Goal: Entertainment & Leisure: Browse casually

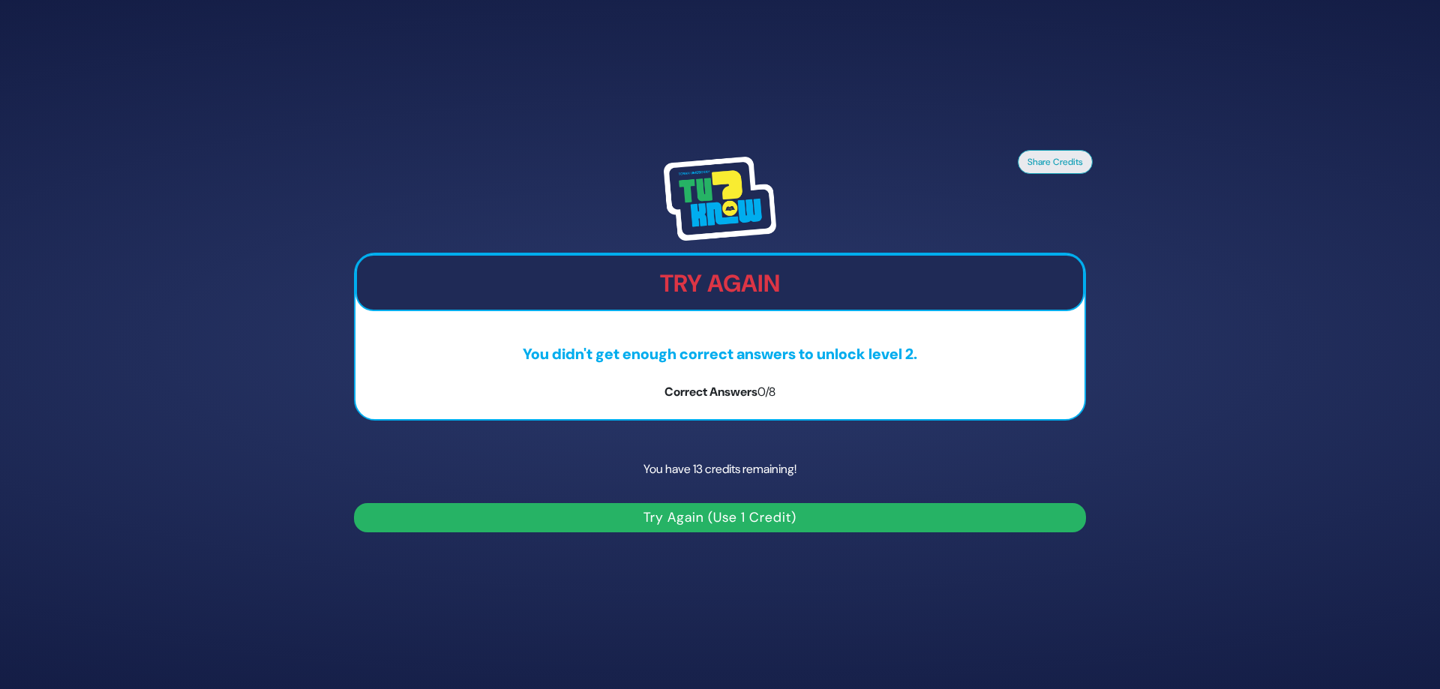
click at [711, 519] on button "Try Again (Use 1 Credit)" at bounding box center [720, 517] width 732 height 29
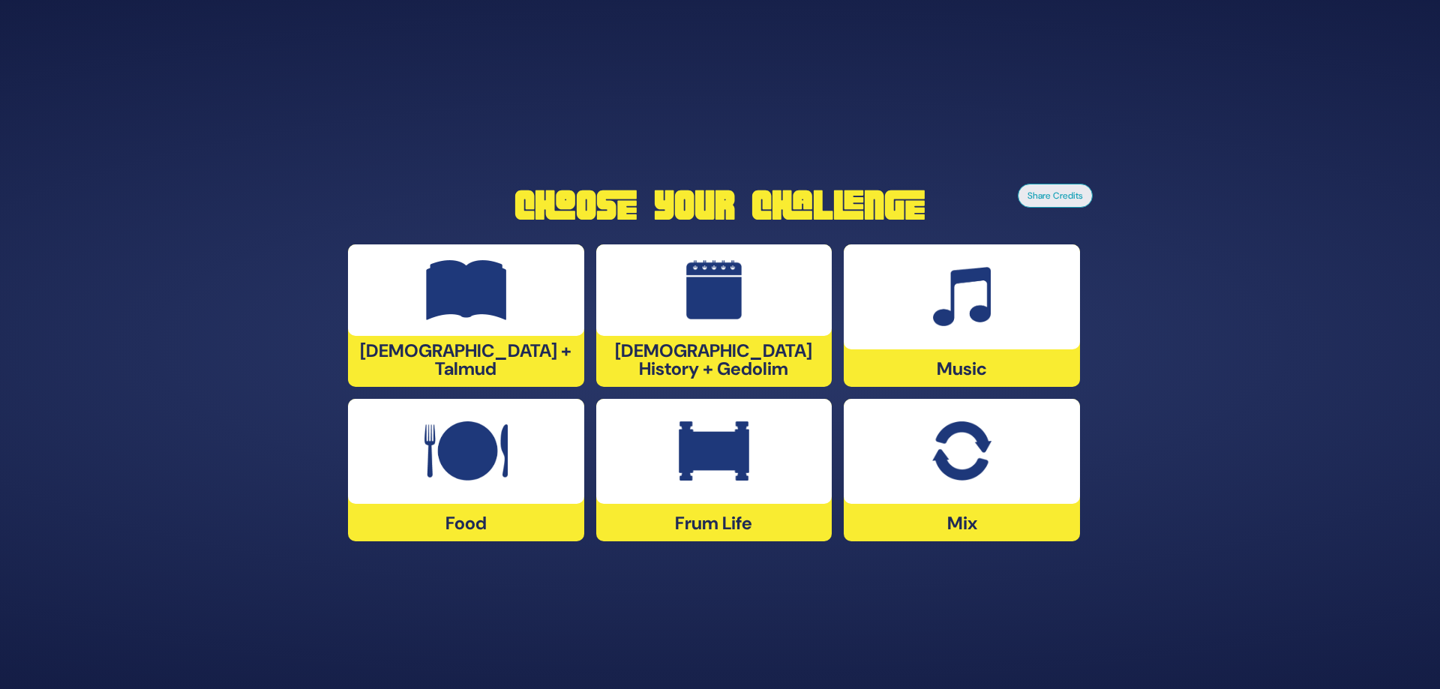
click at [515, 292] on div at bounding box center [466, 291] width 236 height 92
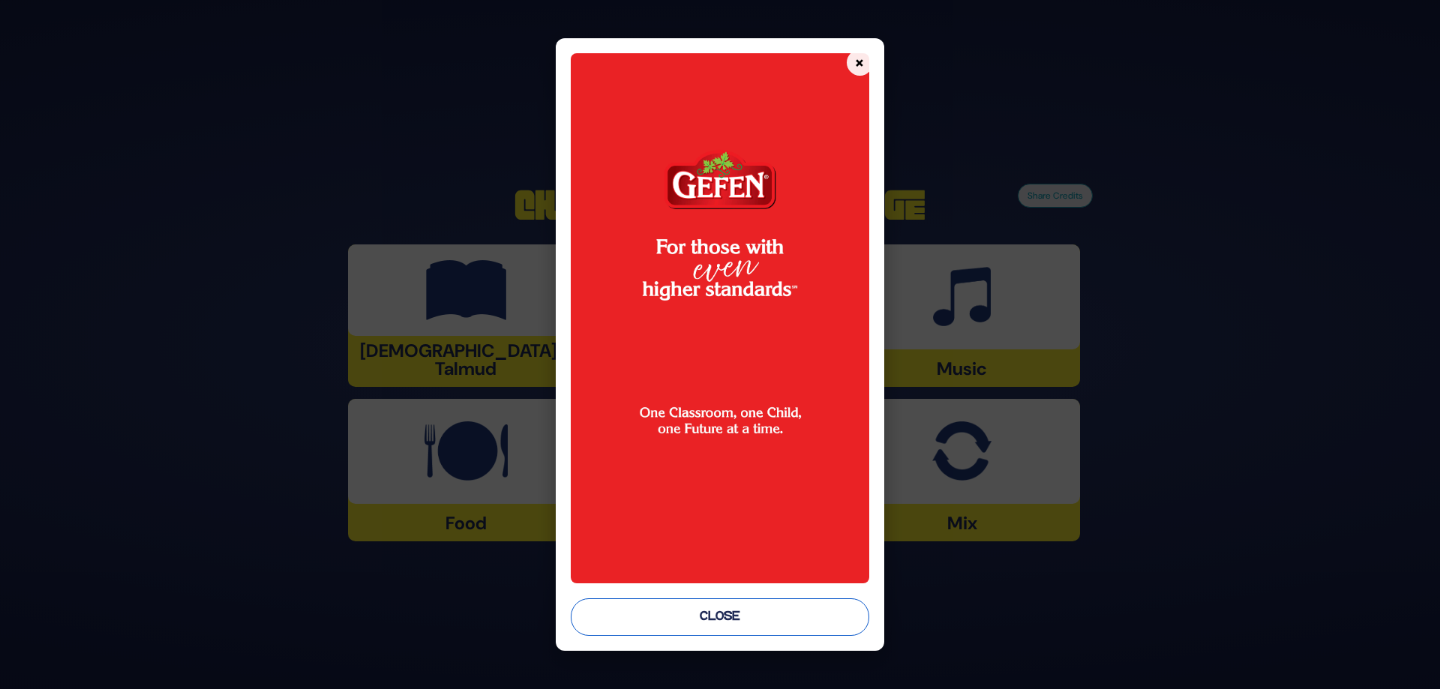
click at [653, 617] on button "Close" at bounding box center [720, 618] width 299 height 38
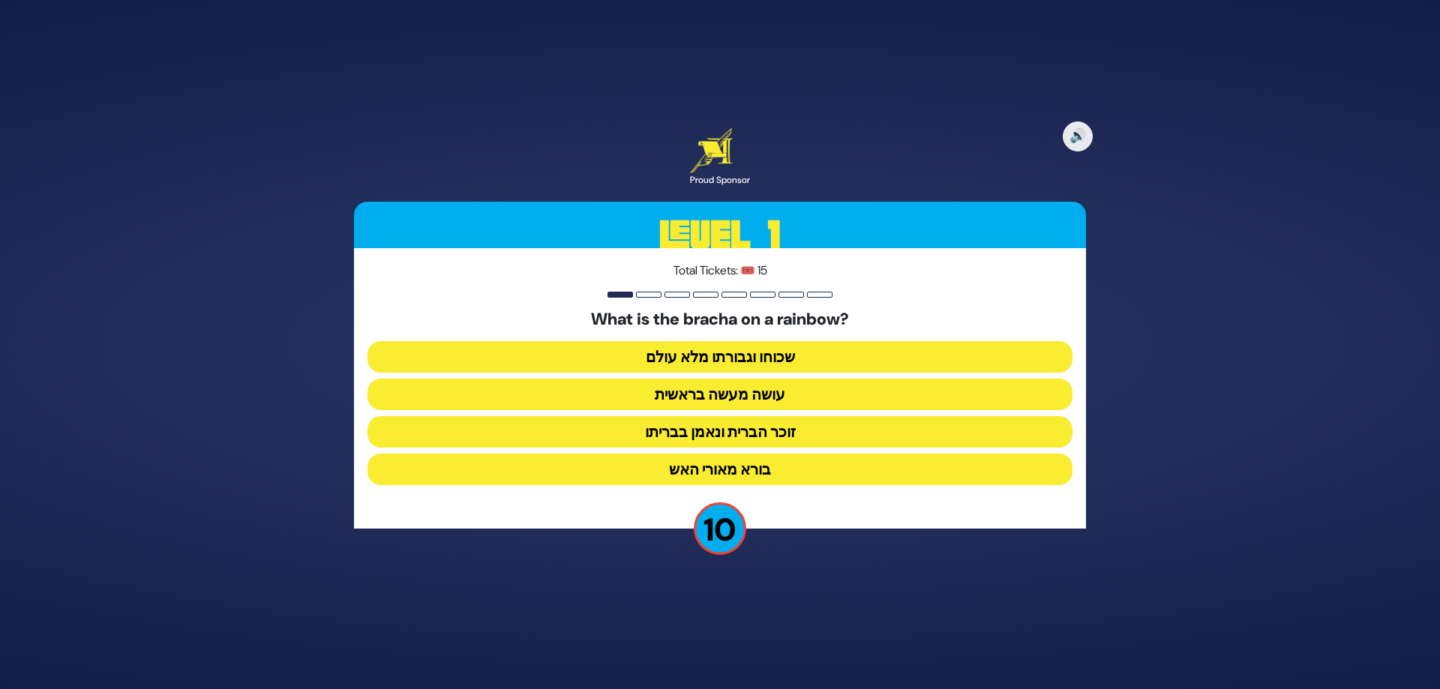
click at [727, 433] on button "זוכר הברית ונאמן בבריתו" at bounding box center [720, 432] width 705 height 32
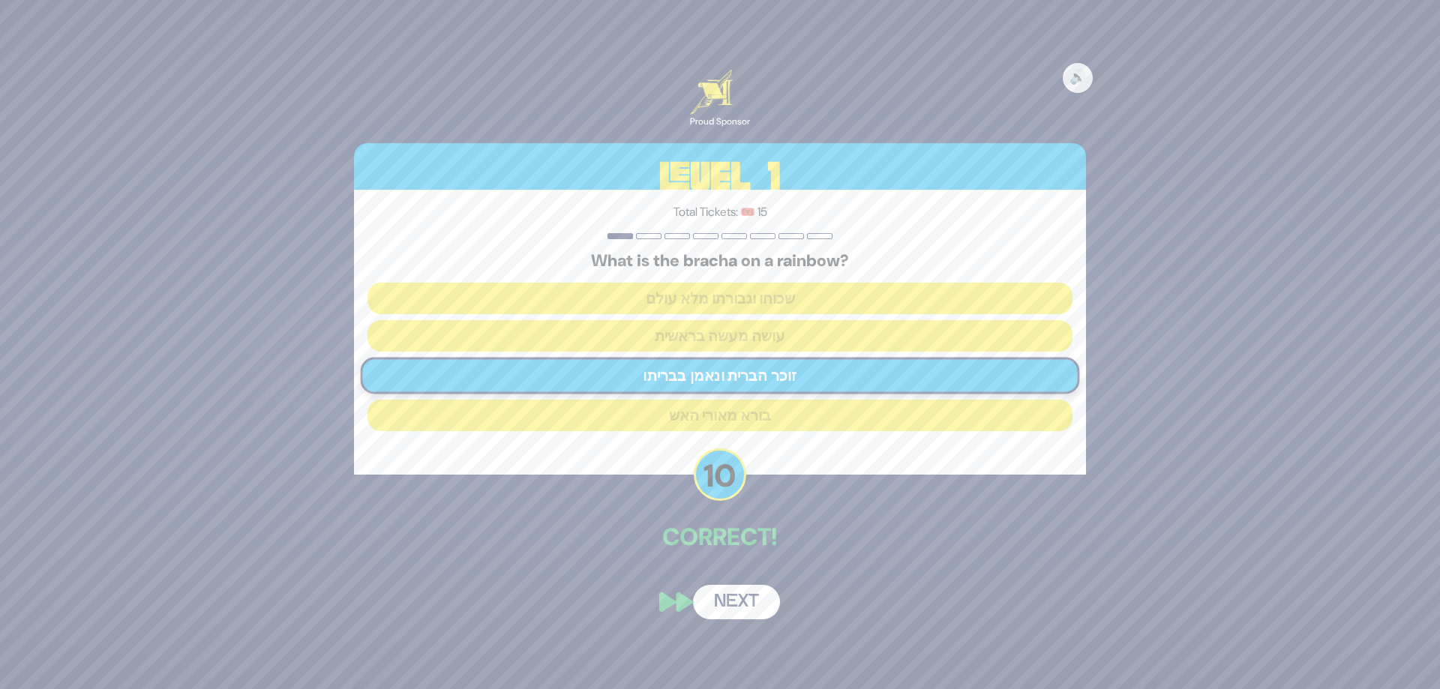
click at [738, 599] on button "Next" at bounding box center [736, 602] width 87 height 35
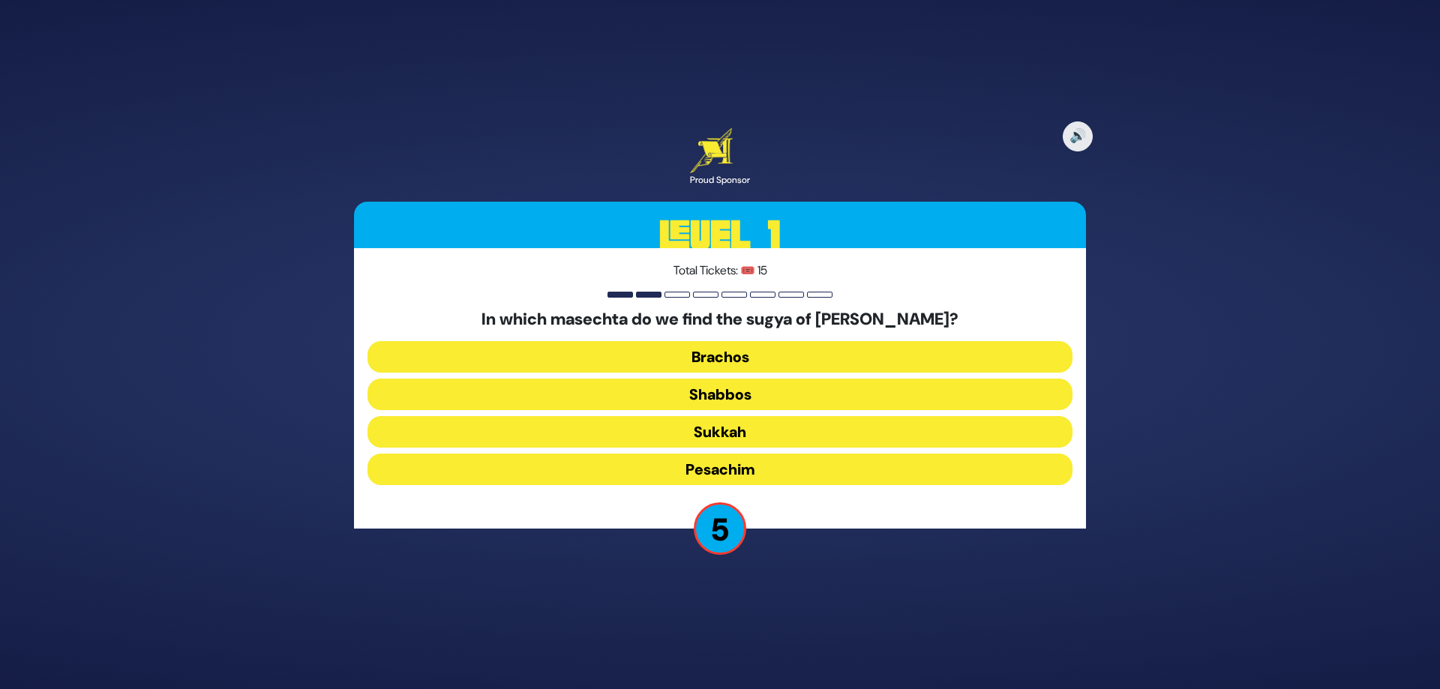
click at [693, 428] on button "Sukkah" at bounding box center [720, 432] width 705 height 32
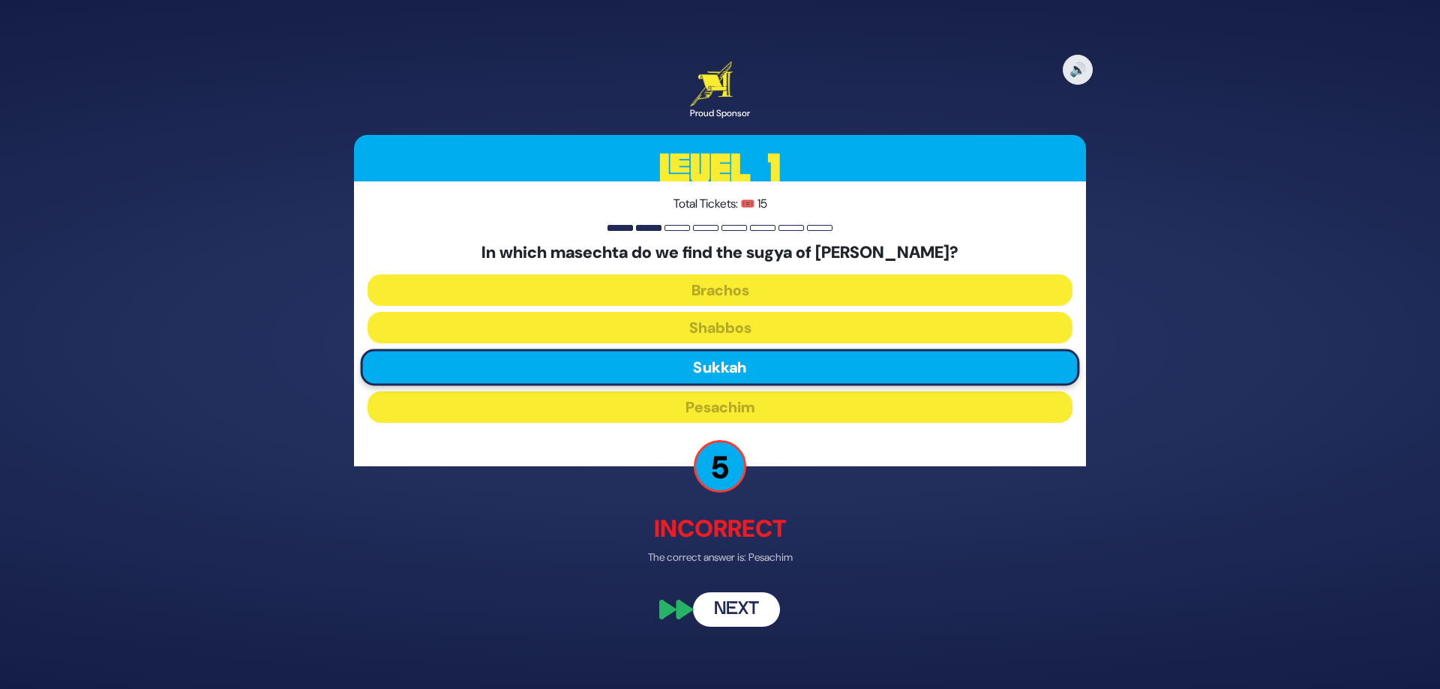
click at [731, 608] on button "Next" at bounding box center [736, 610] width 87 height 35
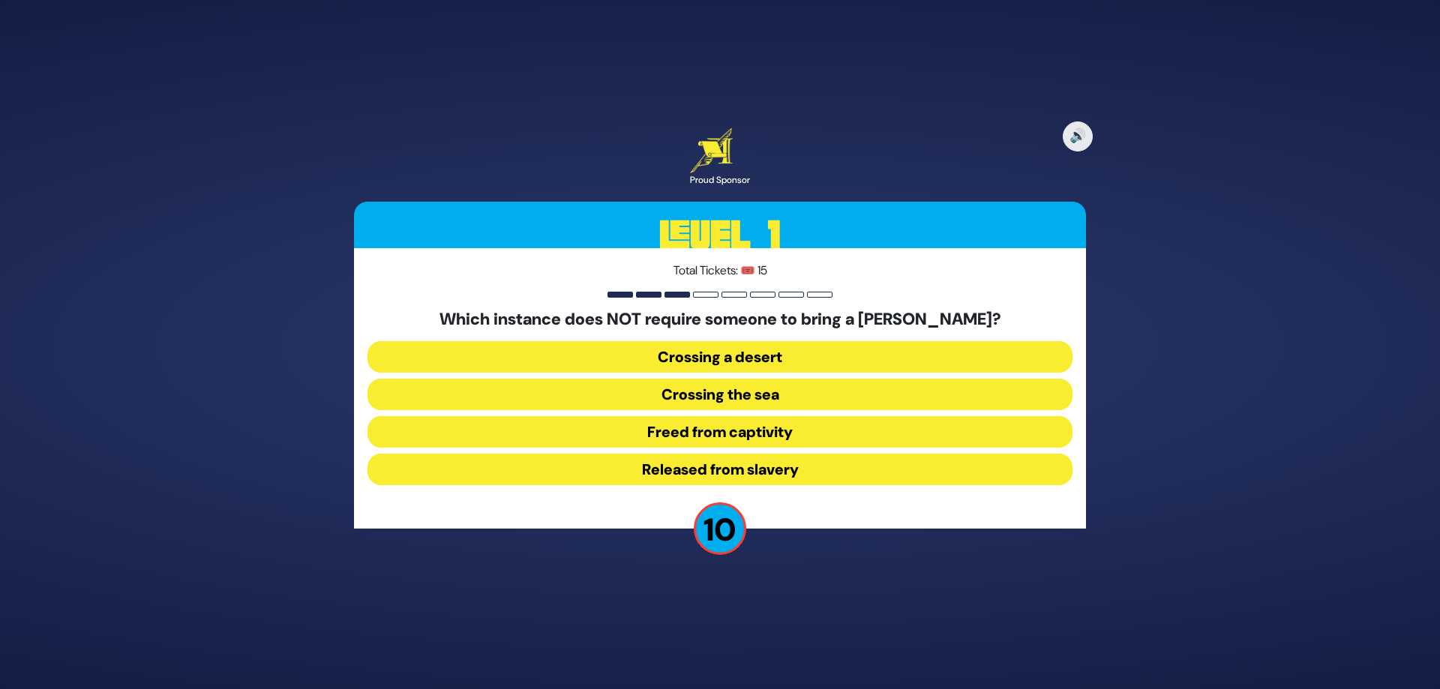
click at [754, 469] on button "Released from slavery" at bounding box center [720, 470] width 705 height 32
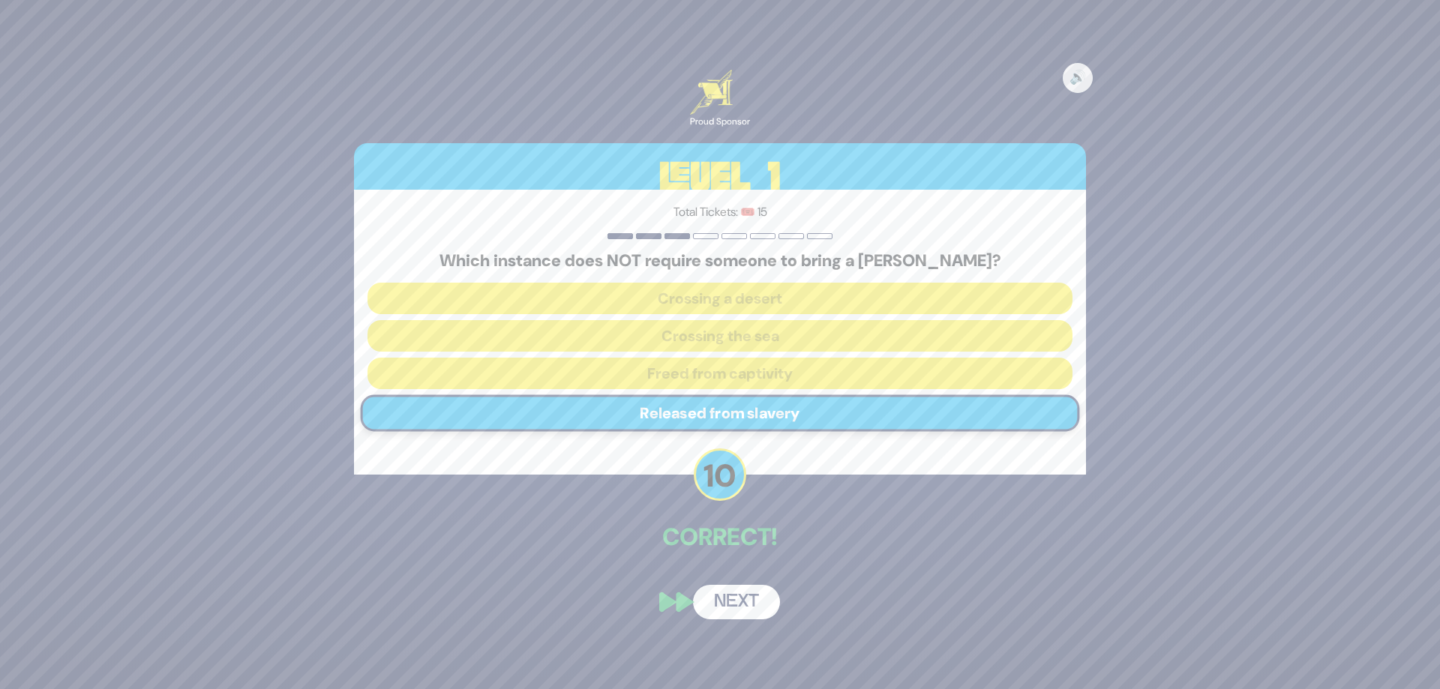
click at [737, 595] on button "Next" at bounding box center [736, 602] width 87 height 35
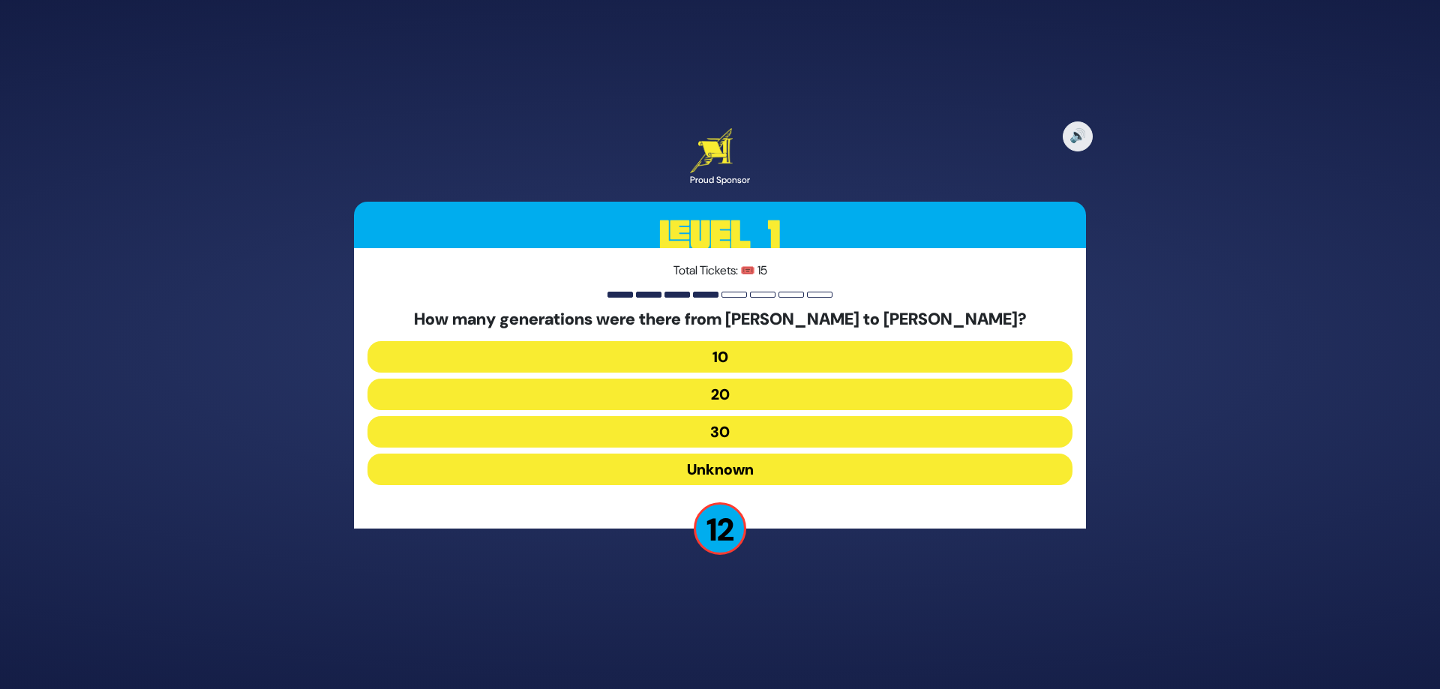
click at [757, 361] on button "10" at bounding box center [720, 357] width 705 height 32
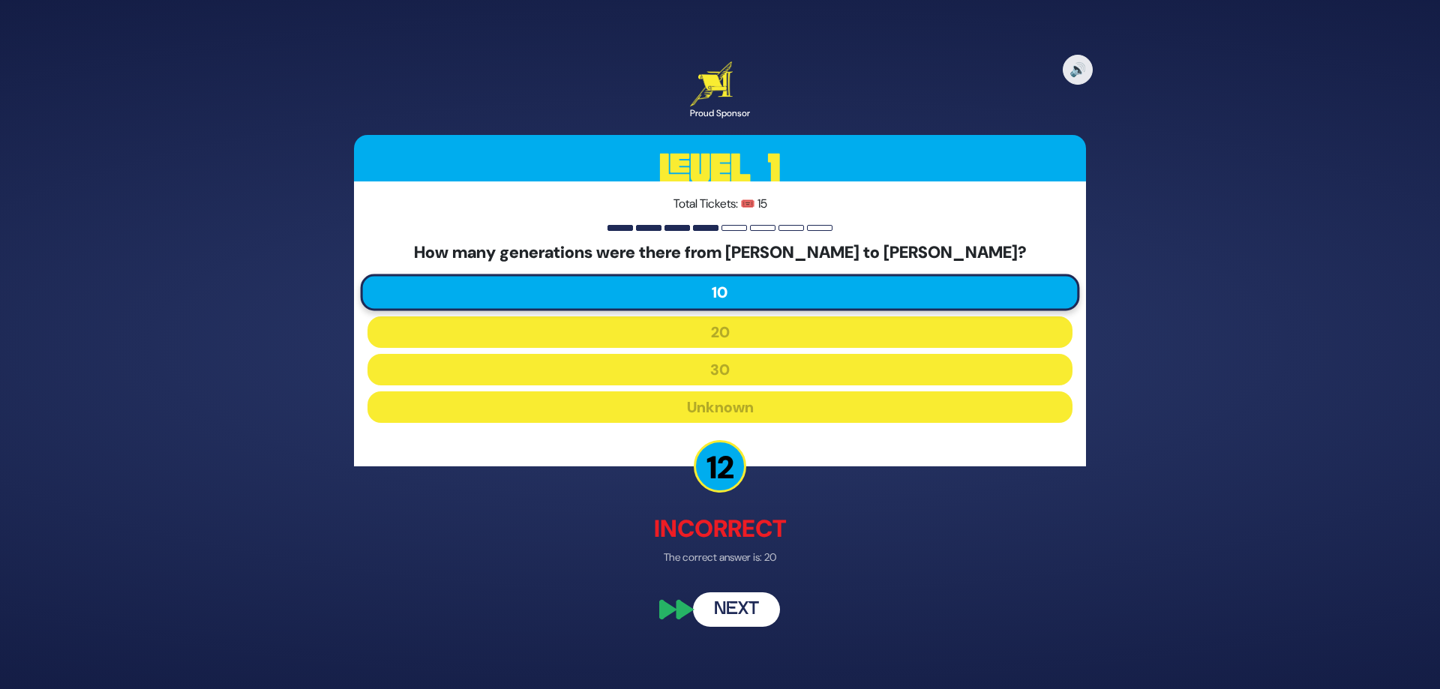
click at [721, 614] on button "Next" at bounding box center [736, 610] width 87 height 35
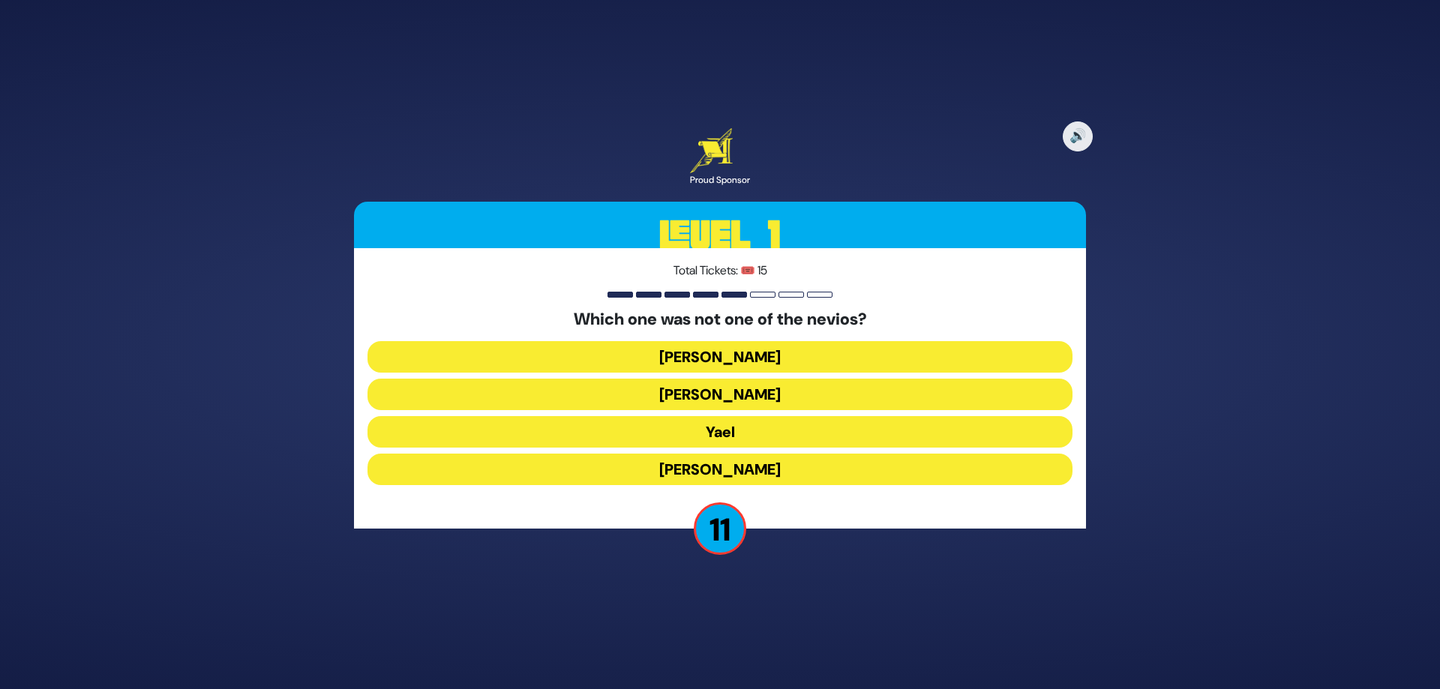
click at [721, 431] on button "Yael" at bounding box center [720, 432] width 705 height 32
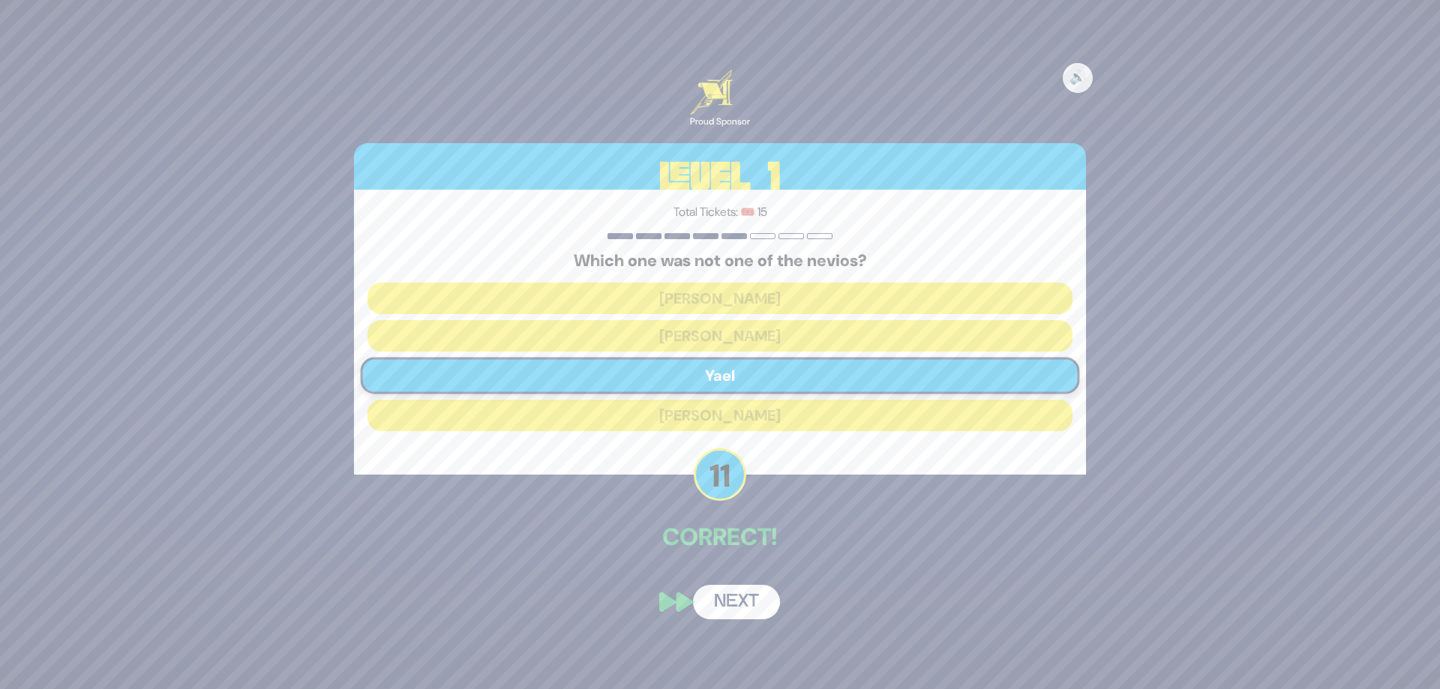
click at [726, 592] on button "Next" at bounding box center [736, 602] width 87 height 35
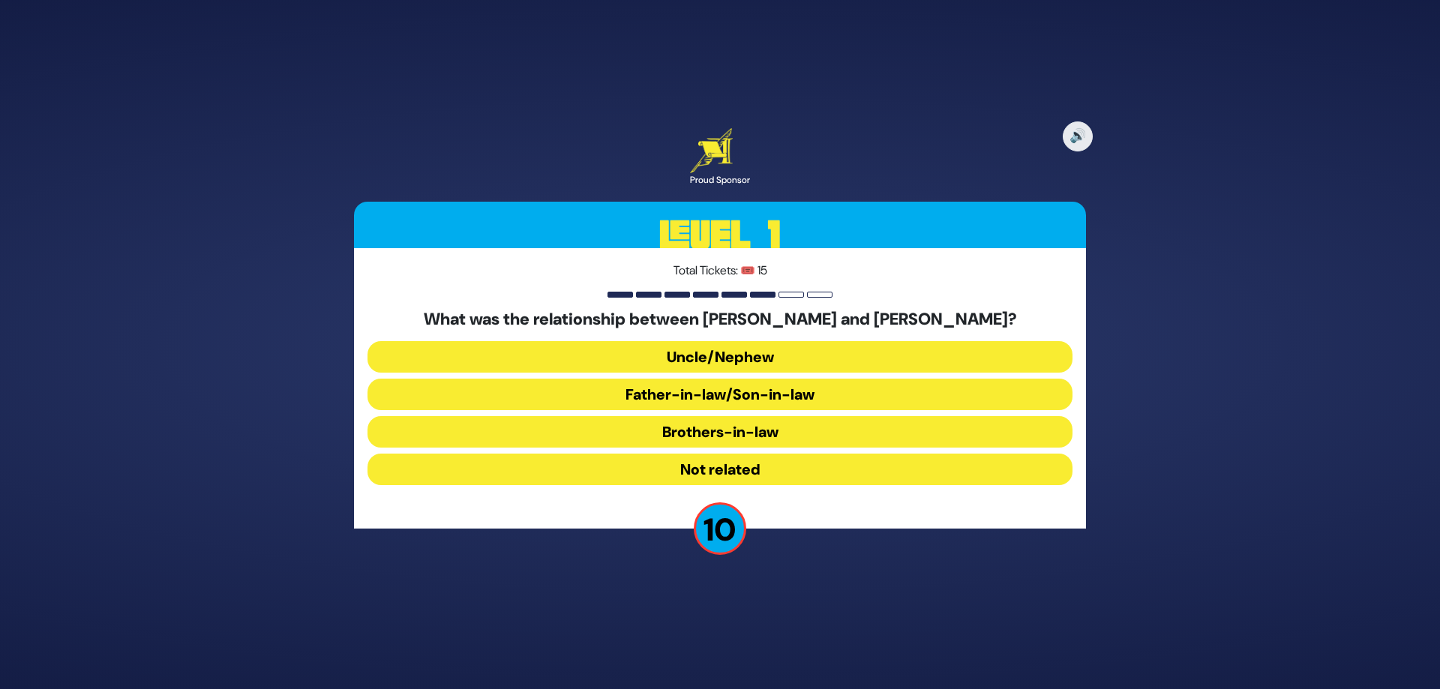
click at [718, 432] on button "Brothers-in-law" at bounding box center [720, 432] width 705 height 32
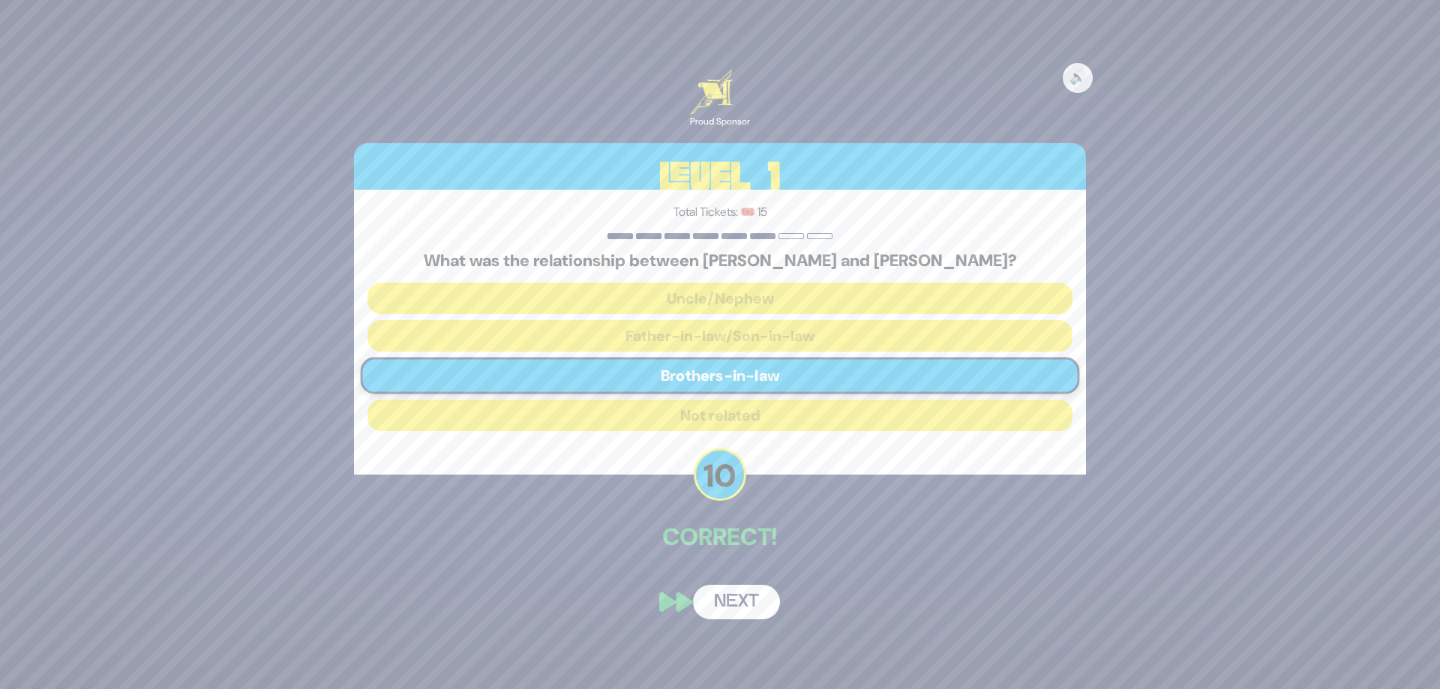
click at [737, 603] on button "Next" at bounding box center [736, 602] width 87 height 35
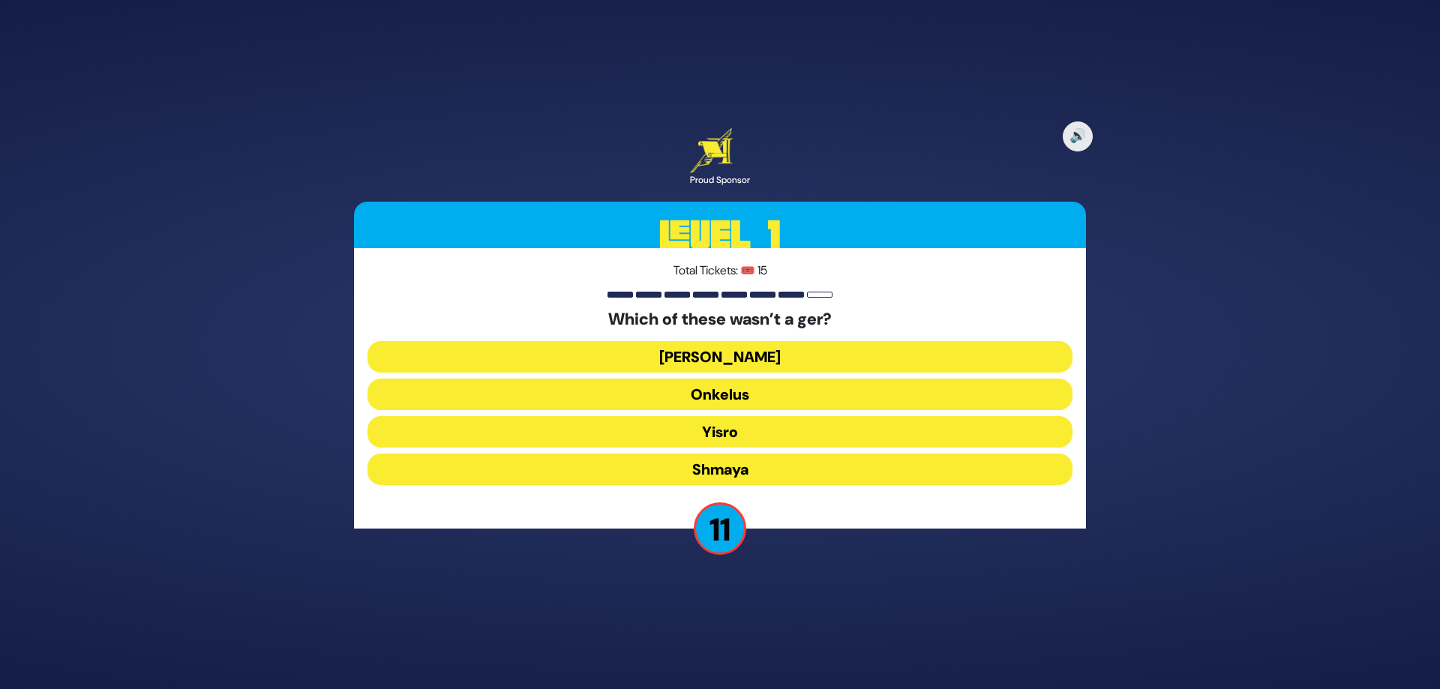
drag, startPoint x: 746, startPoint y: 361, endPoint x: 737, endPoint y: 412, distance: 51.8
click at [746, 361] on button "Ovadia" at bounding box center [720, 357] width 705 height 32
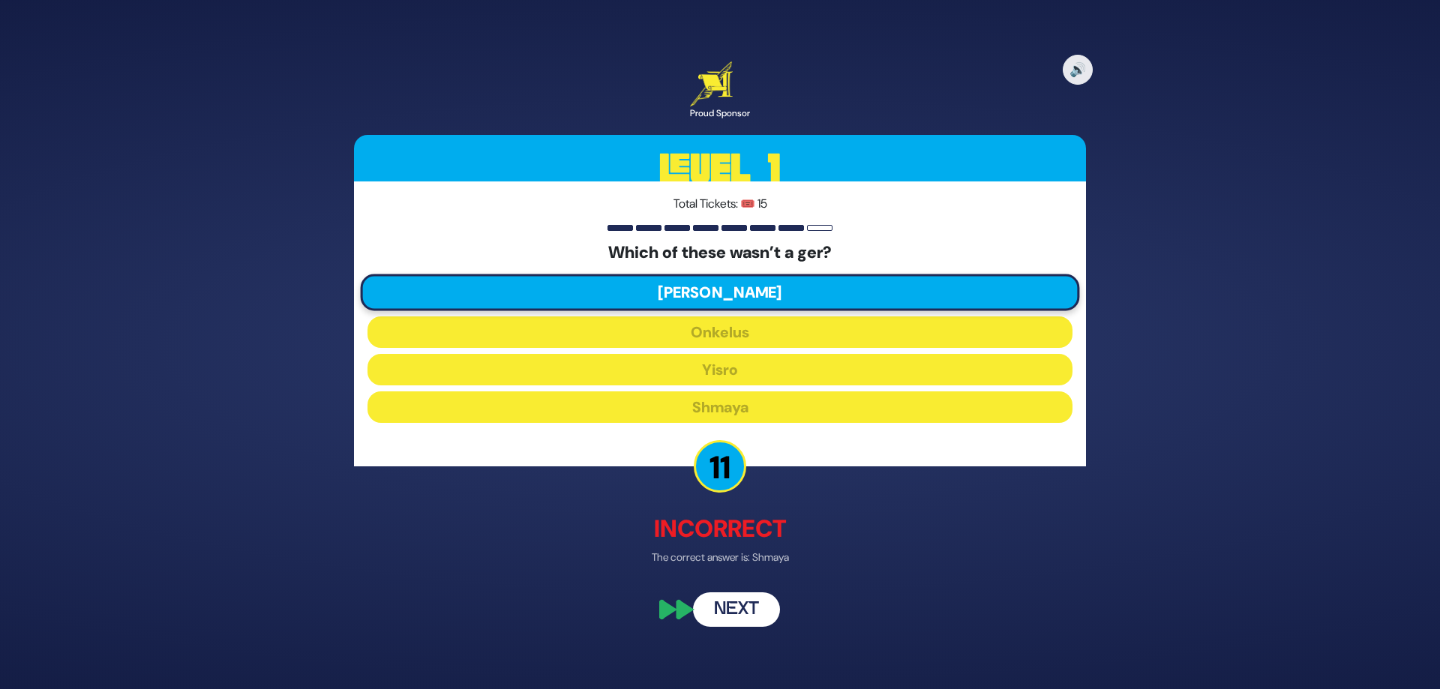
click at [741, 608] on button "Next" at bounding box center [736, 610] width 87 height 35
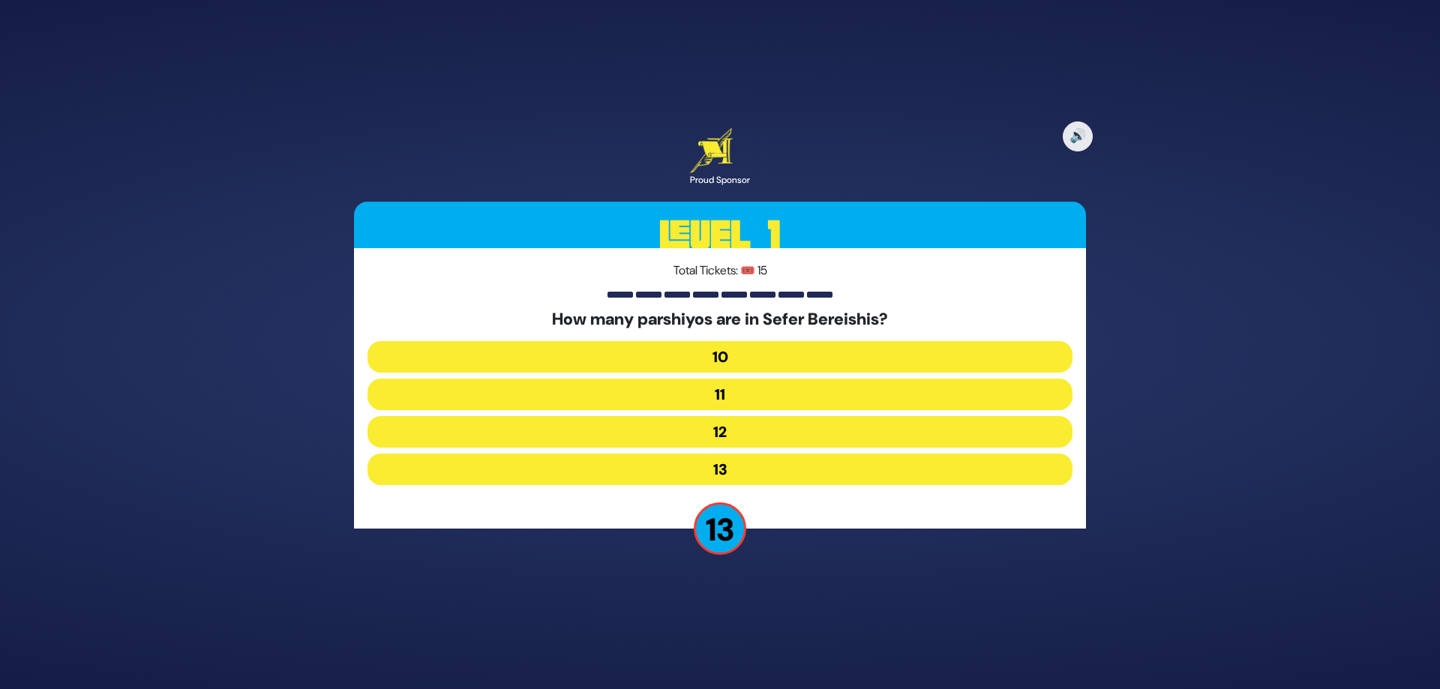
drag, startPoint x: 744, startPoint y: 353, endPoint x: 747, endPoint y: 371, distance: 19.0
click at [744, 353] on button "10" at bounding box center [720, 357] width 705 height 32
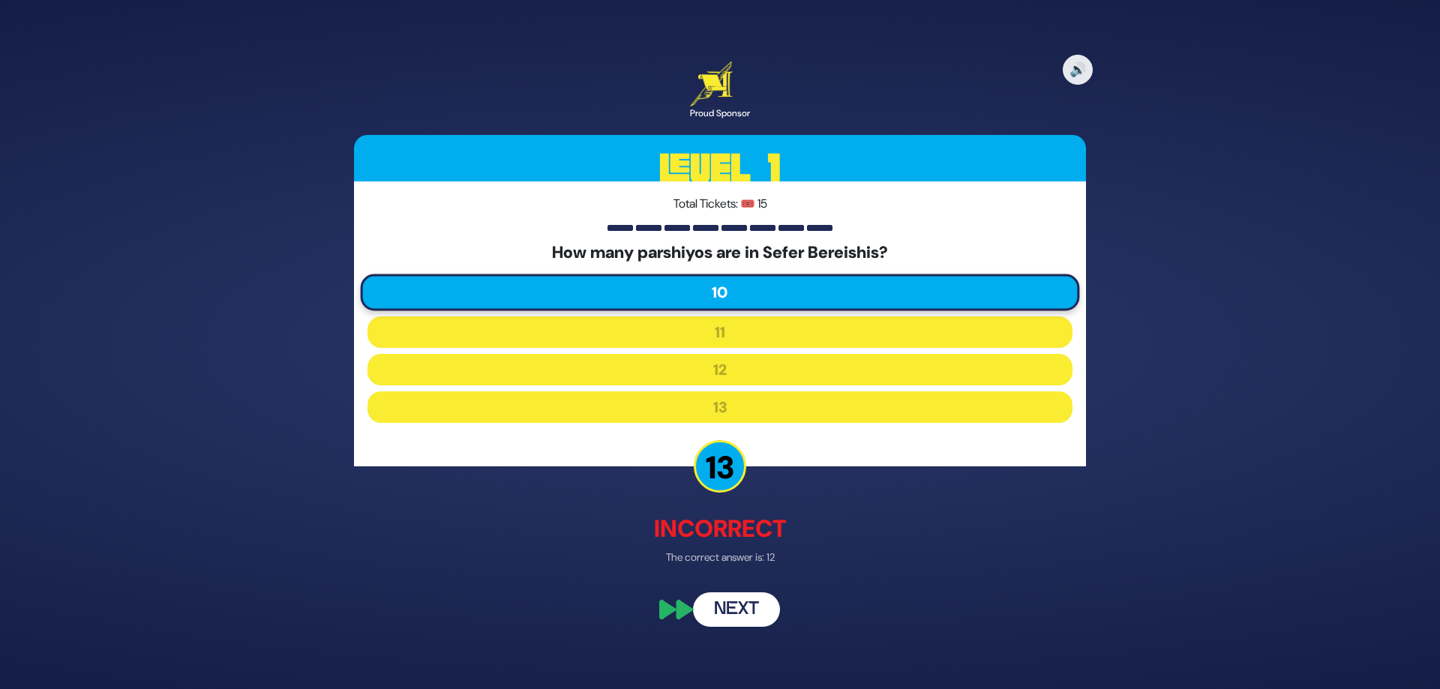
click at [735, 597] on button "Next" at bounding box center [736, 610] width 87 height 35
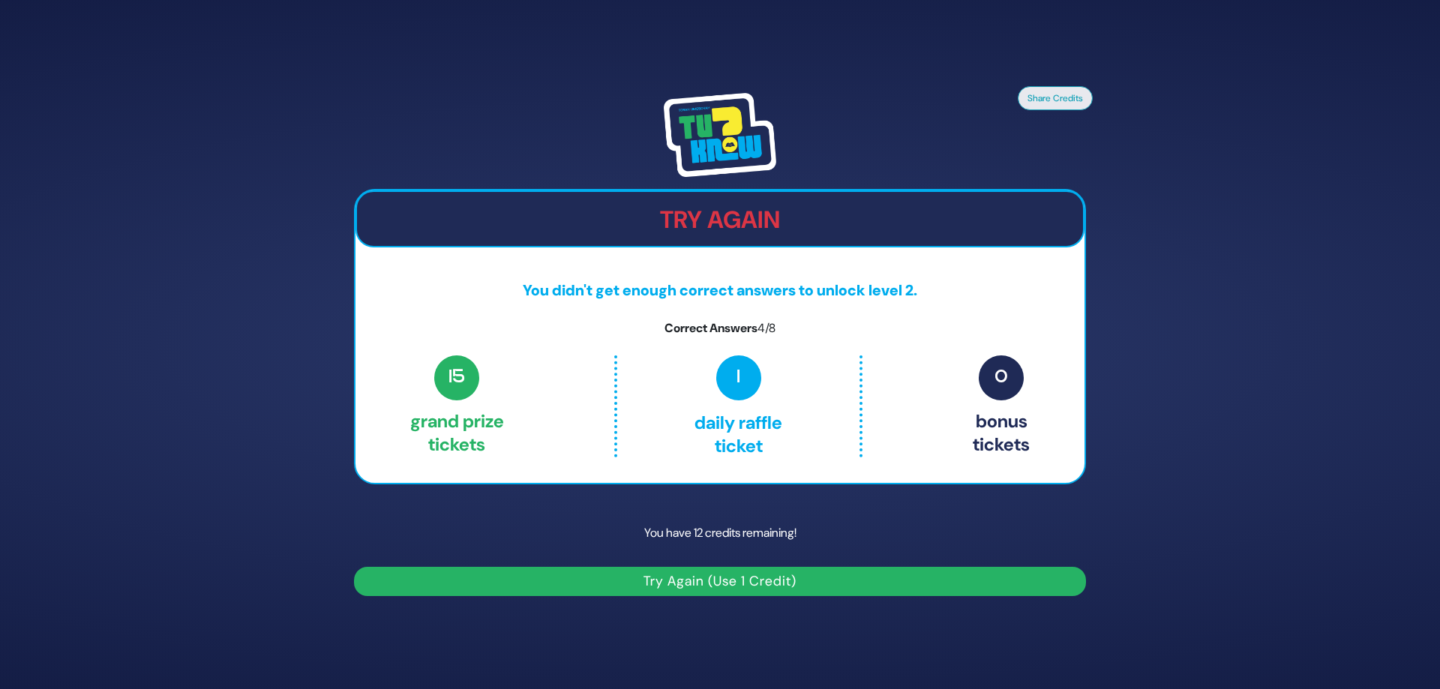
click at [722, 576] on button "Try Again (Use 1 Credit)" at bounding box center [720, 581] width 732 height 29
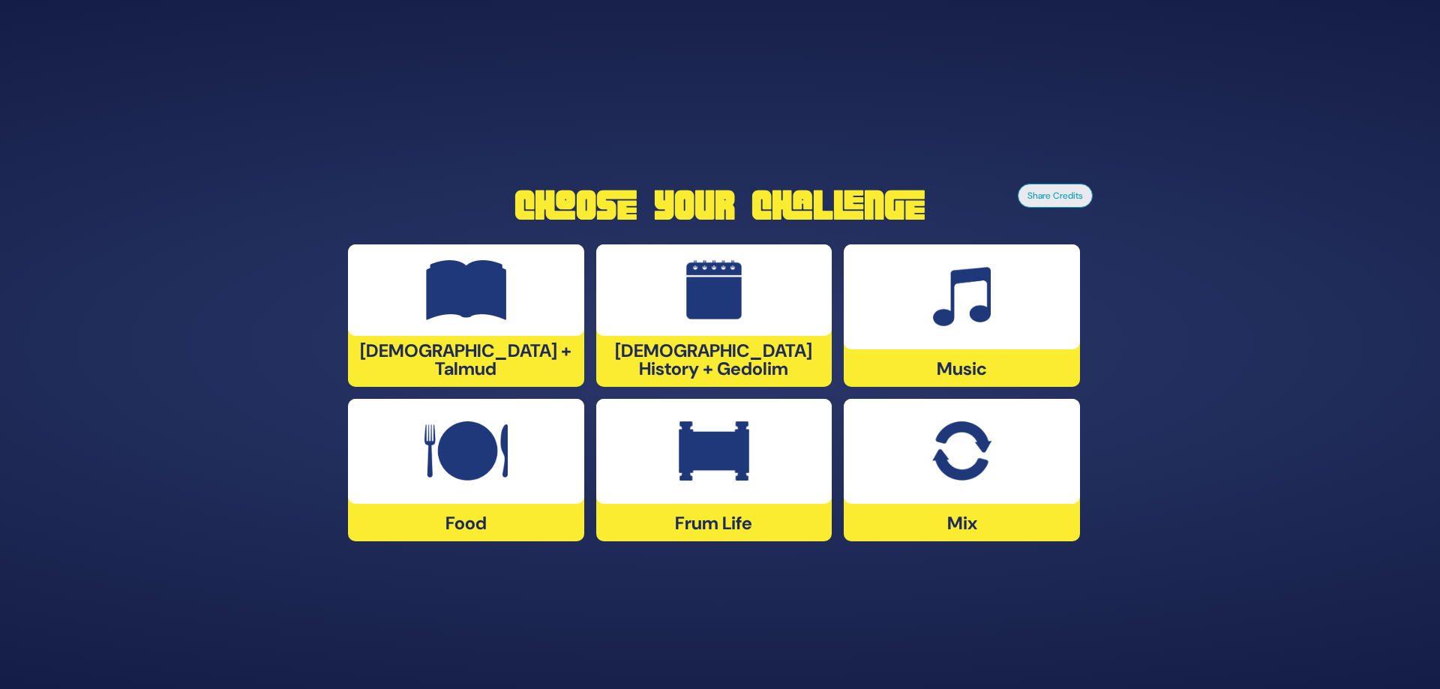
click at [691, 463] on img at bounding box center [714, 452] width 71 height 60
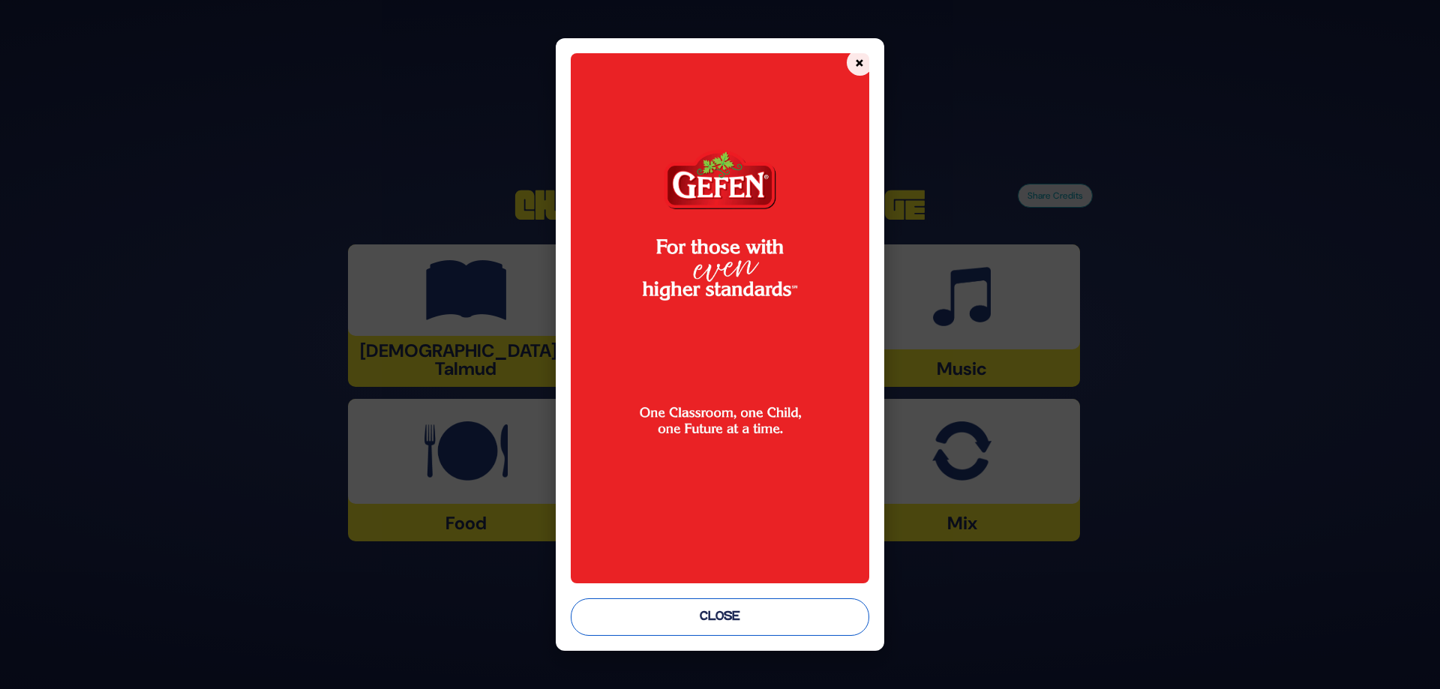
click at [716, 622] on button "Close" at bounding box center [720, 618] width 299 height 38
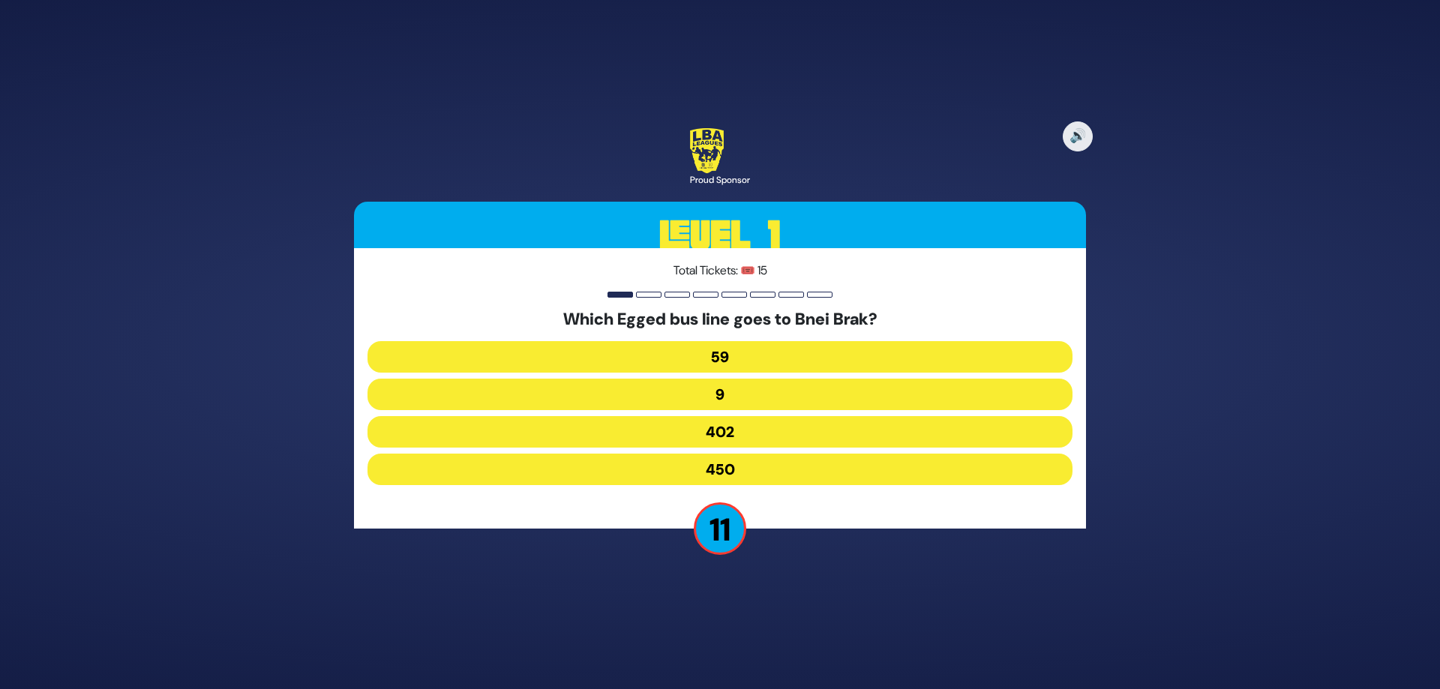
click at [728, 358] on button "59" at bounding box center [720, 357] width 705 height 32
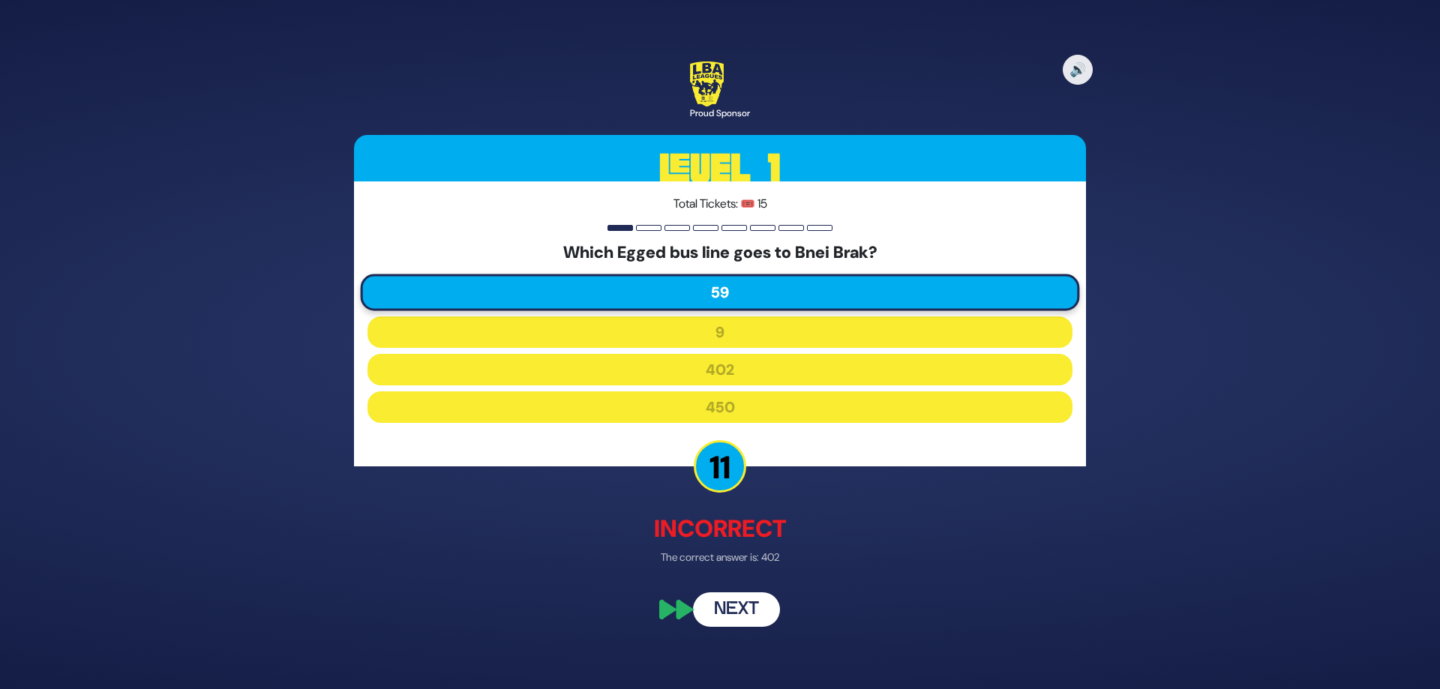
click at [728, 603] on button "Next" at bounding box center [736, 610] width 87 height 35
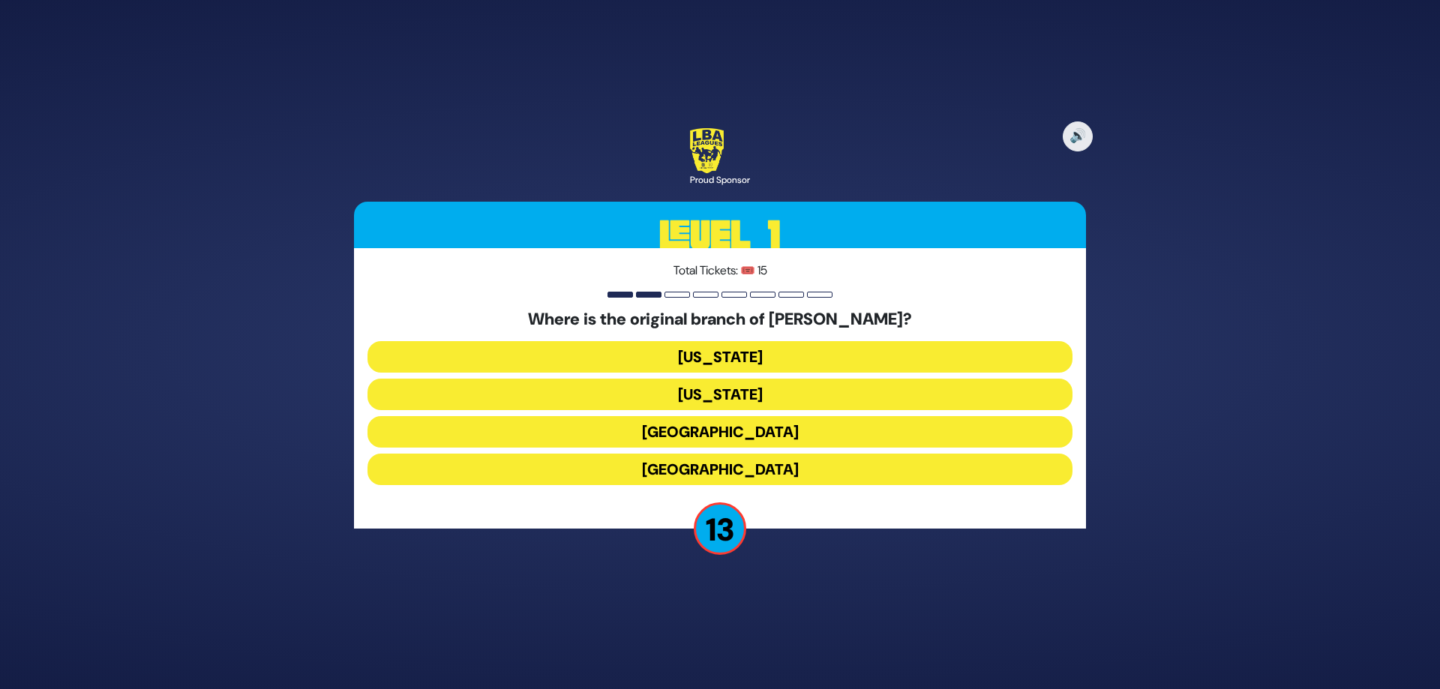
click at [721, 430] on button "London" at bounding box center [720, 432] width 705 height 32
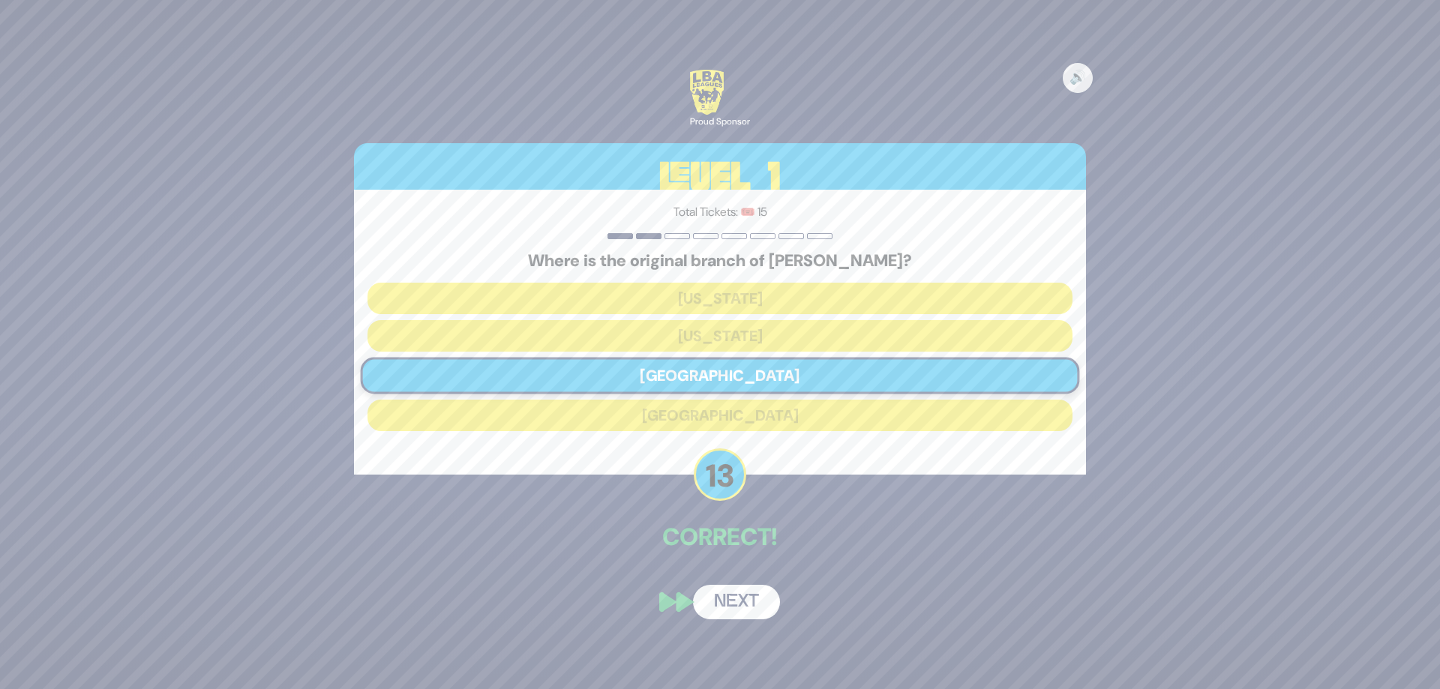
click at [722, 600] on button "Next" at bounding box center [736, 602] width 87 height 35
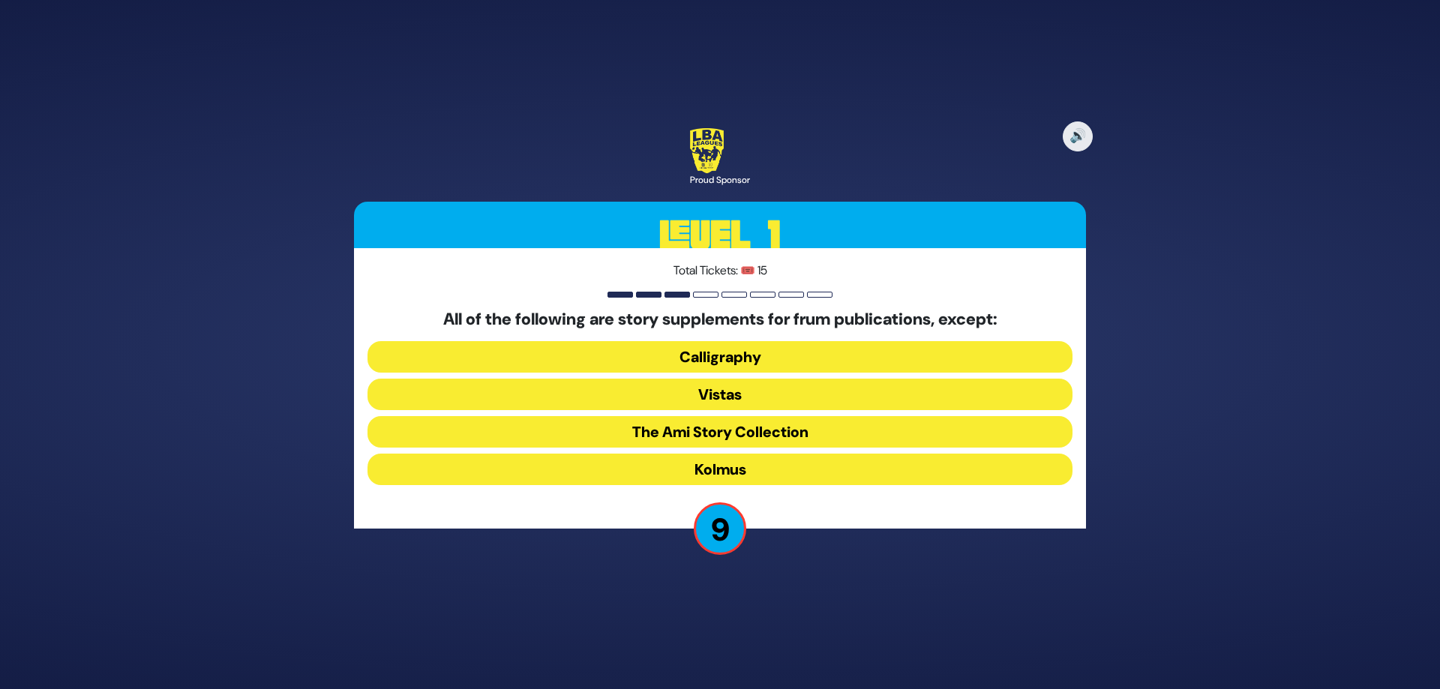
click at [709, 467] on button "Kolmus" at bounding box center [720, 470] width 705 height 32
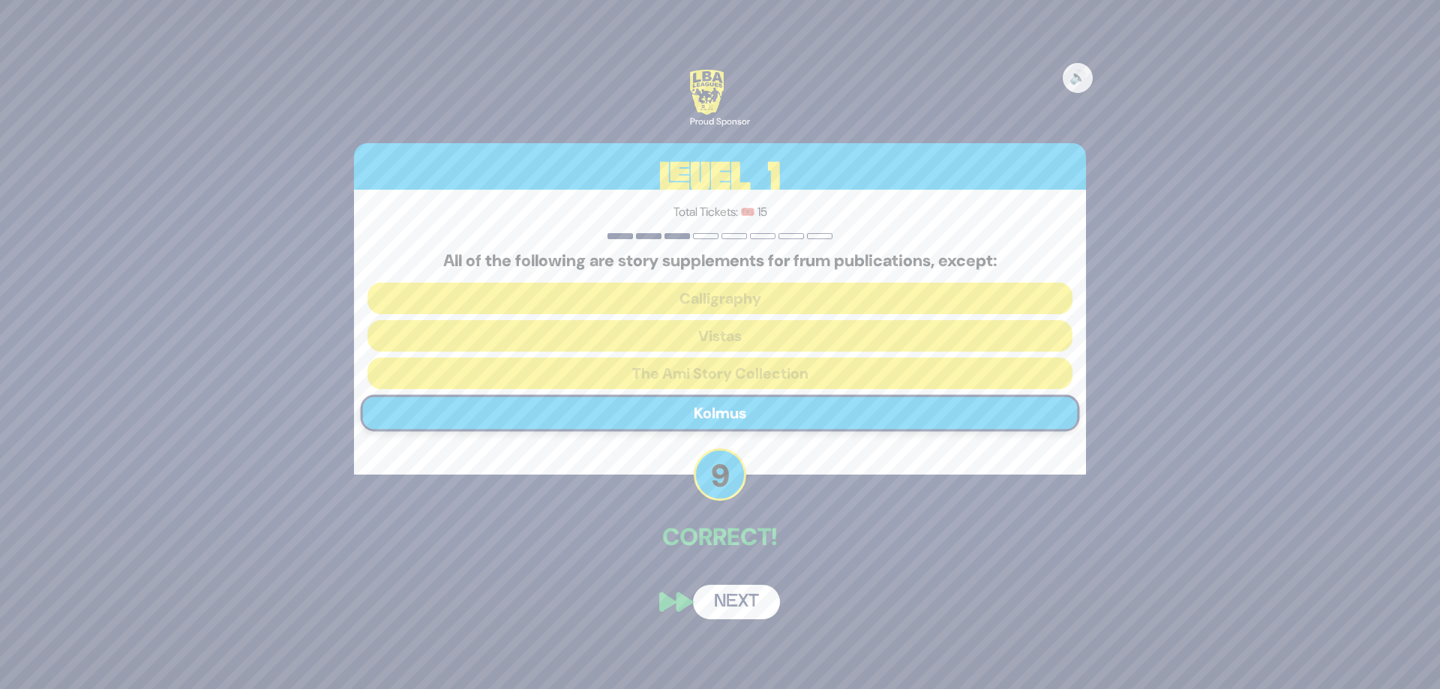
click at [731, 605] on button "Next" at bounding box center [736, 602] width 87 height 35
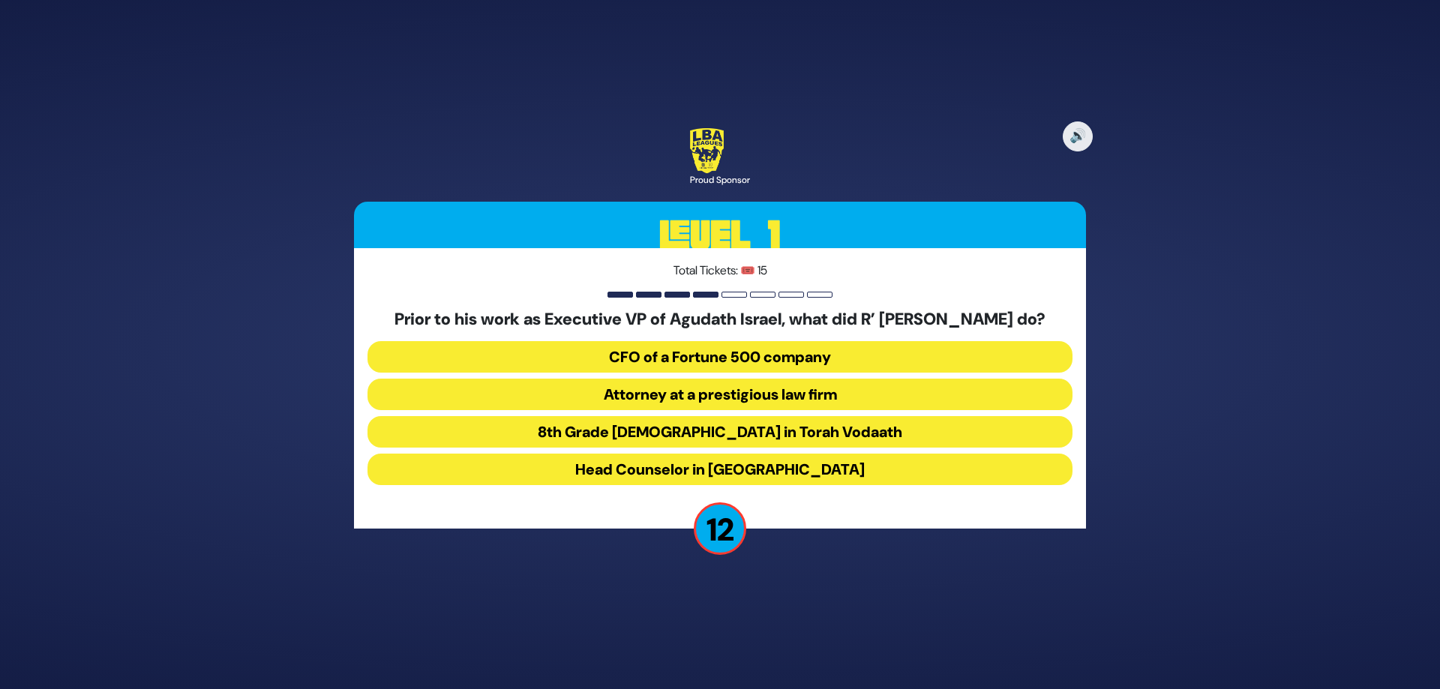
click at [708, 406] on button "Attorney at a prestigious law firm" at bounding box center [720, 395] width 705 height 32
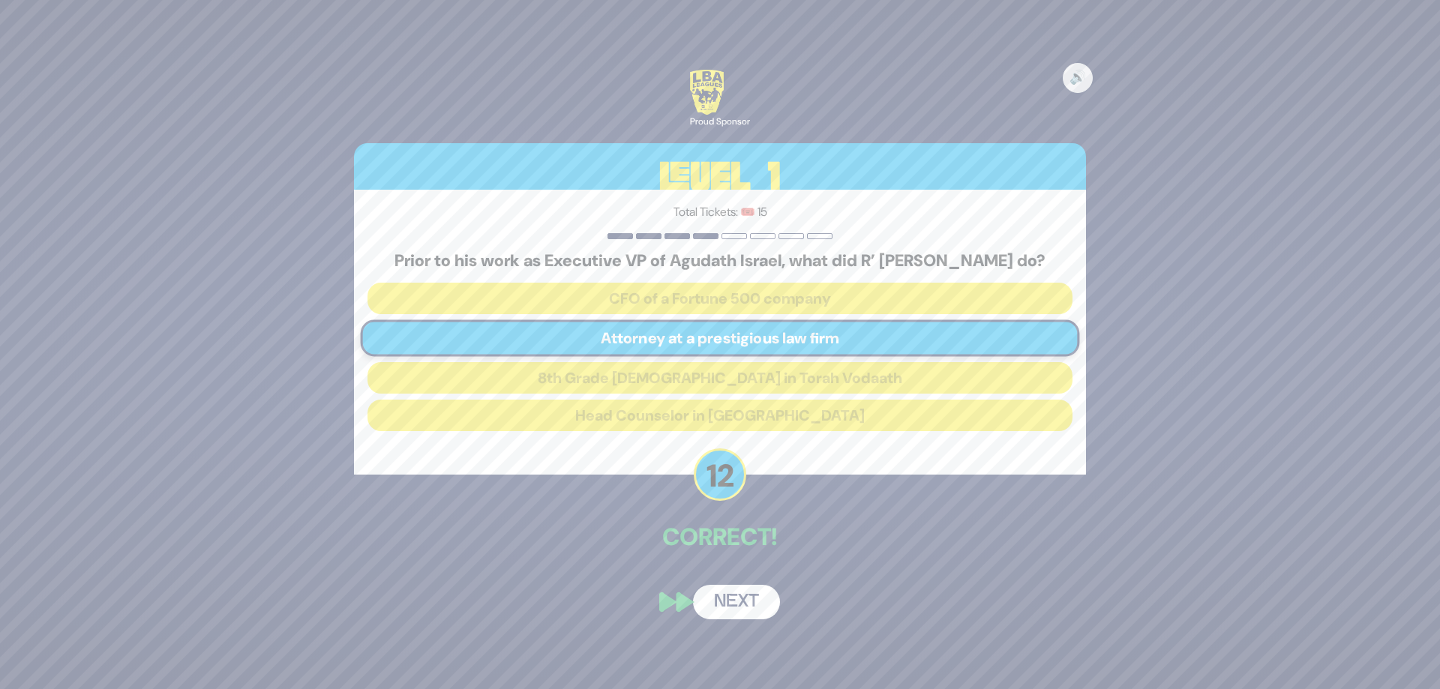
click at [740, 611] on button "Next" at bounding box center [736, 602] width 87 height 35
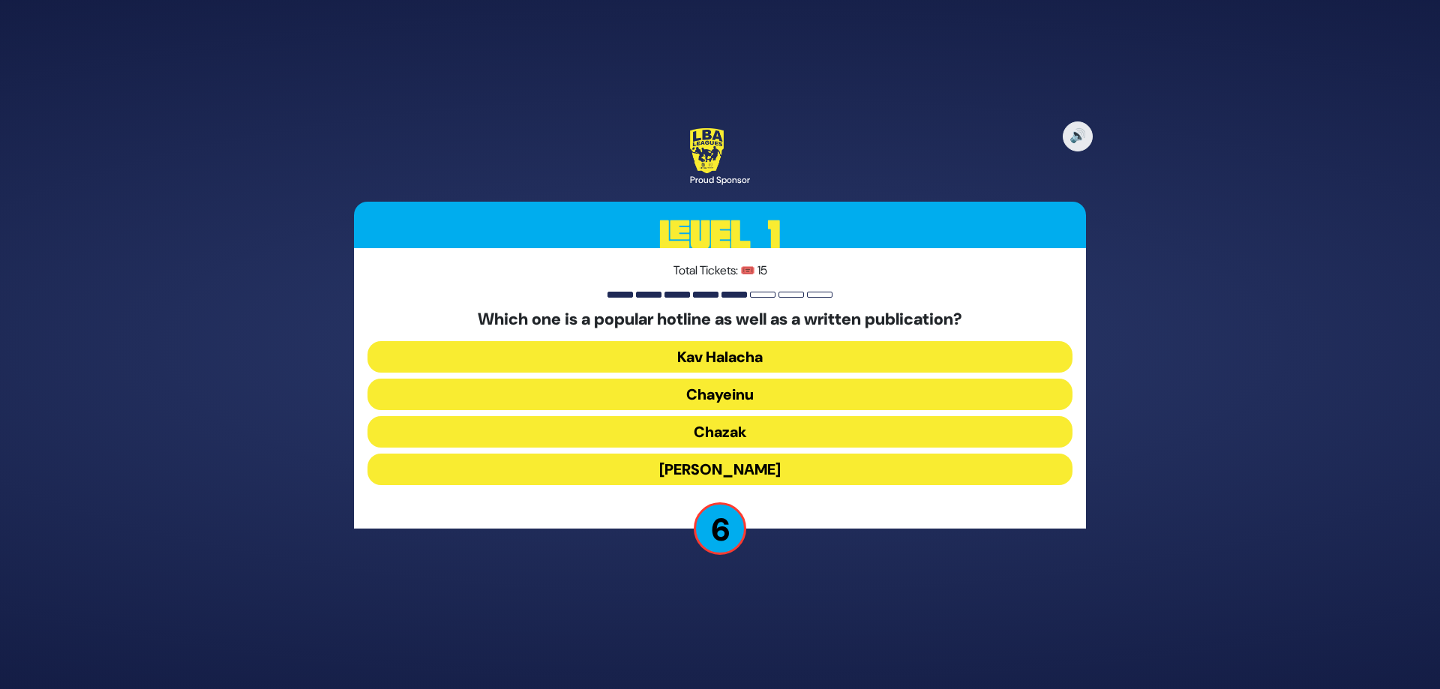
click at [734, 436] on button "Chazak" at bounding box center [720, 432] width 705 height 32
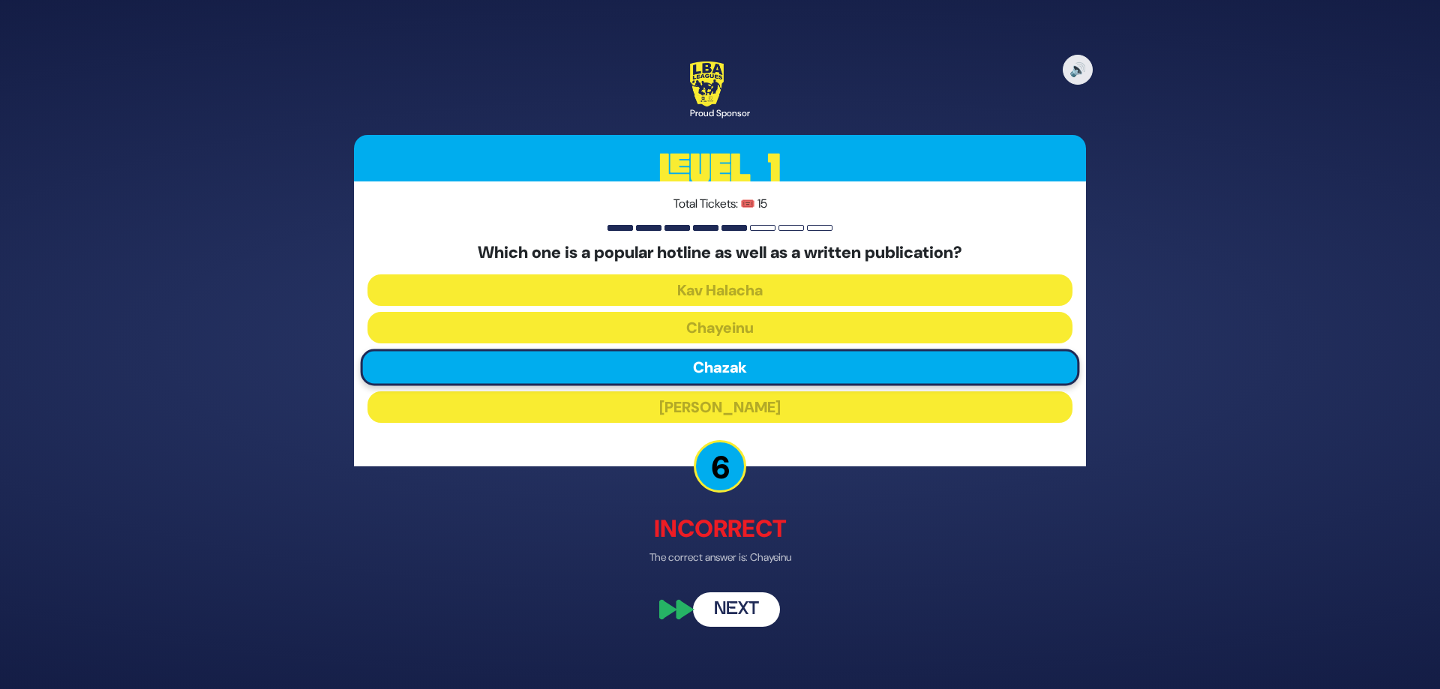
click at [735, 602] on button "Next" at bounding box center [736, 610] width 87 height 35
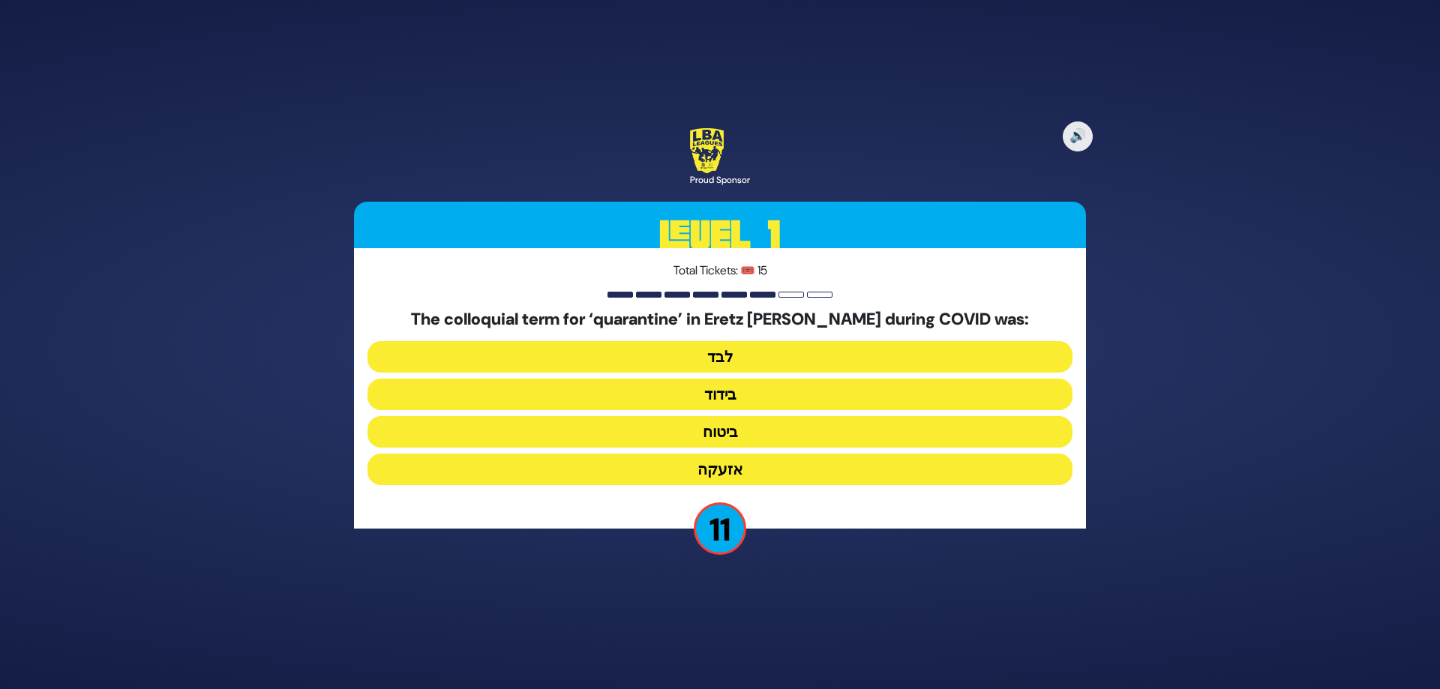
click at [764, 388] on button "בידוד" at bounding box center [720, 395] width 705 height 32
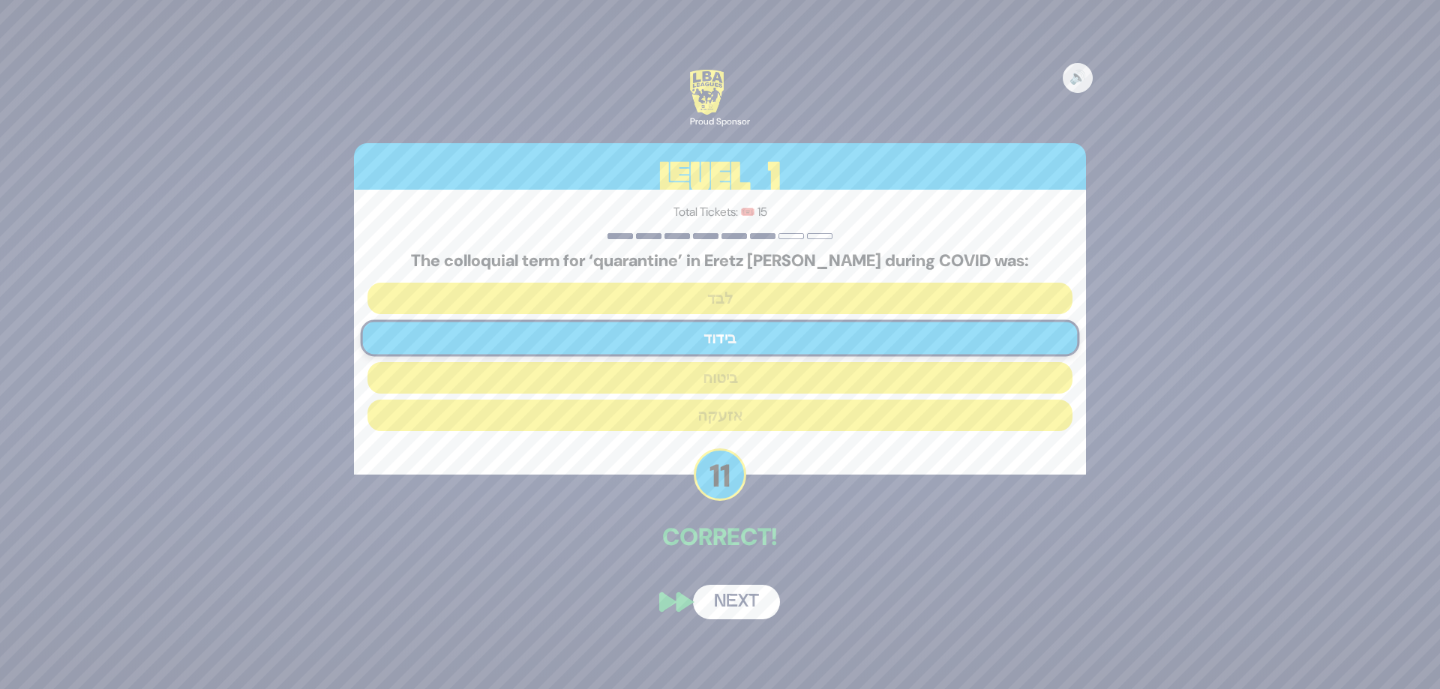
click at [740, 605] on button "Next" at bounding box center [736, 602] width 87 height 35
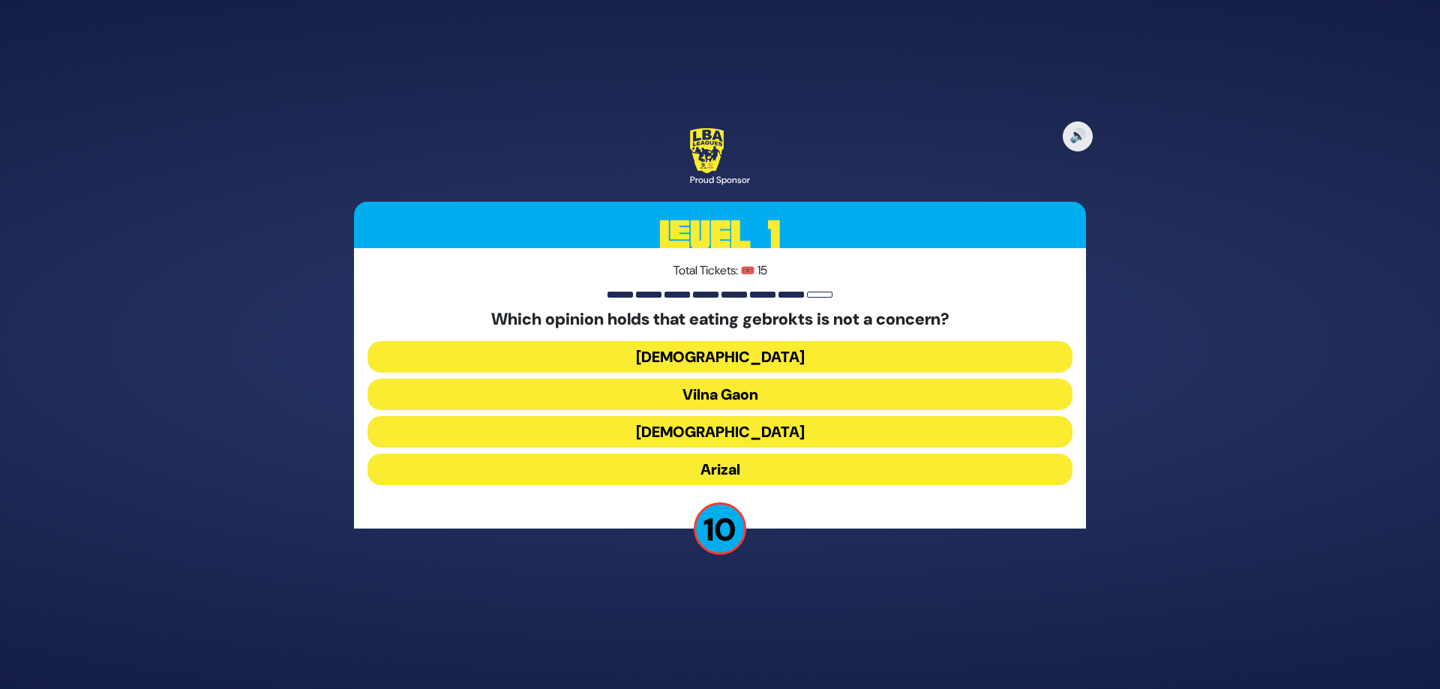
click at [732, 433] on button "Rama" at bounding box center [720, 432] width 705 height 32
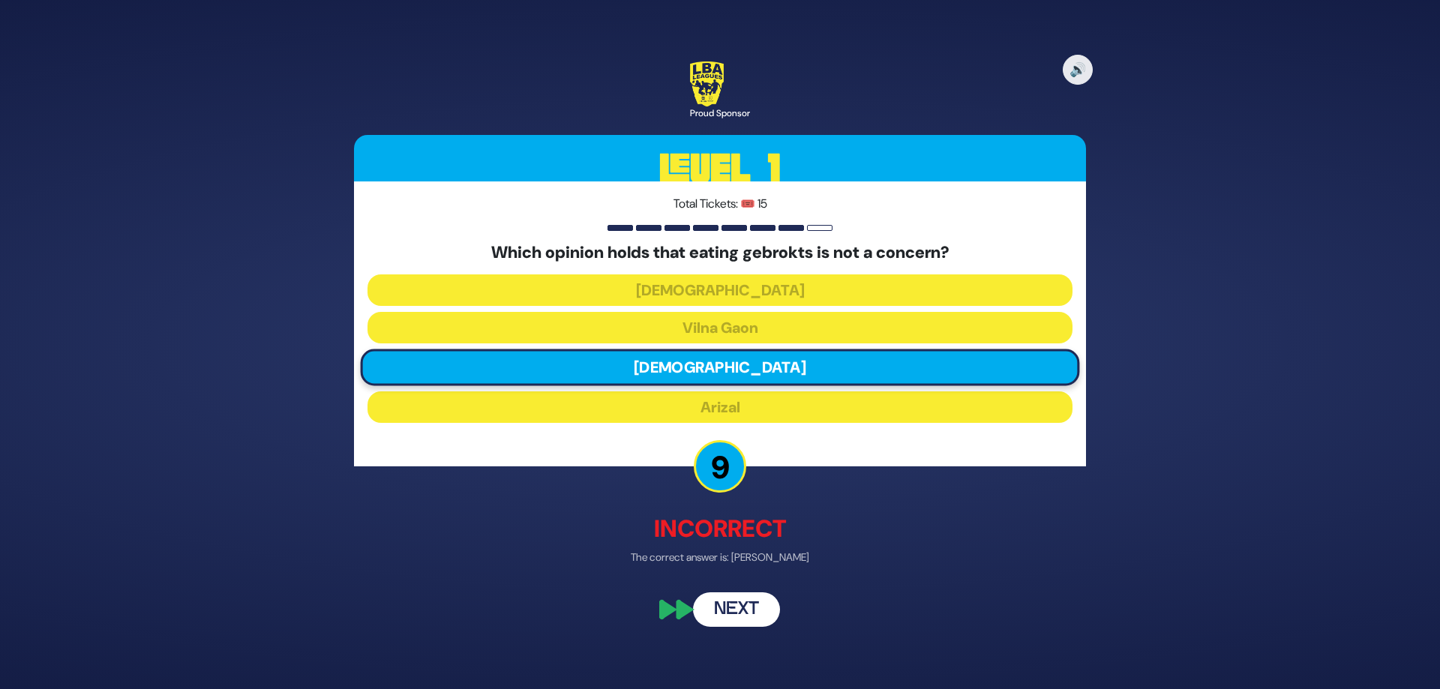
click at [731, 608] on button "Next" at bounding box center [736, 610] width 87 height 35
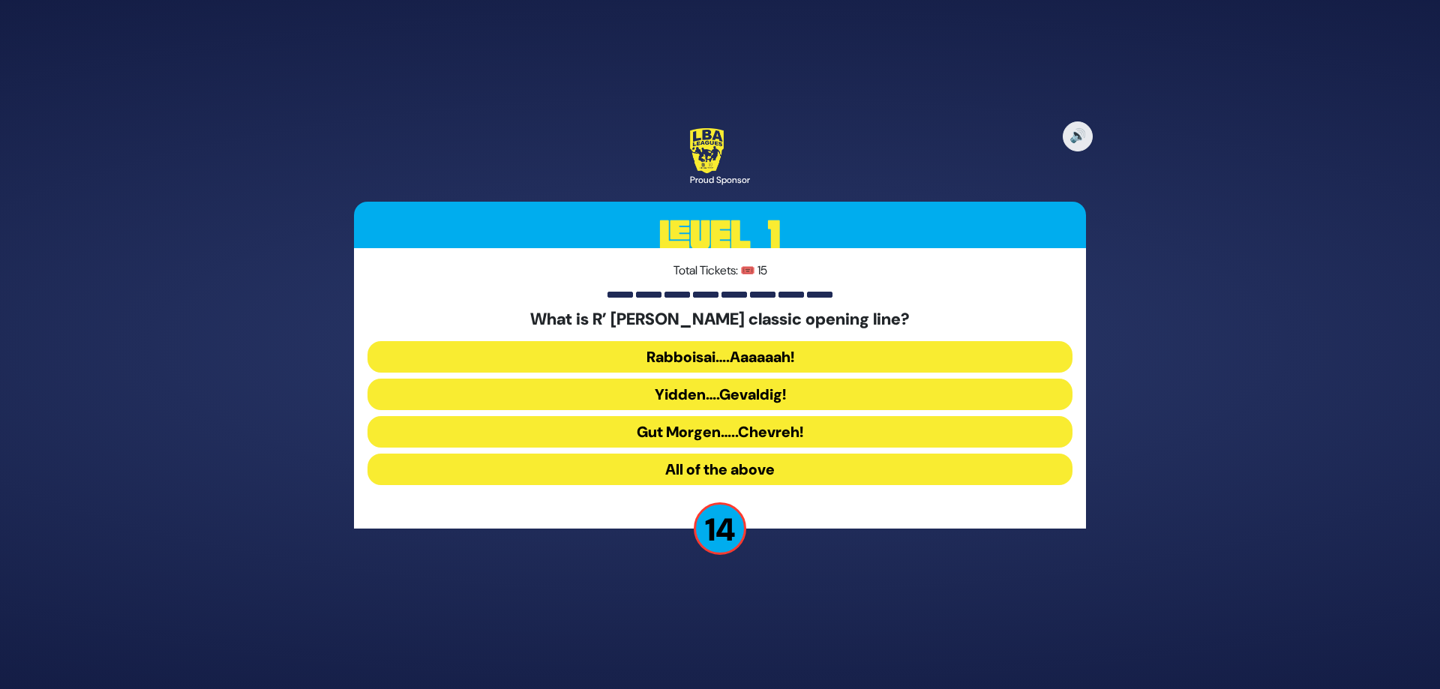
click at [755, 358] on button "Rabboisai….Aaaaaah!" at bounding box center [720, 357] width 705 height 32
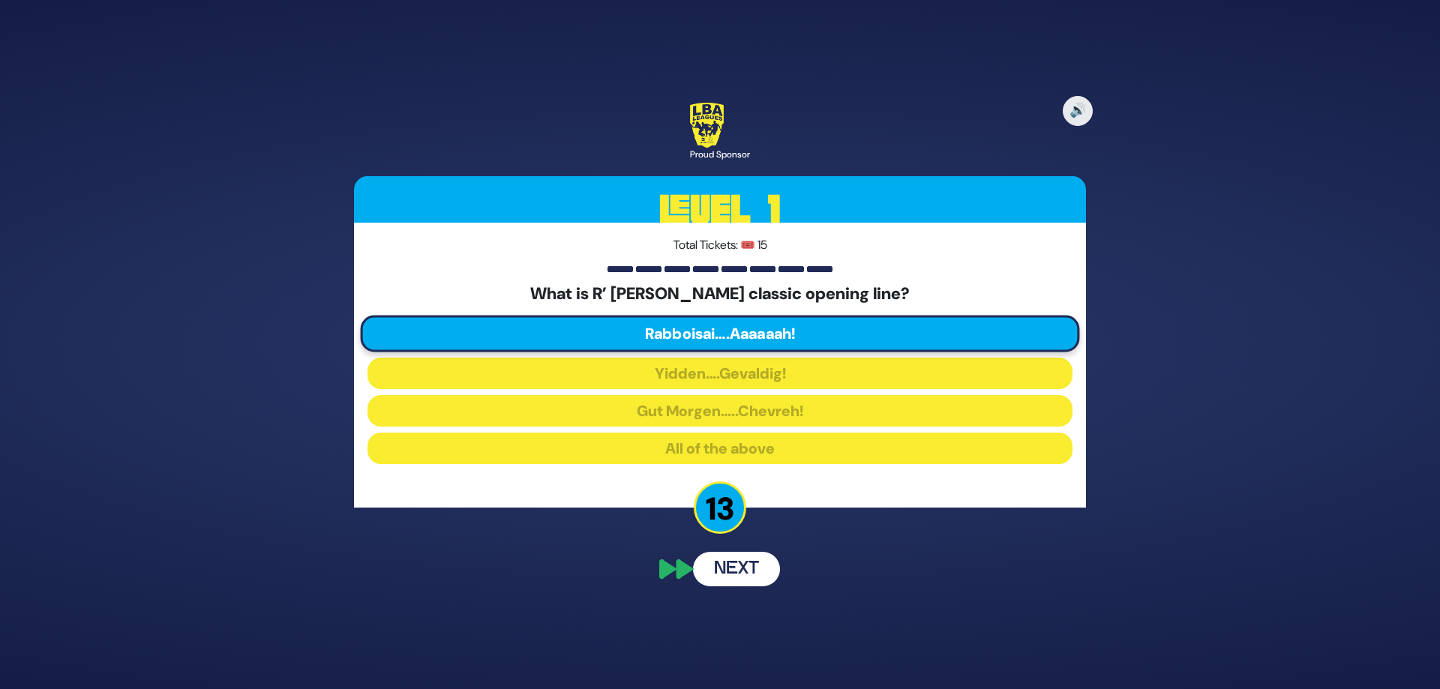
click at [725, 578] on button "Next" at bounding box center [736, 569] width 87 height 35
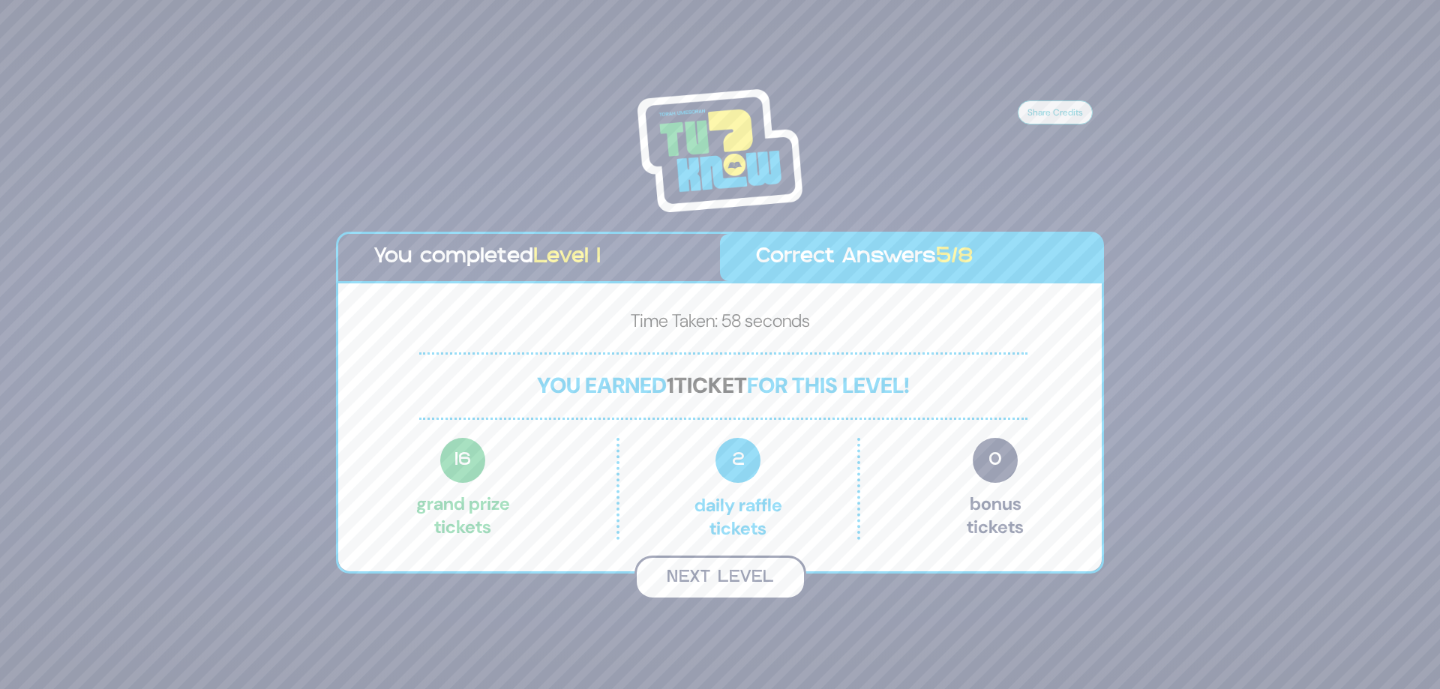
click at [712, 574] on button "Next Level" at bounding box center [721, 578] width 172 height 44
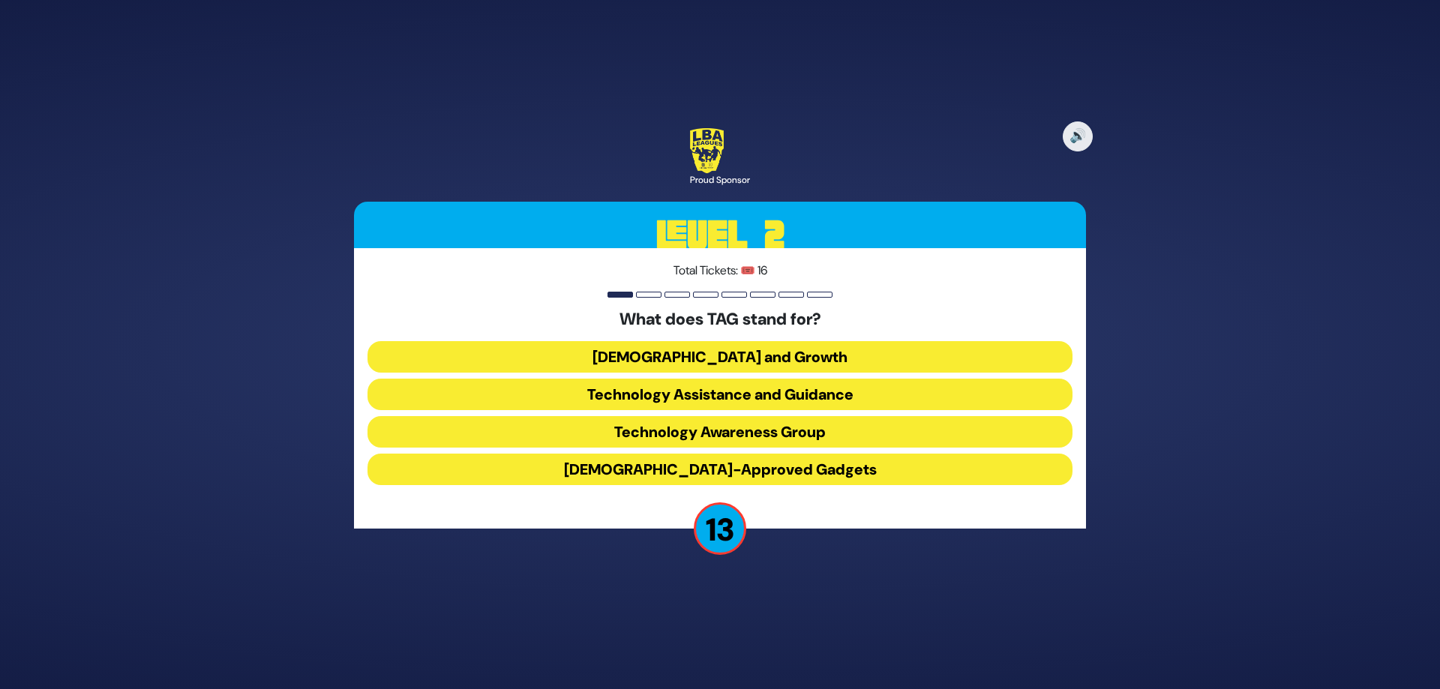
click at [722, 392] on button "Technology Assistance and Guidance" at bounding box center [720, 395] width 705 height 32
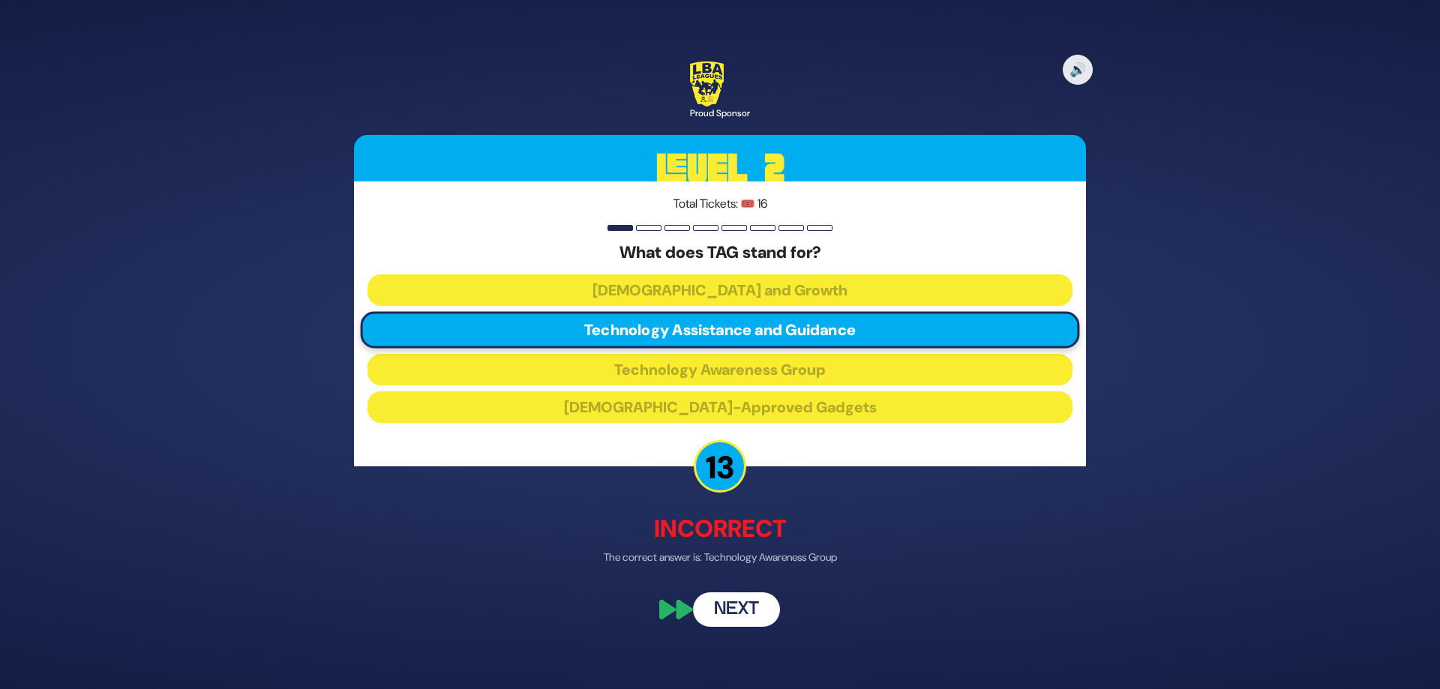
click at [736, 609] on button "Next" at bounding box center [736, 610] width 87 height 35
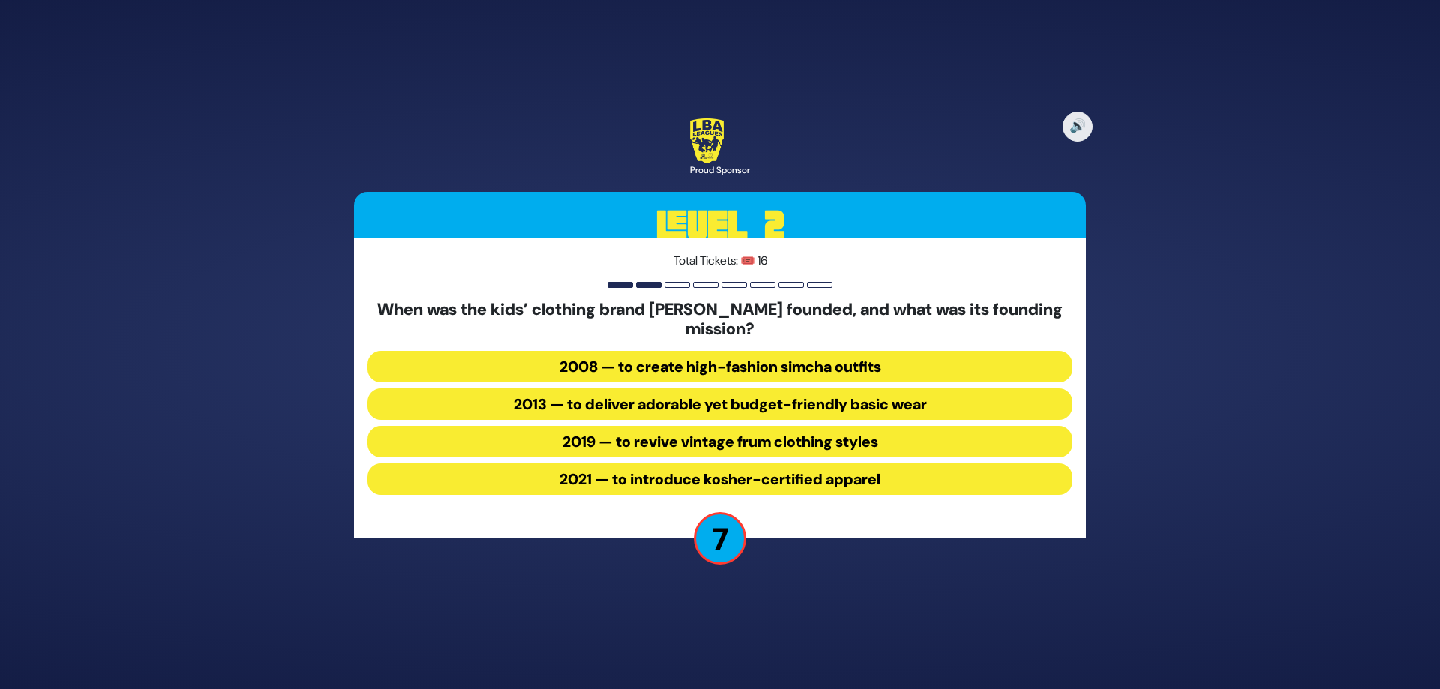
click at [765, 405] on button "2013 — to deliver adorable yet budget-friendly basic wear" at bounding box center [720, 405] width 705 height 32
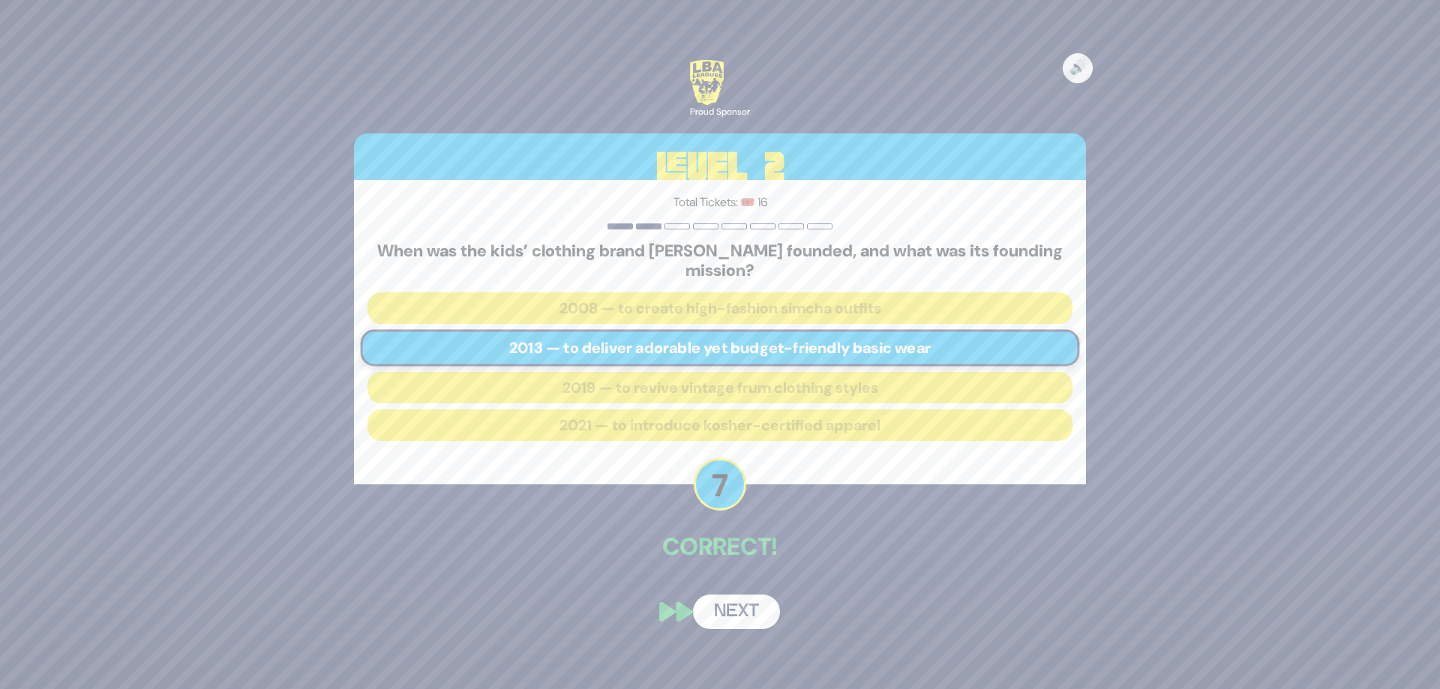
click at [744, 599] on button "Next" at bounding box center [736, 612] width 87 height 35
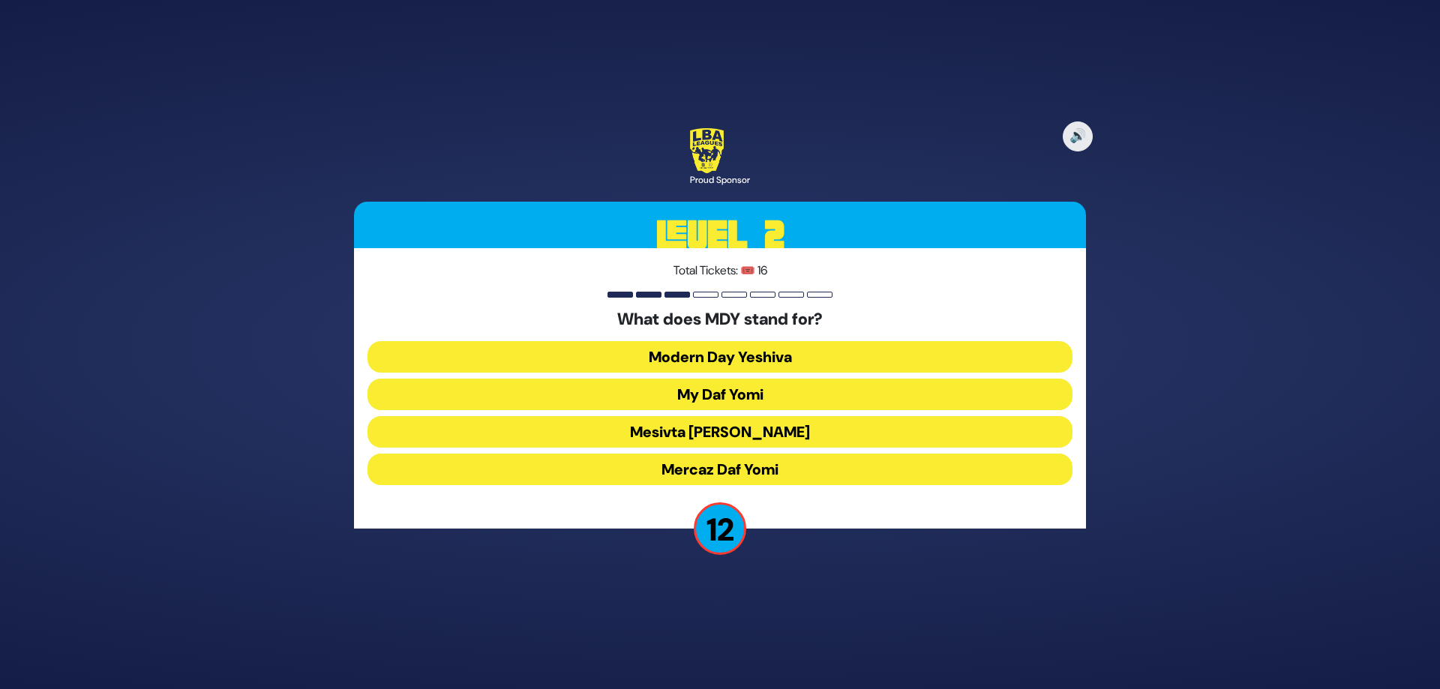
click at [776, 474] on button "Mercaz Daf Yomi" at bounding box center [720, 470] width 705 height 32
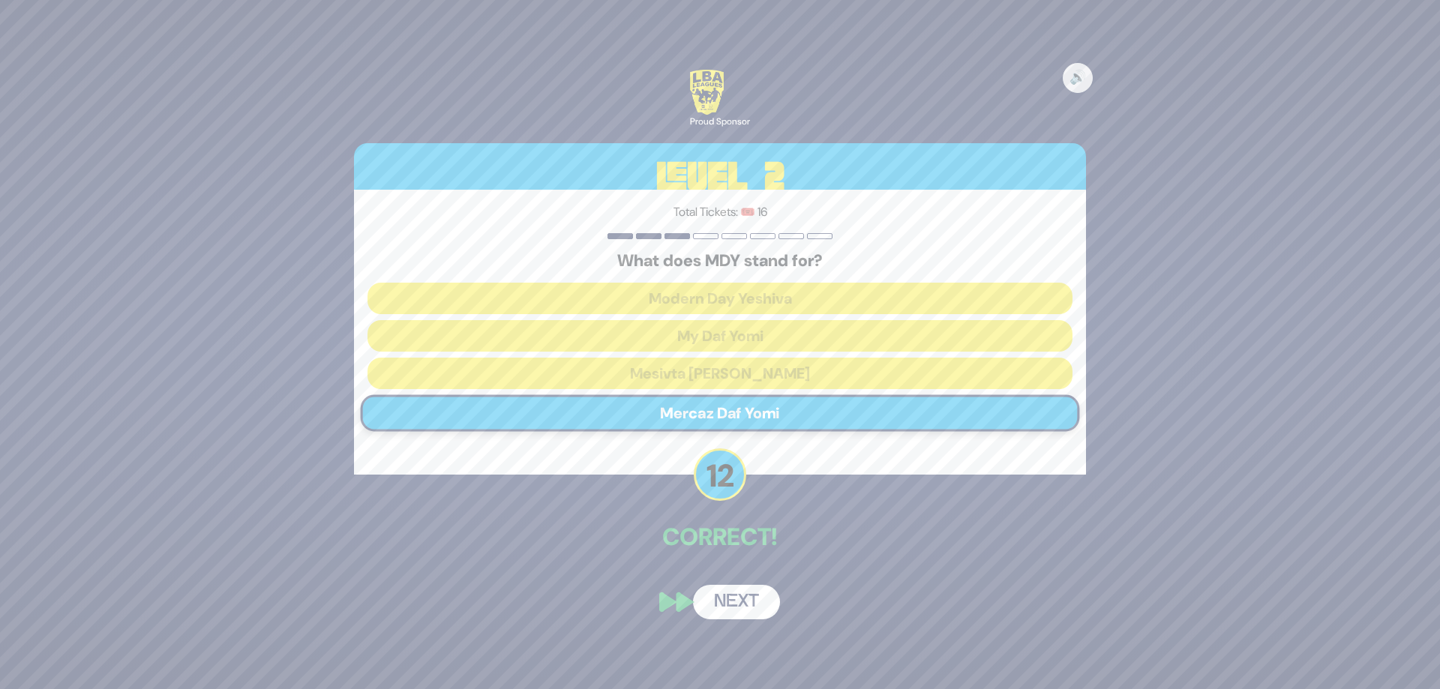
click at [743, 604] on button "Next" at bounding box center [736, 602] width 87 height 35
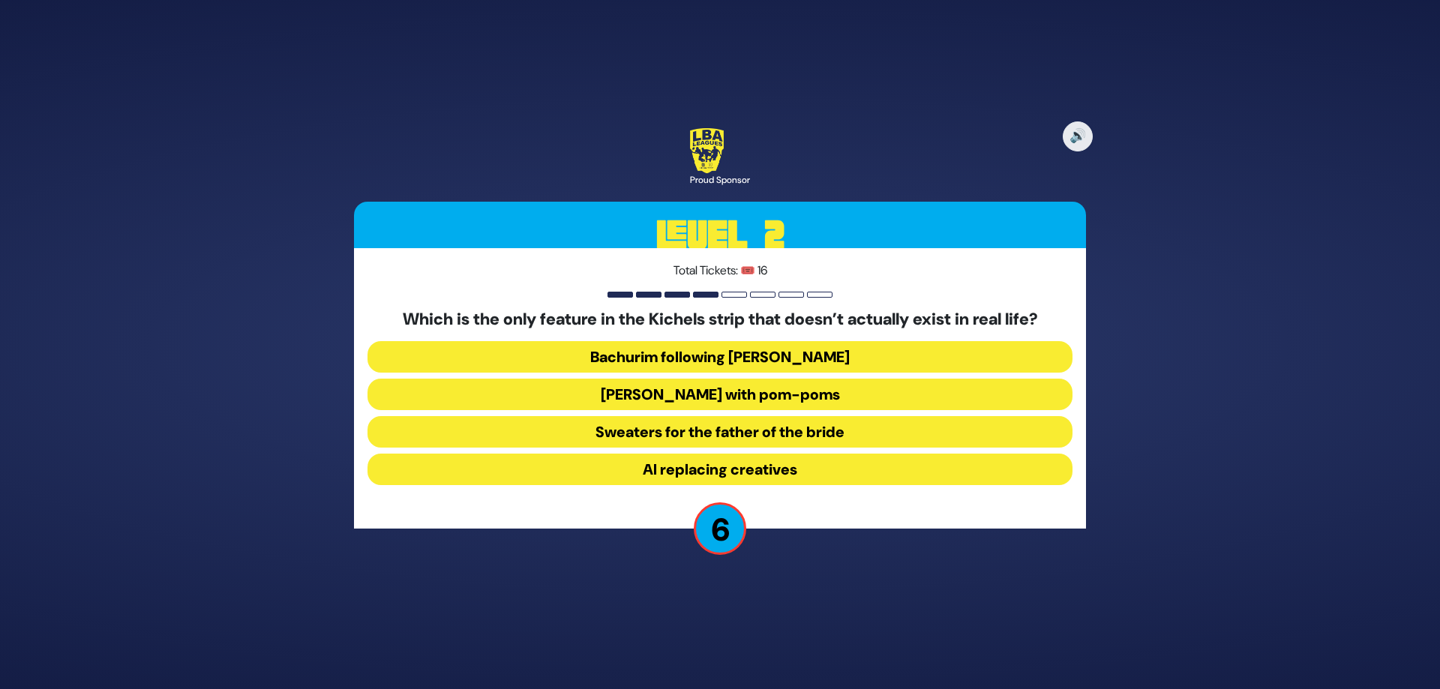
click at [803, 395] on button "Yarmulkes with pom-poms" at bounding box center [720, 395] width 705 height 32
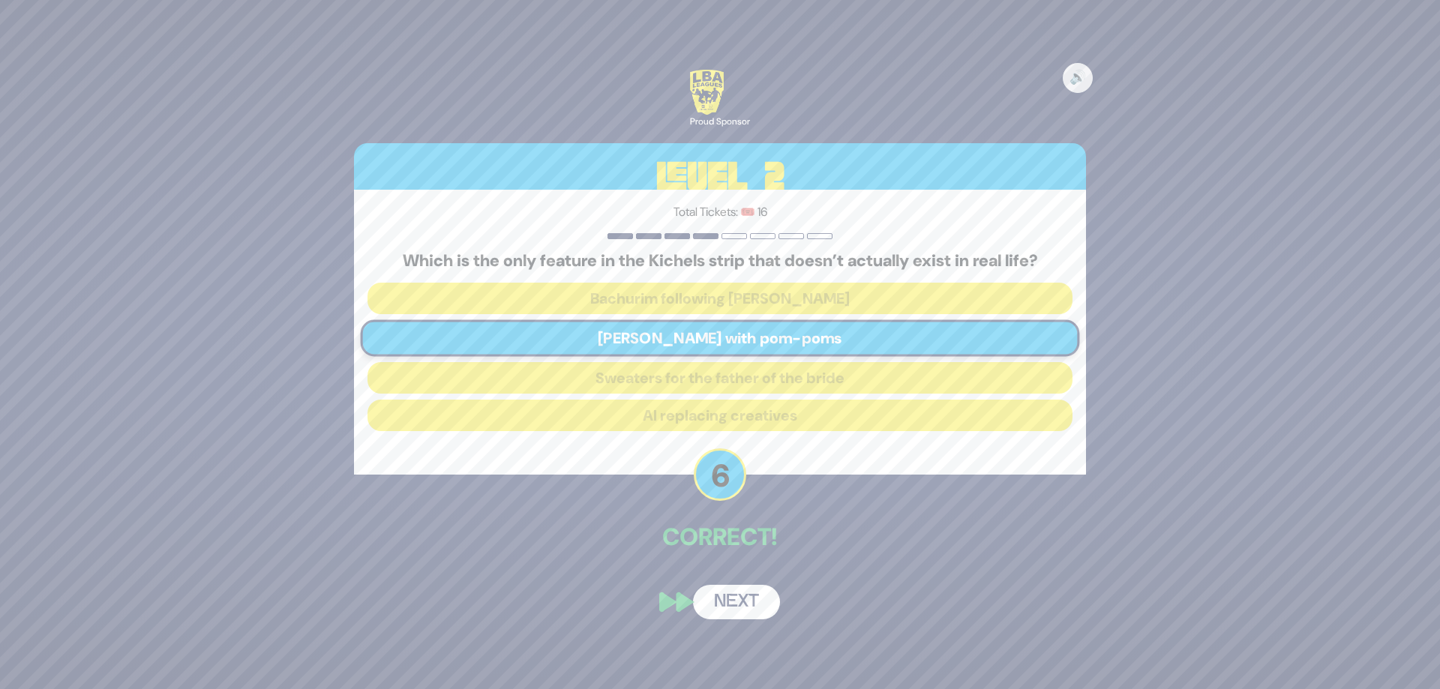
click at [743, 594] on button "Next" at bounding box center [736, 602] width 87 height 35
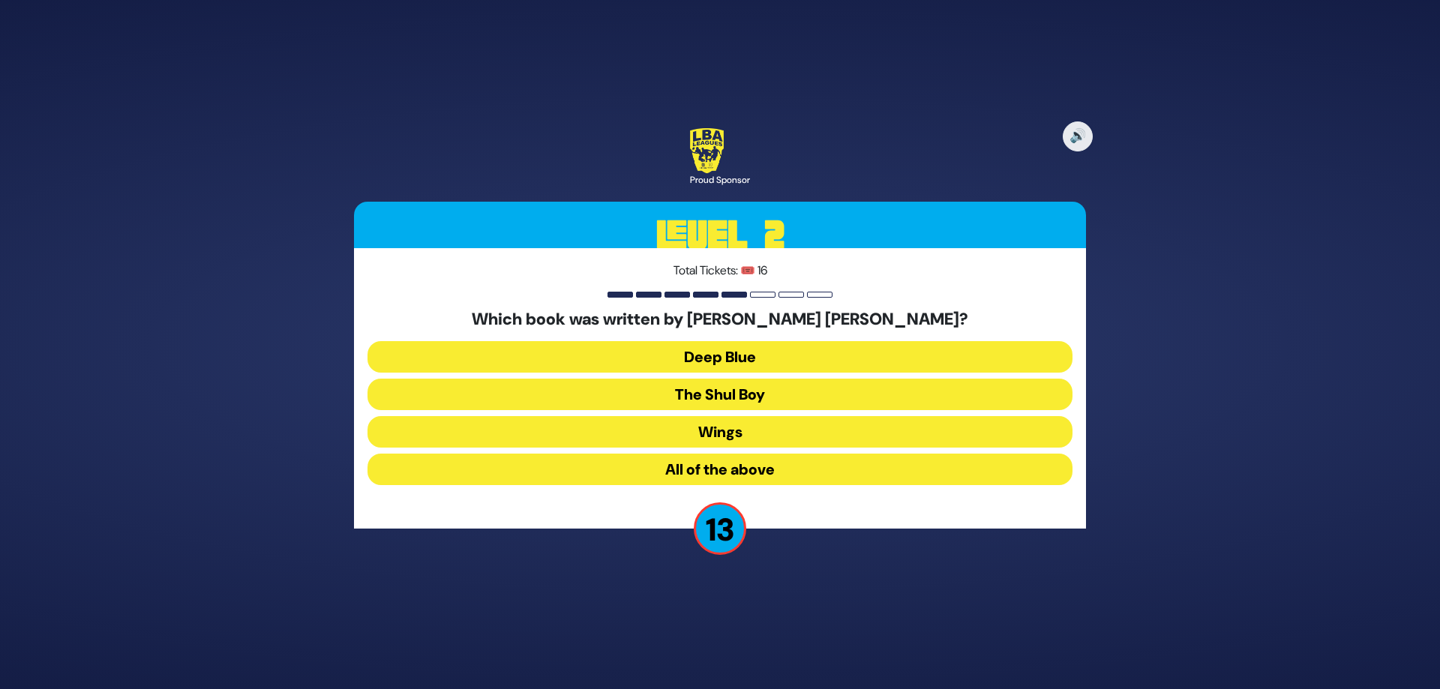
click at [743, 465] on button "All of the above" at bounding box center [720, 470] width 705 height 32
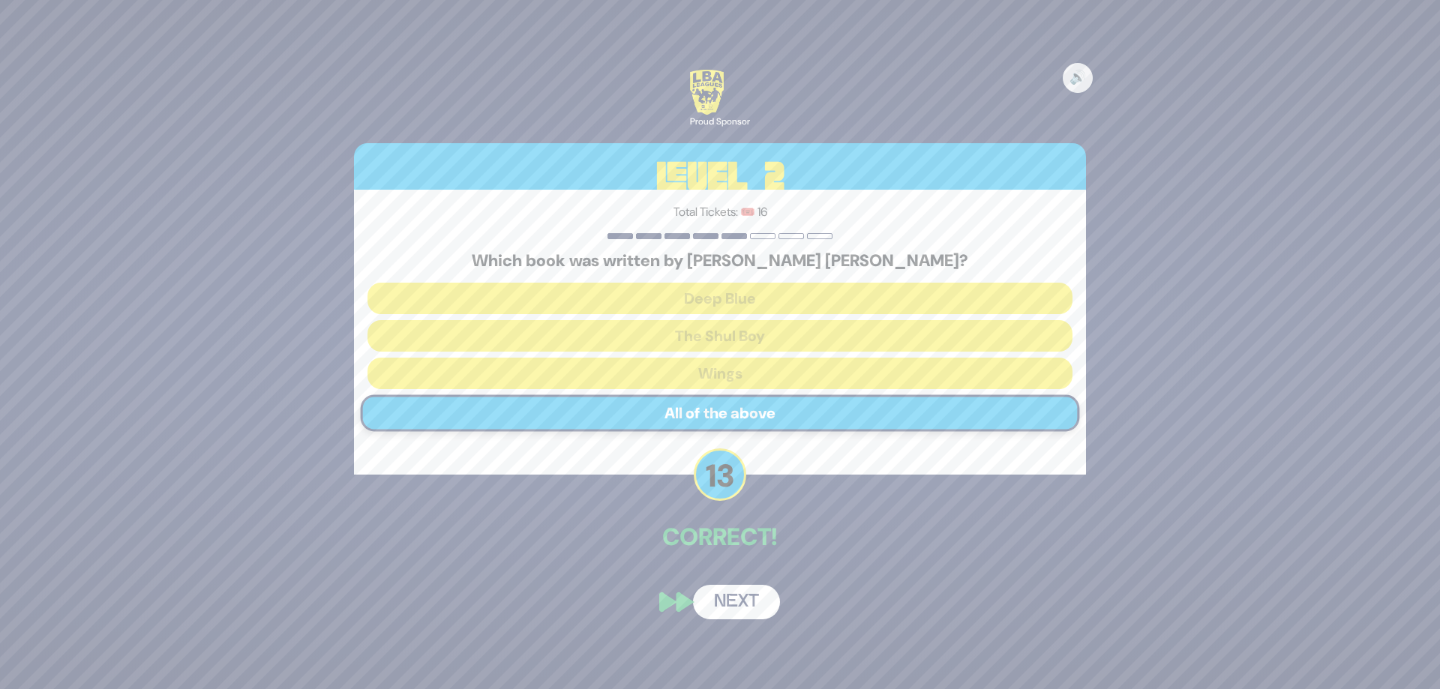
click at [758, 599] on button "Next" at bounding box center [736, 602] width 87 height 35
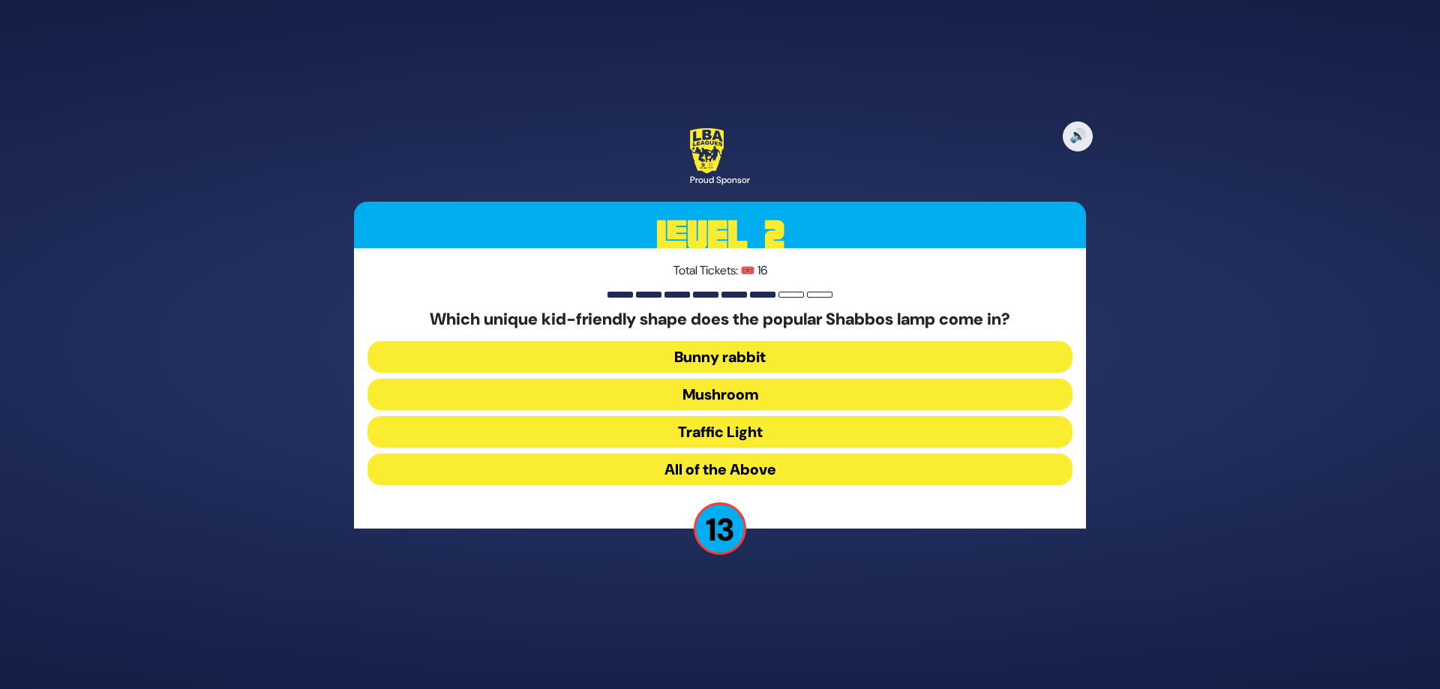
click at [698, 476] on button "All of the Above" at bounding box center [720, 470] width 705 height 32
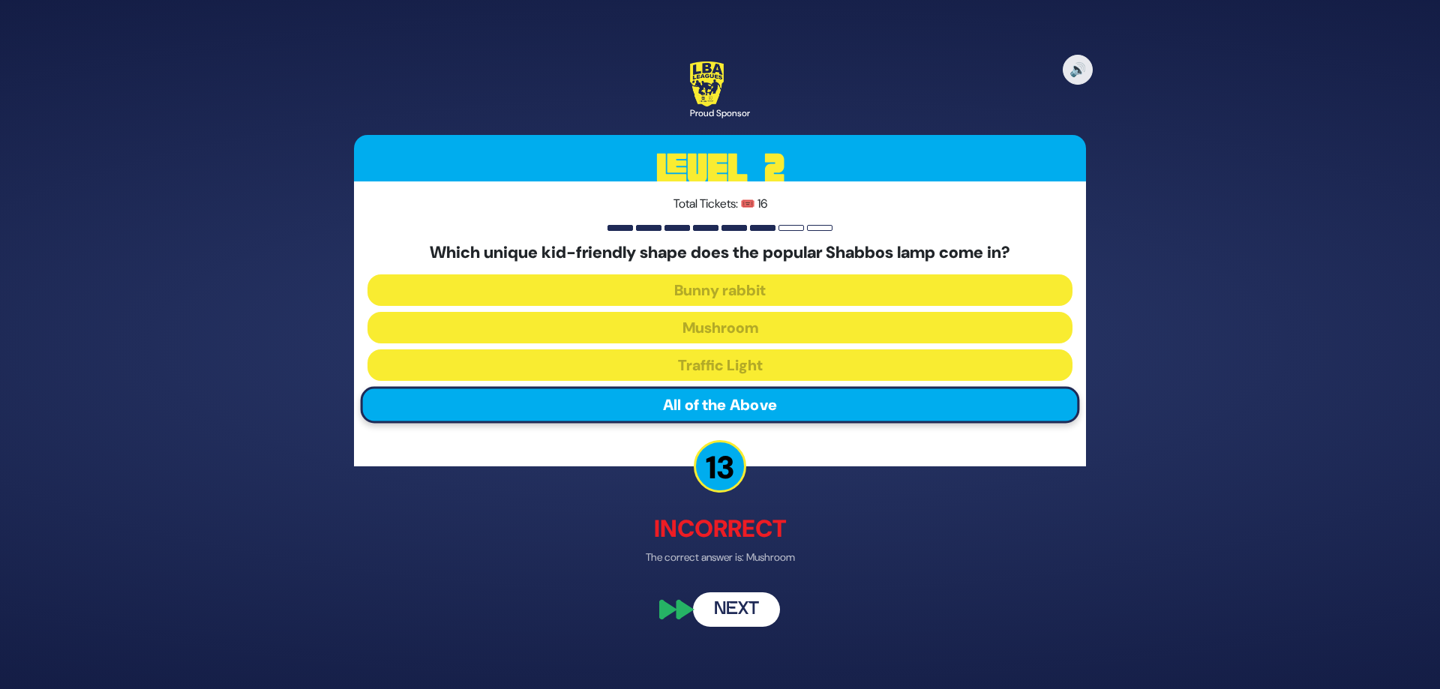
click at [726, 600] on button "Next" at bounding box center [736, 610] width 87 height 35
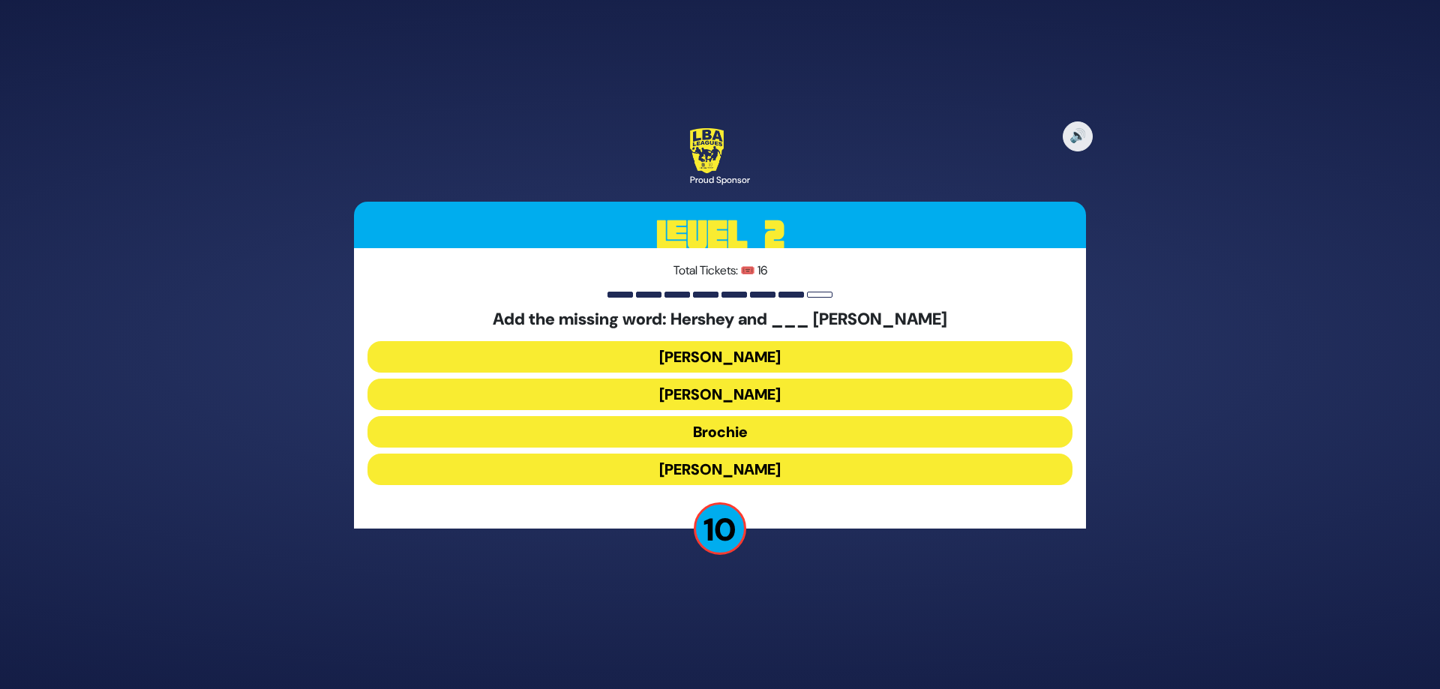
click at [729, 355] on button "Raizy" at bounding box center [720, 357] width 705 height 32
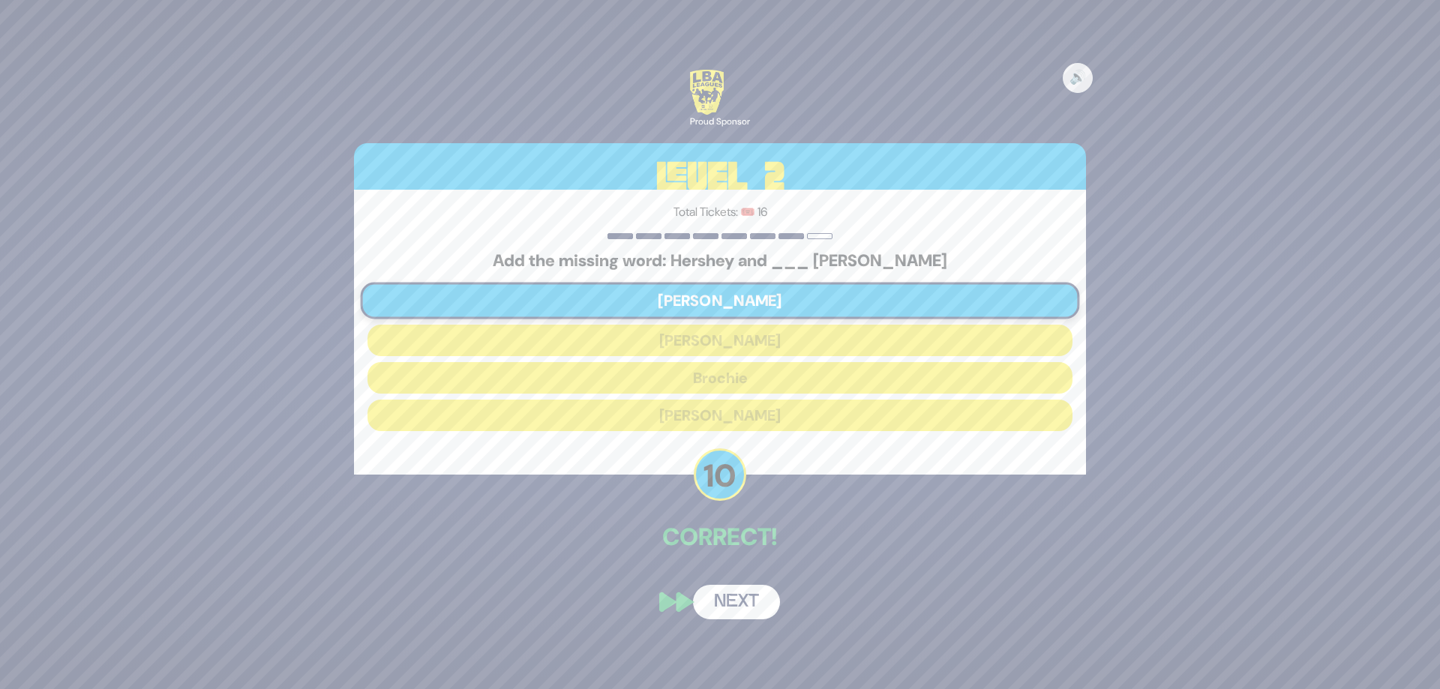
click at [739, 599] on button "Next" at bounding box center [736, 602] width 87 height 35
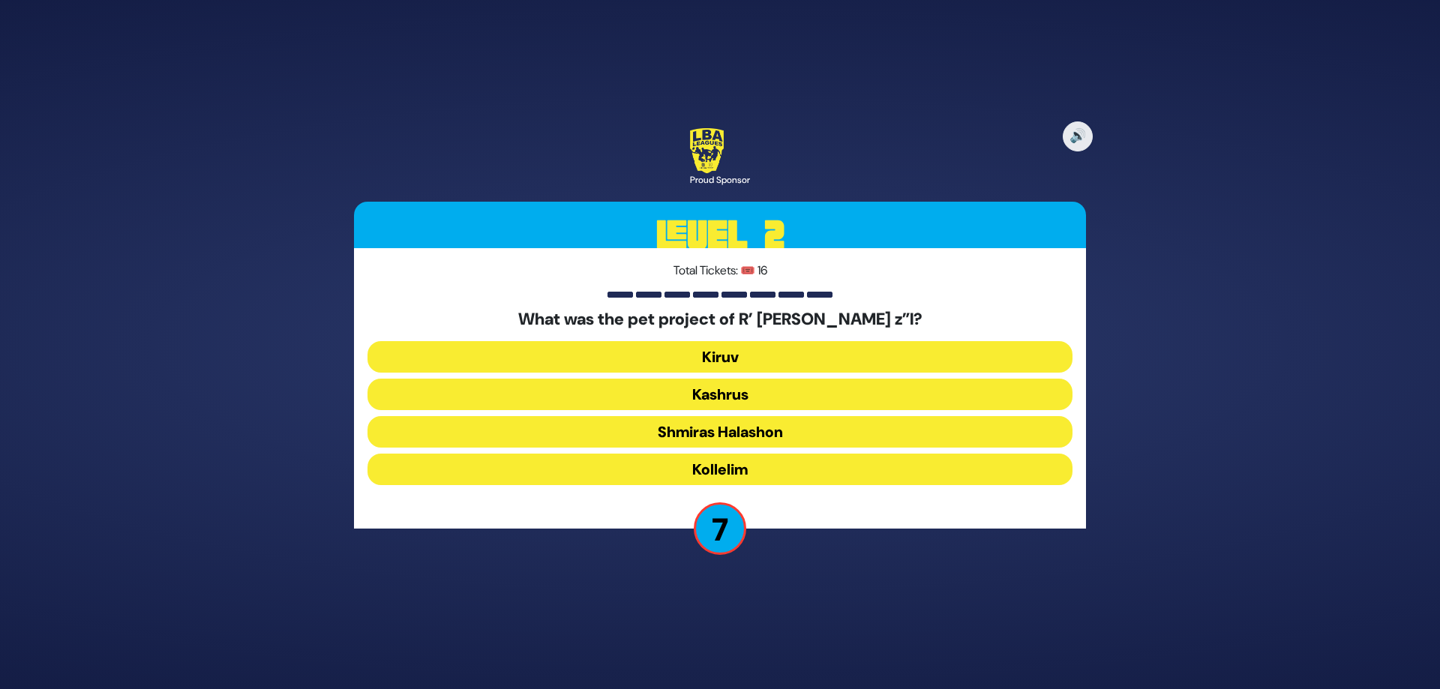
click at [729, 360] on button "Kiruv" at bounding box center [720, 357] width 705 height 32
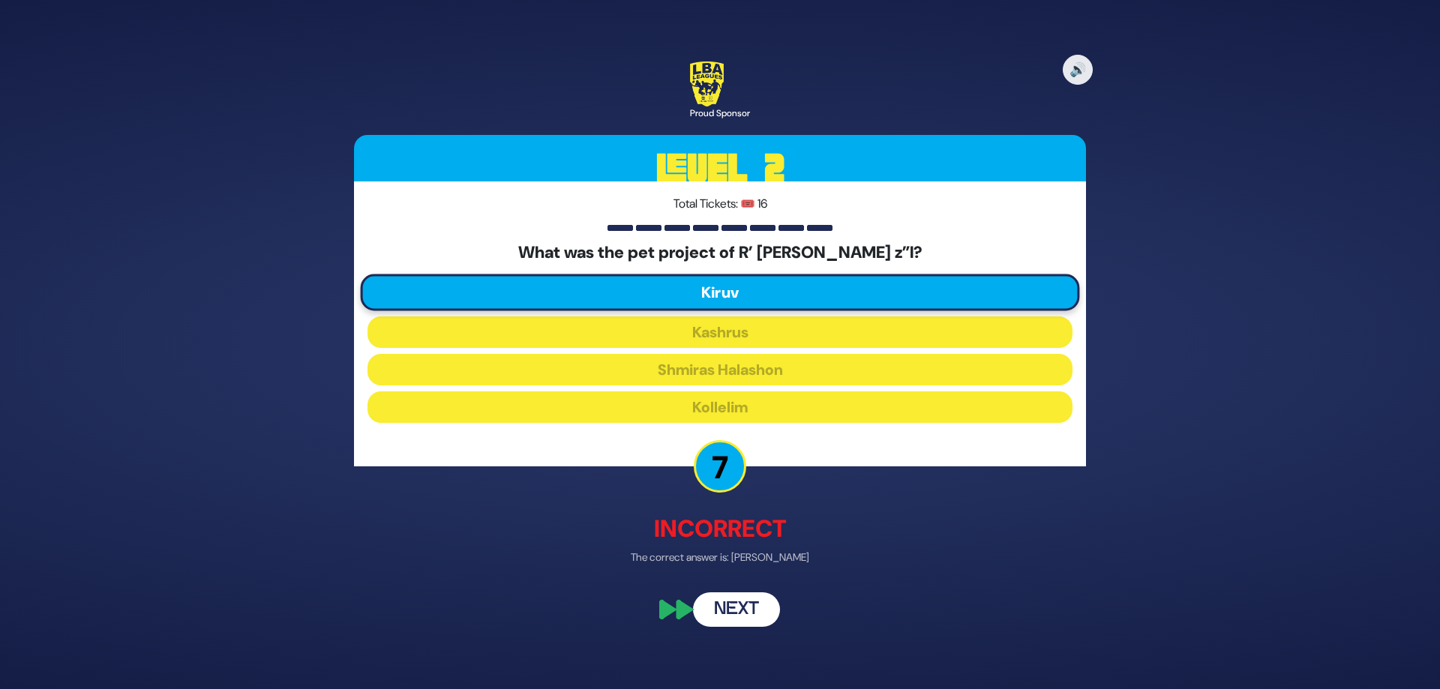
drag, startPoint x: 752, startPoint y: 605, endPoint x: 760, endPoint y: 586, distance: 20.2
click at [752, 605] on button "Next" at bounding box center [736, 610] width 87 height 35
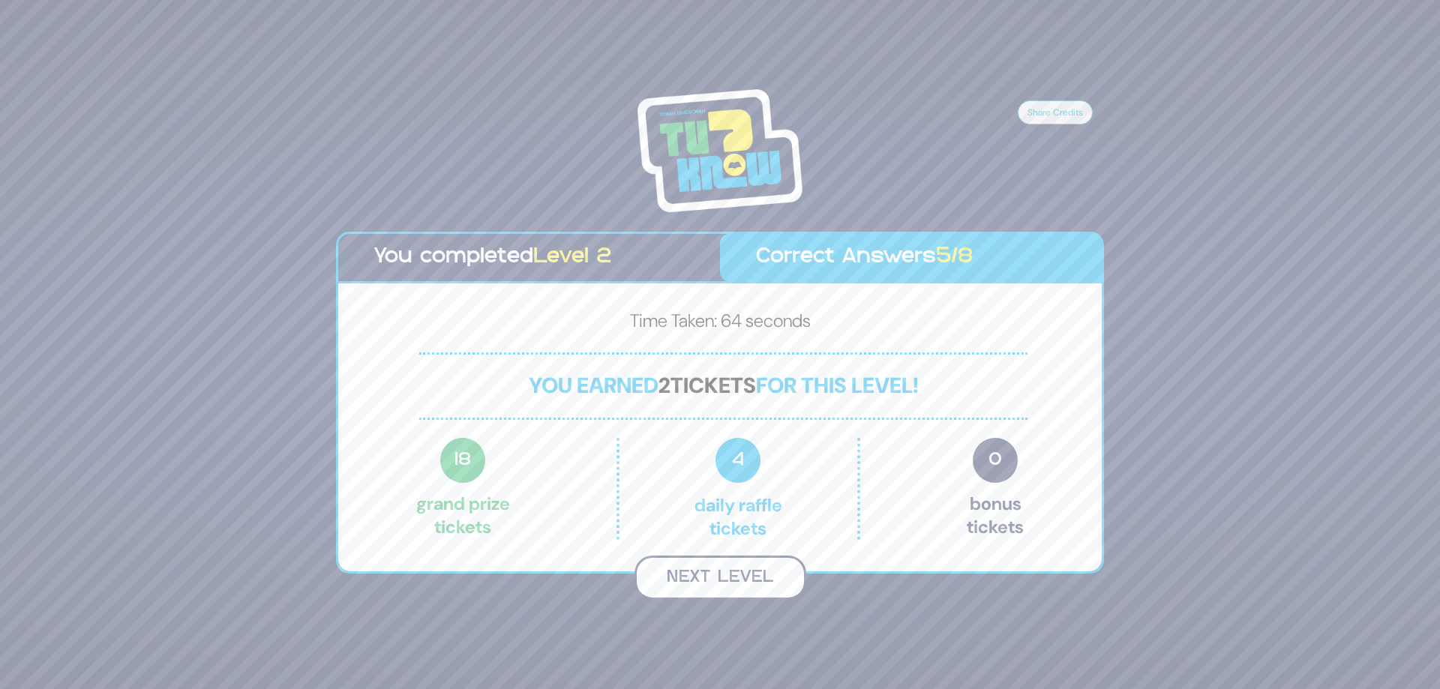
click at [706, 583] on button "Next Level" at bounding box center [721, 578] width 172 height 44
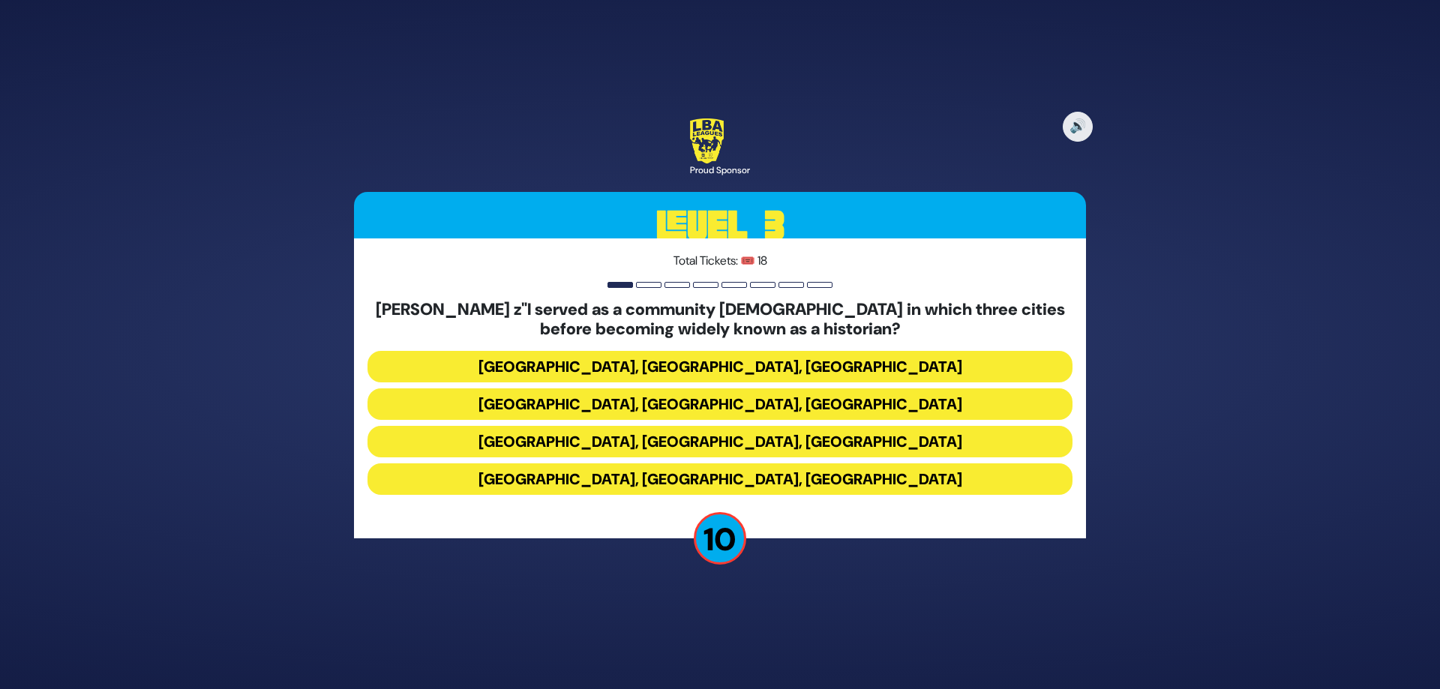
click at [743, 363] on button "Miami, Chicago, Monsey" at bounding box center [720, 367] width 705 height 32
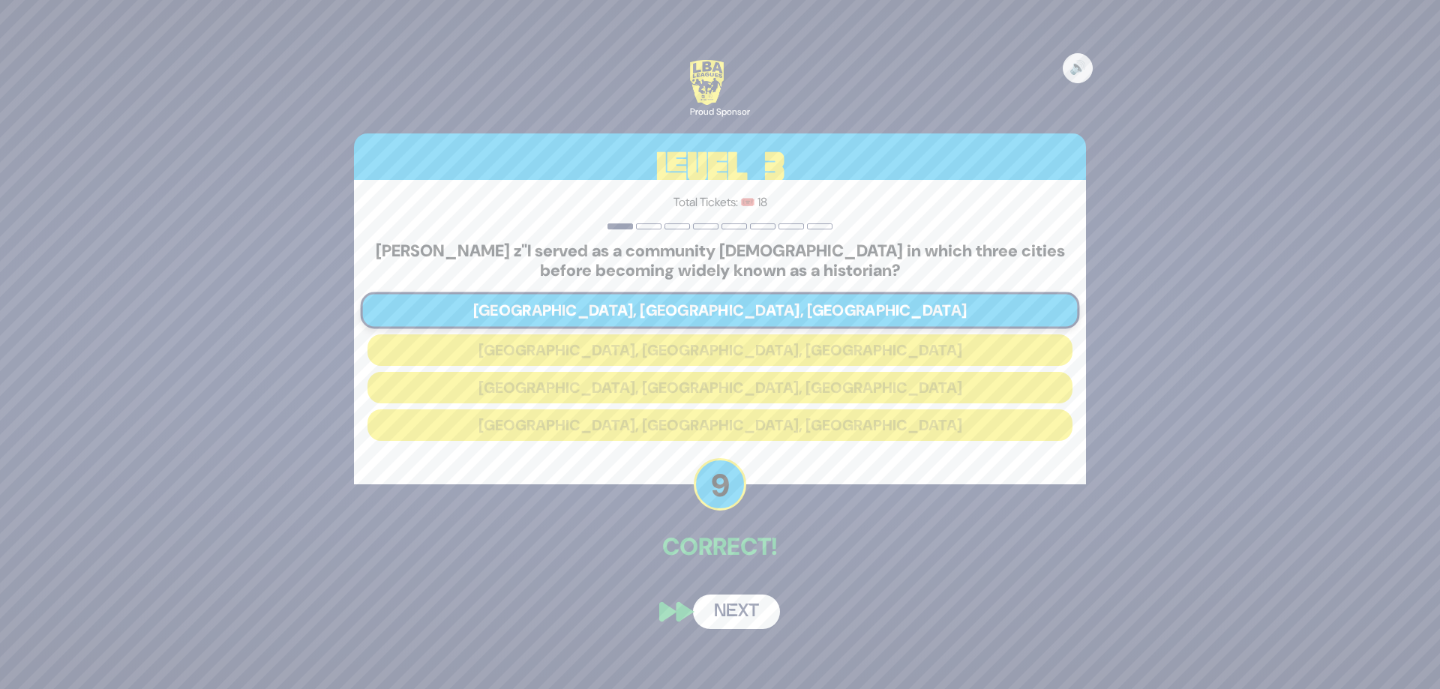
click at [726, 609] on button "Next" at bounding box center [736, 612] width 87 height 35
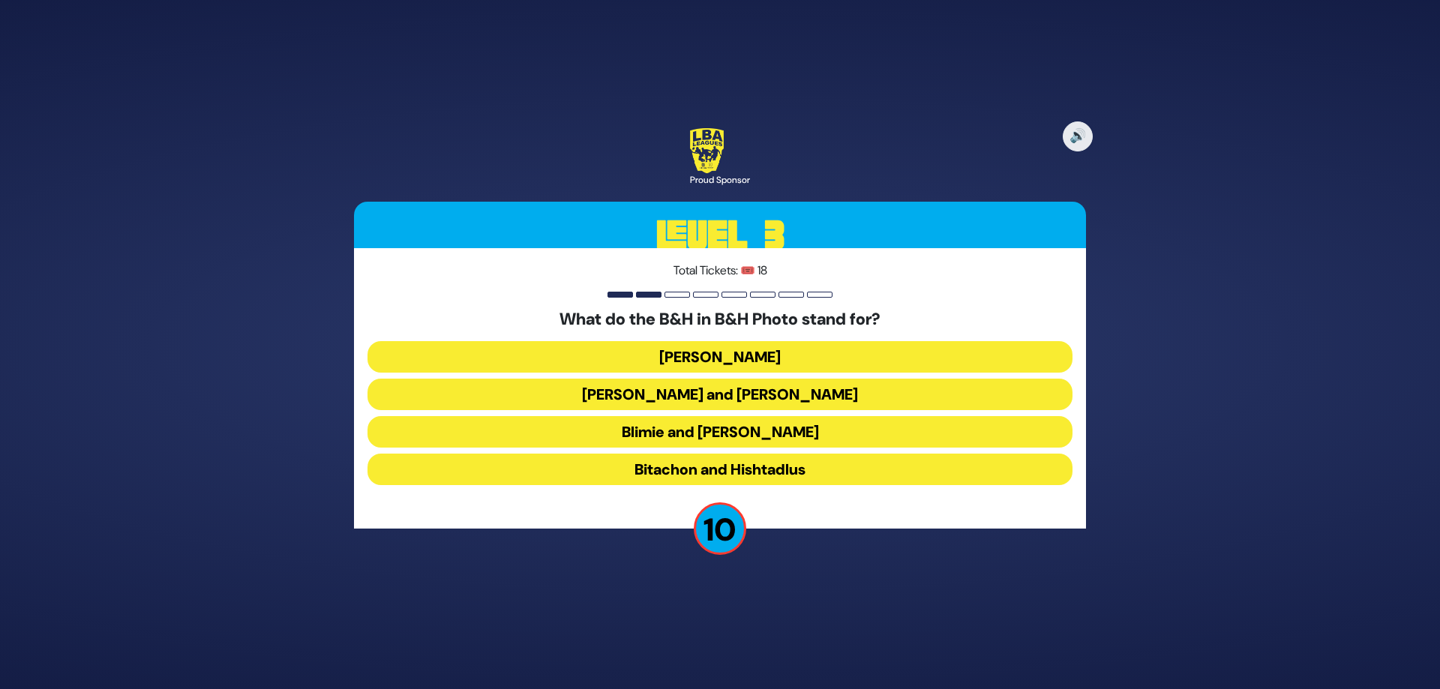
click at [773, 473] on button "Bitachon and Hishtadlus" at bounding box center [720, 470] width 705 height 32
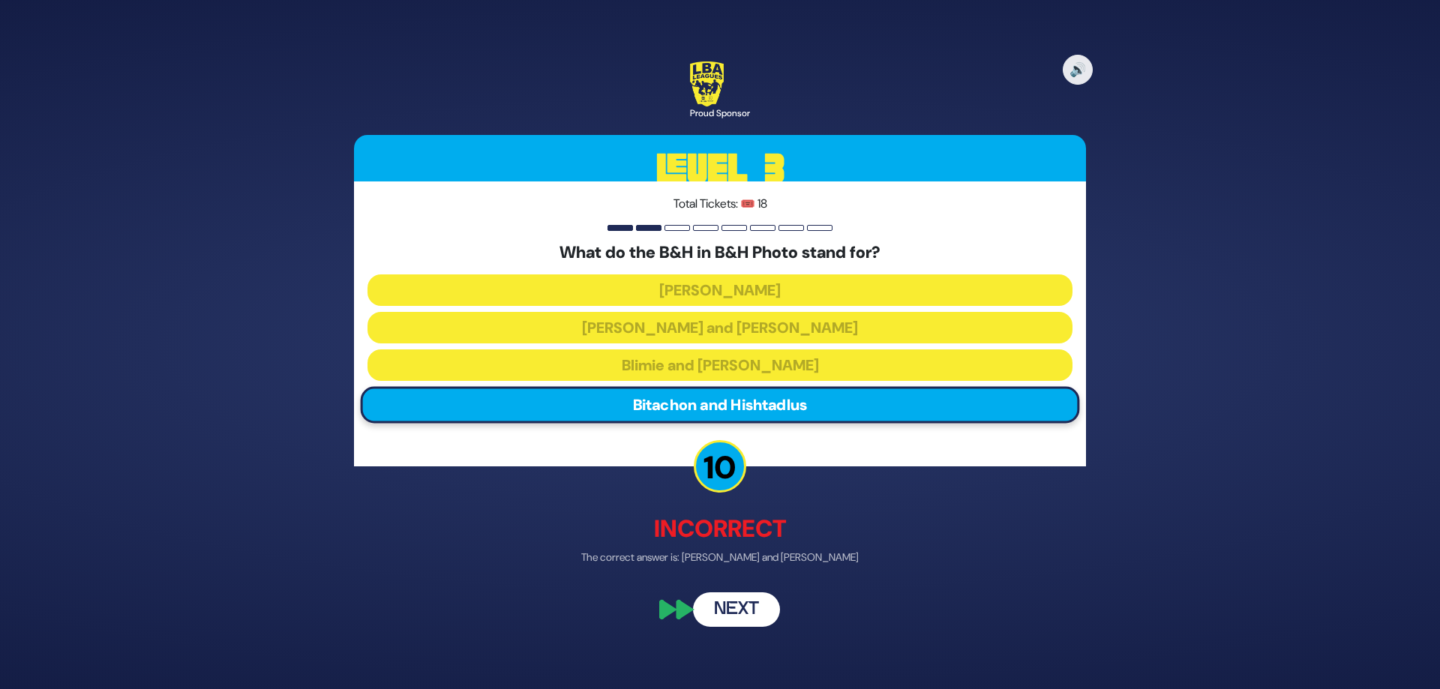
drag, startPoint x: 737, startPoint y: 602, endPoint x: 873, endPoint y: 436, distance: 214.9
click at [737, 599] on button "Next" at bounding box center [736, 610] width 87 height 35
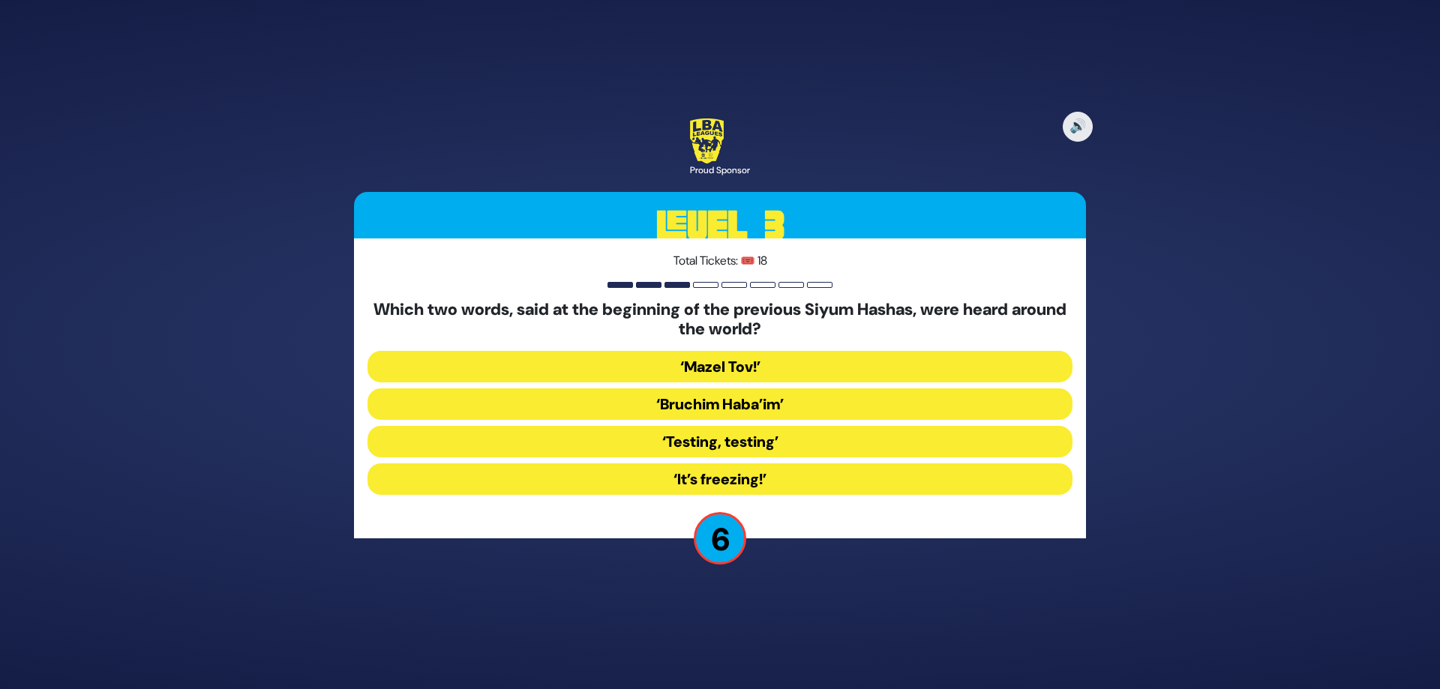
click at [773, 398] on button "‘Bruchim Haba’im’" at bounding box center [720, 405] width 705 height 32
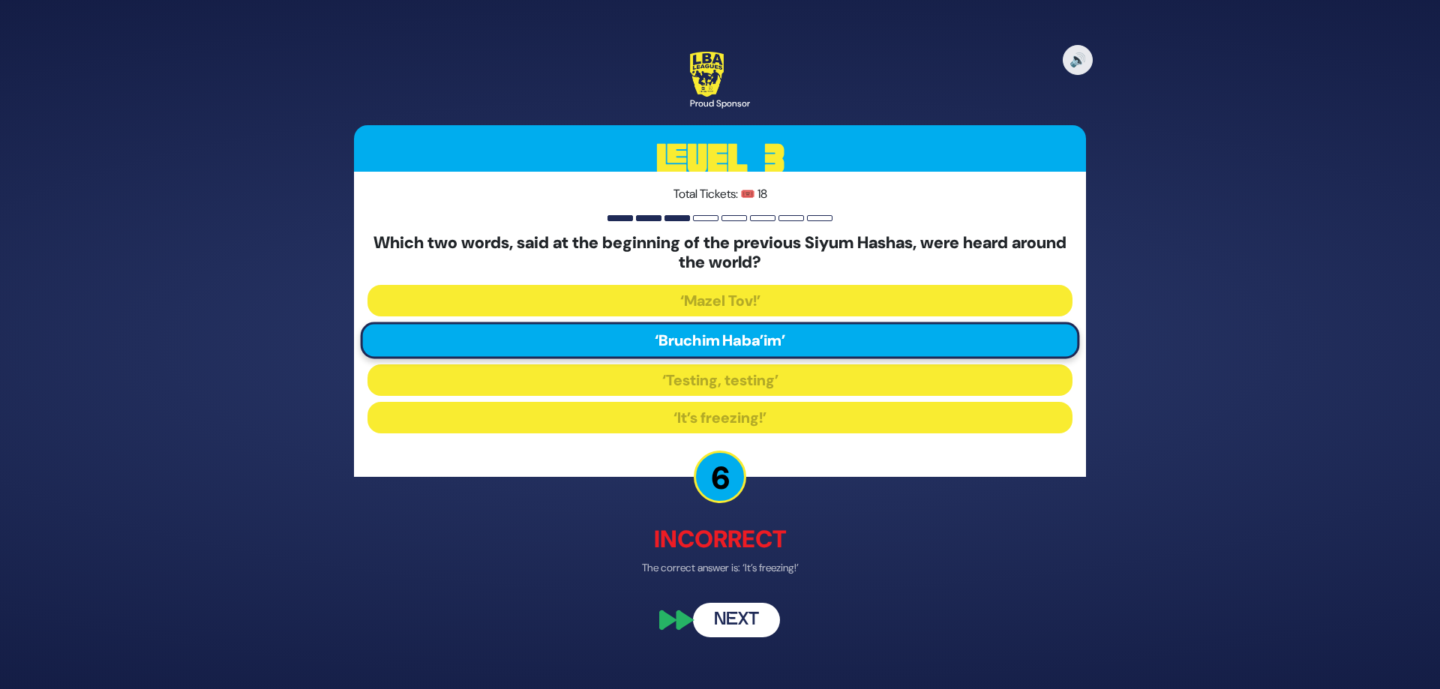
click at [728, 614] on button "Next" at bounding box center [736, 620] width 87 height 35
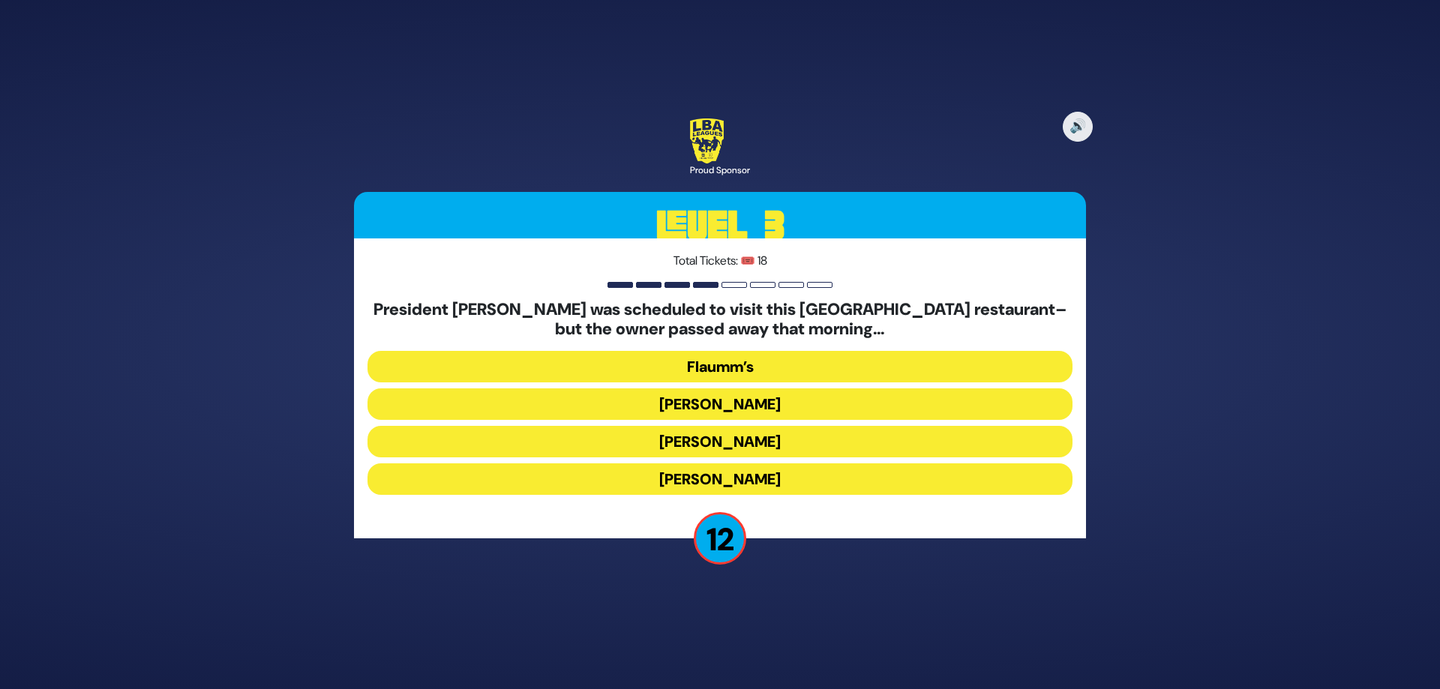
click at [746, 437] on button "Gottlieb’s" at bounding box center [720, 442] width 705 height 32
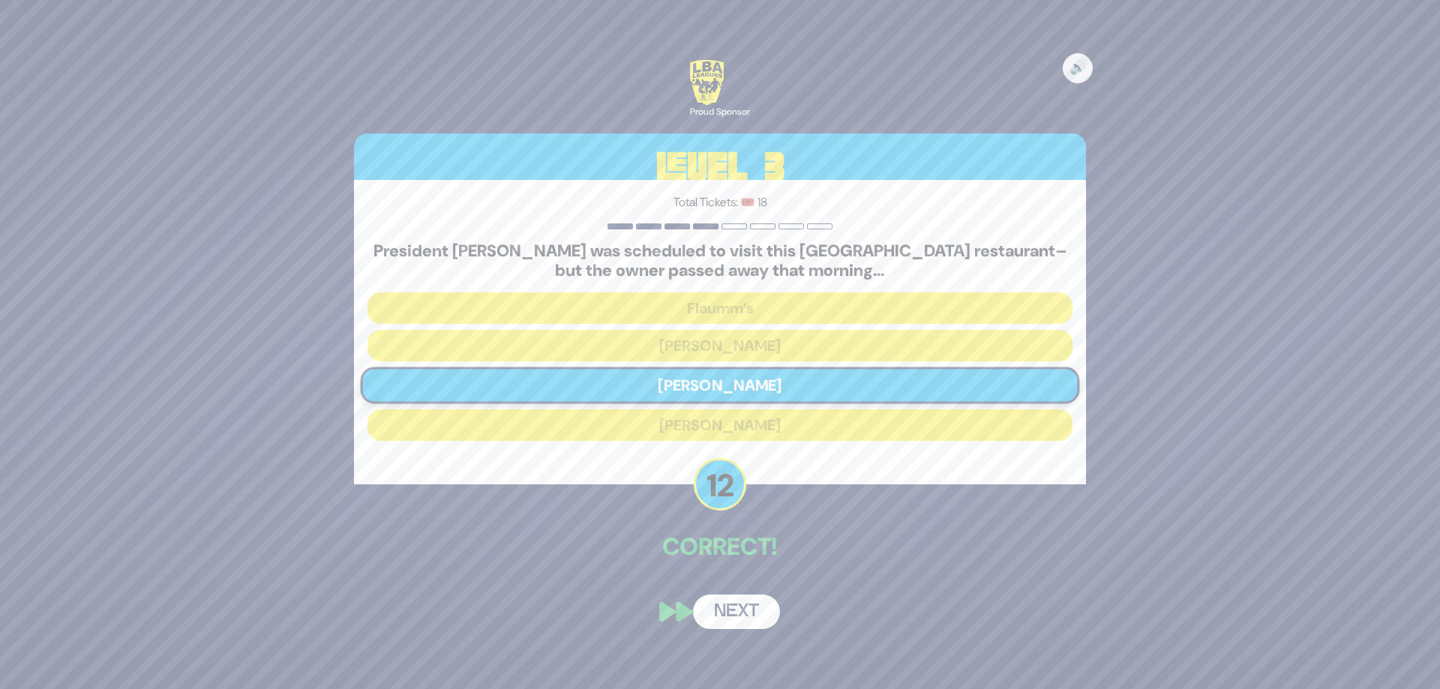
drag, startPoint x: 722, startPoint y: 610, endPoint x: 718, endPoint y: 601, distance: 10.1
click at [722, 610] on button "Next" at bounding box center [736, 612] width 87 height 35
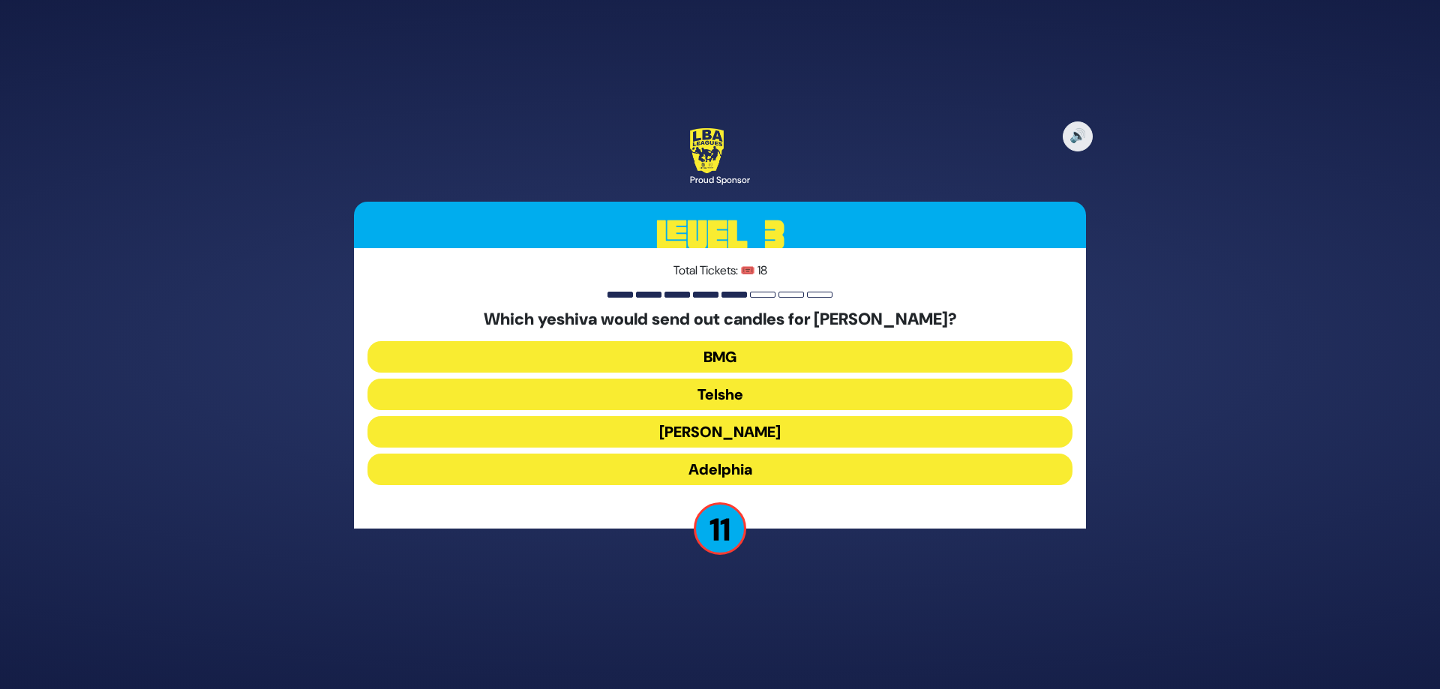
click at [749, 395] on button "Telshe" at bounding box center [720, 395] width 705 height 32
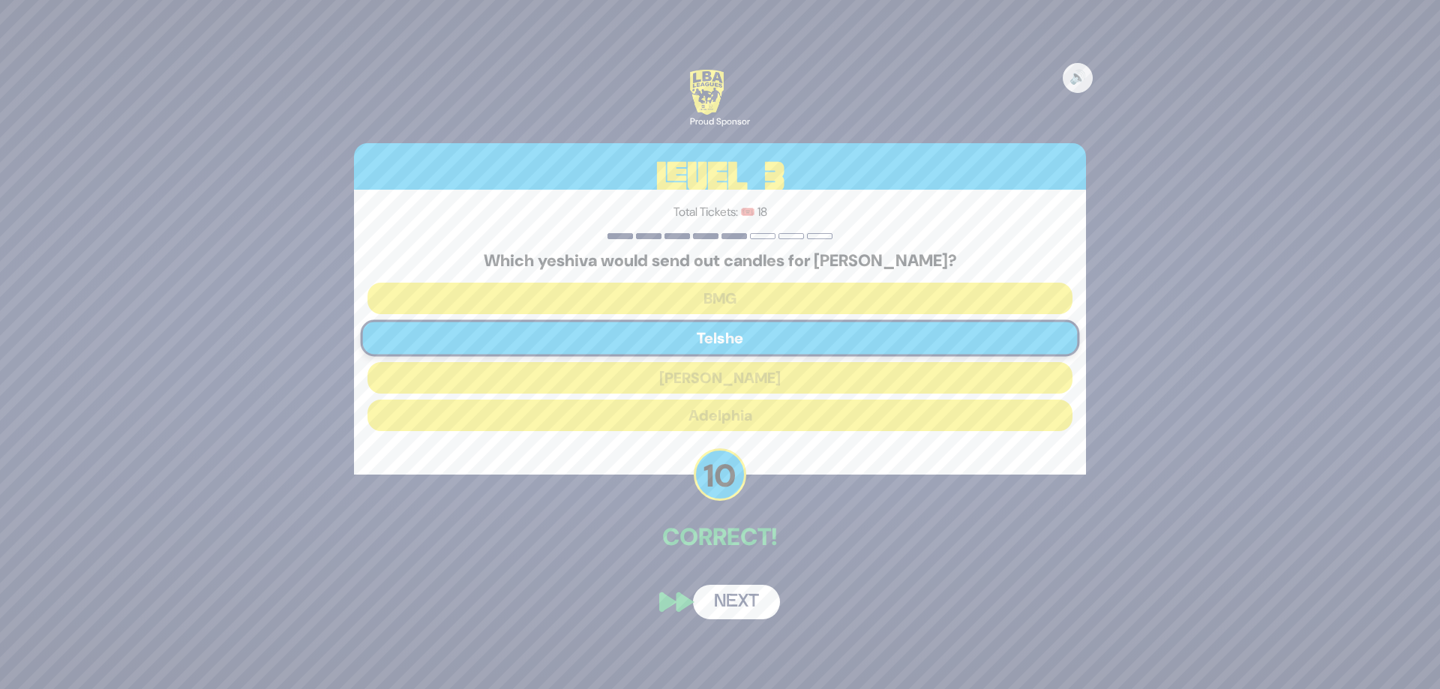
click at [744, 605] on button "Next" at bounding box center [736, 602] width 87 height 35
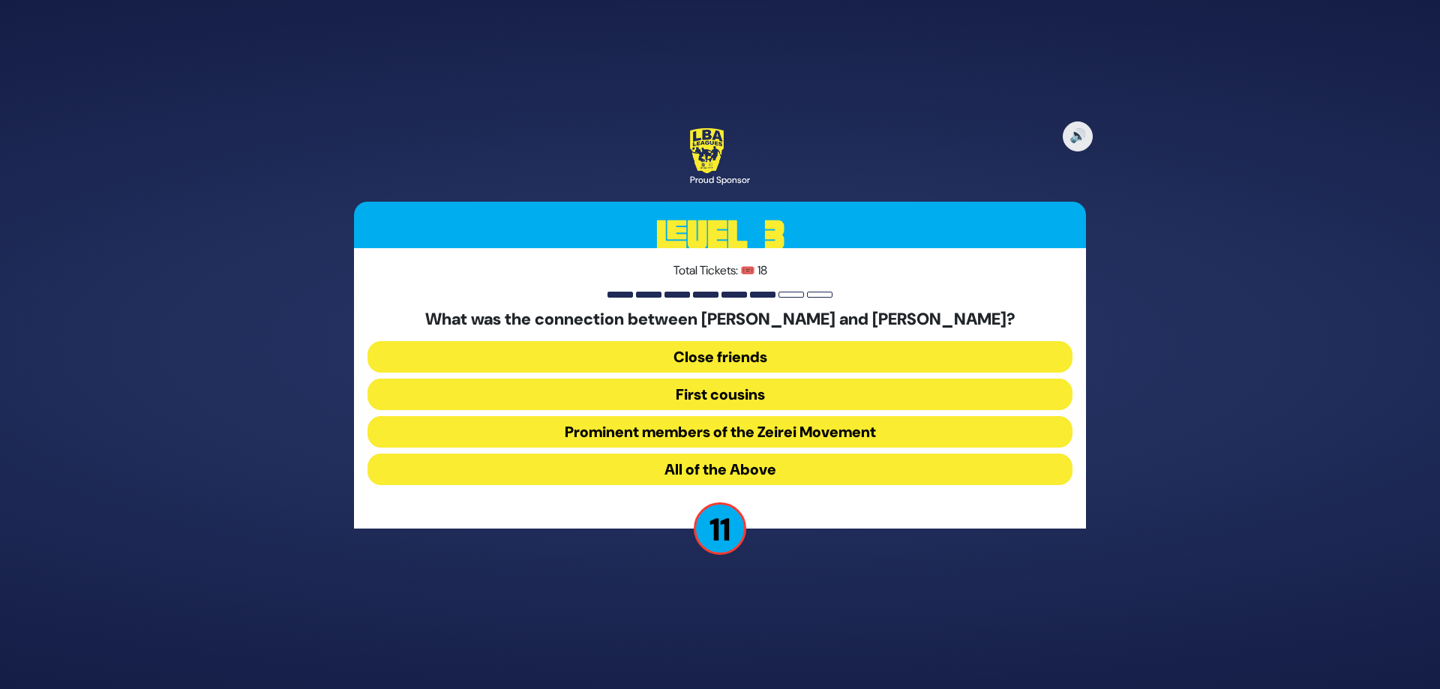
click at [719, 471] on button "All of the Above" at bounding box center [720, 470] width 705 height 32
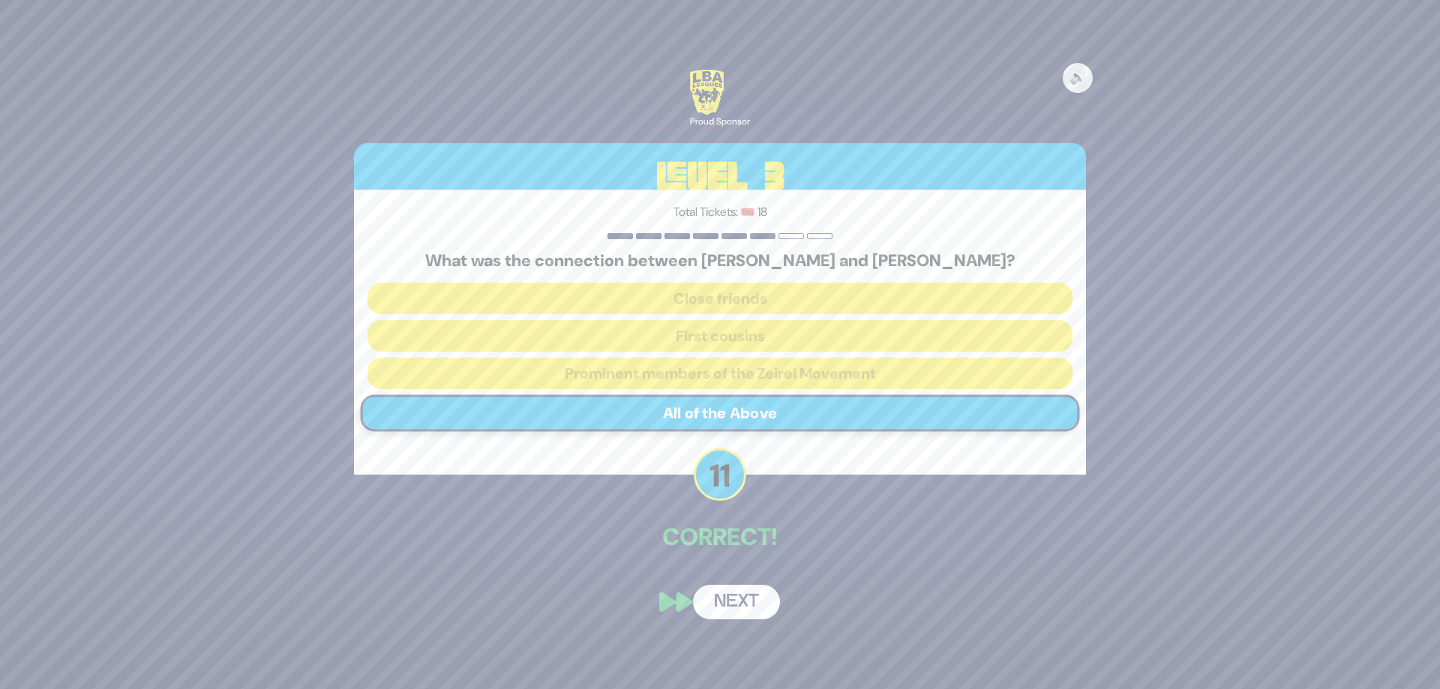
click at [740, 601] on button "Next" at bounding box center [736, 602] width 87 height 35
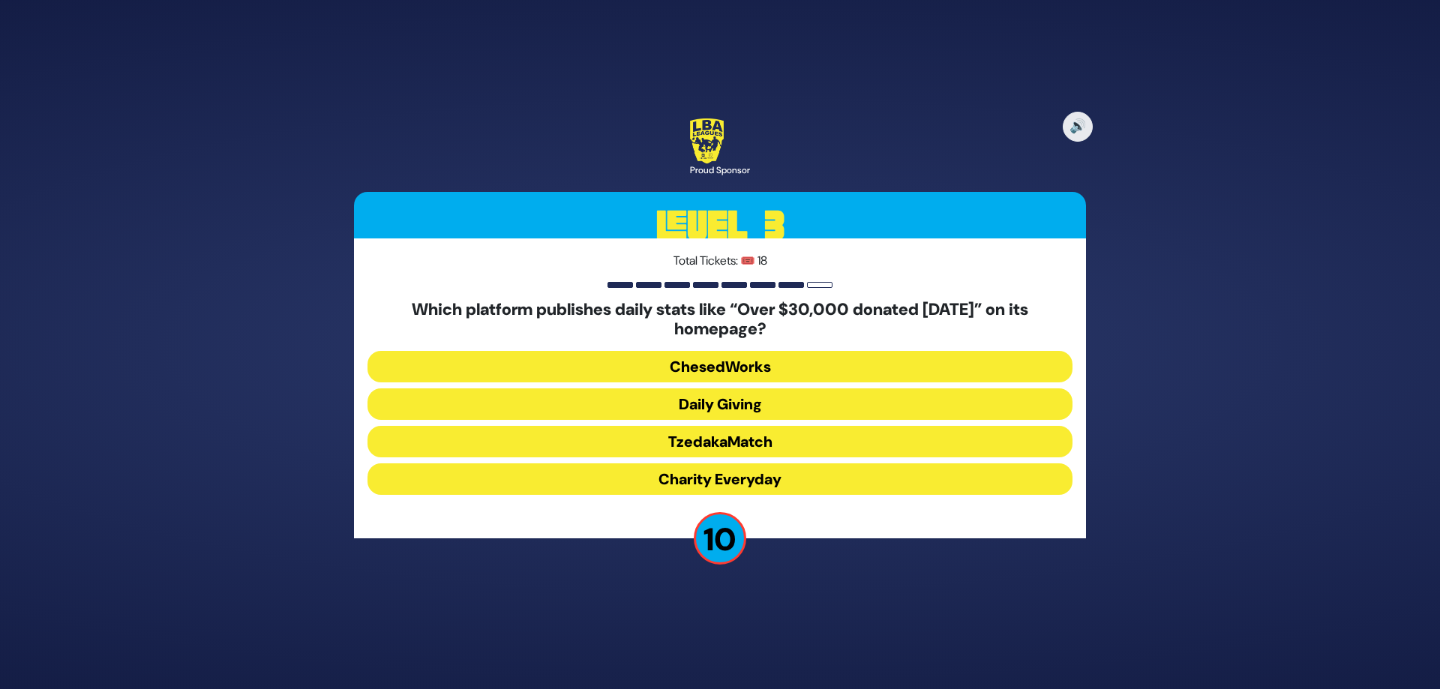
click at [760, 406] on button "Daily Giving" at bounding box center [720, 405] width 705 height 32
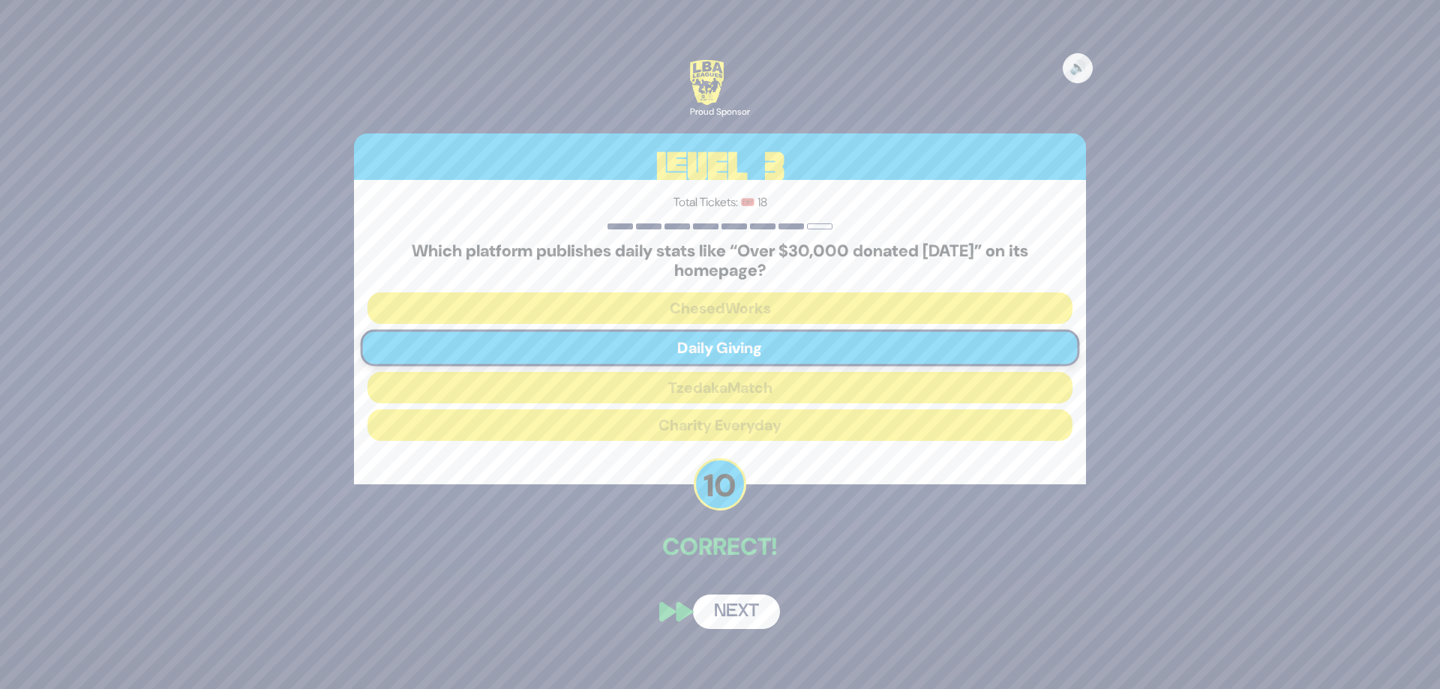
click at [730, 612] on button "Next" at bounding box center [736, 612] width 87 height 35
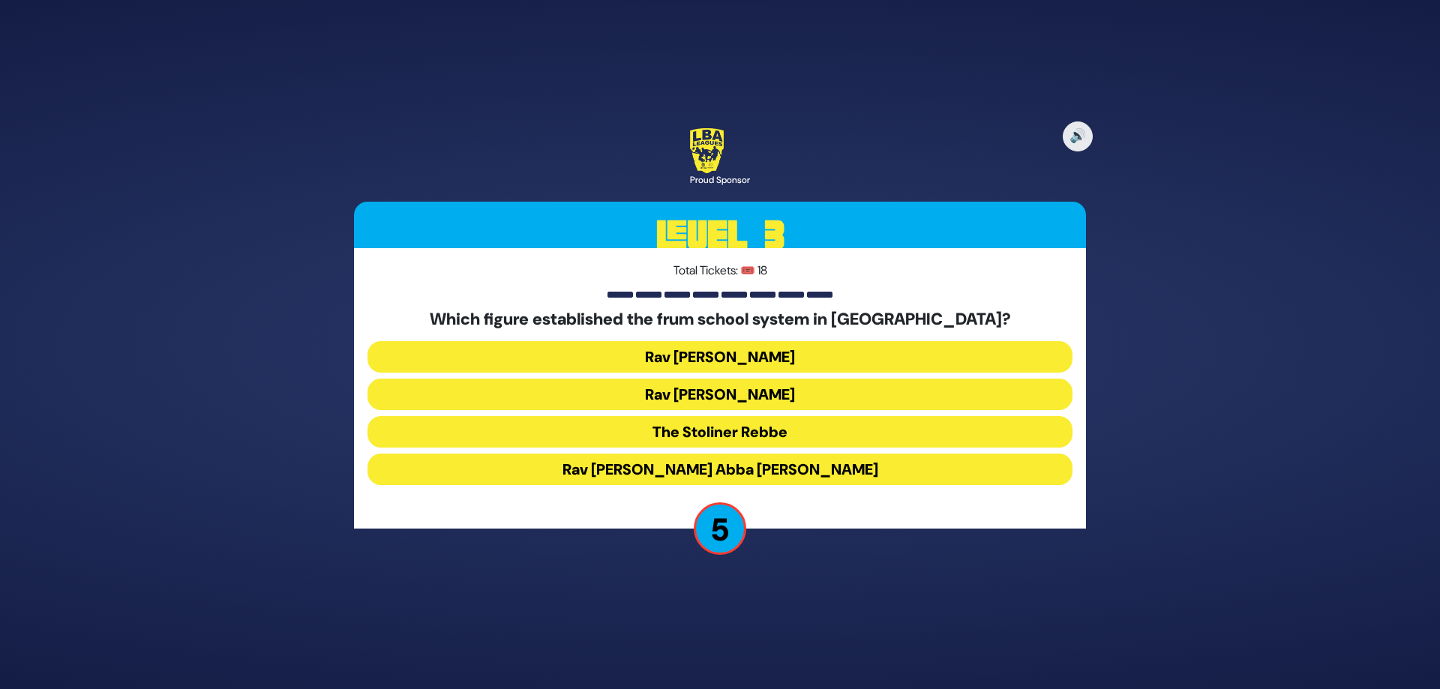
click at [747, 359] on button "Rav Leib Bakst" at bounding box center [720, 357] width 705 height 32
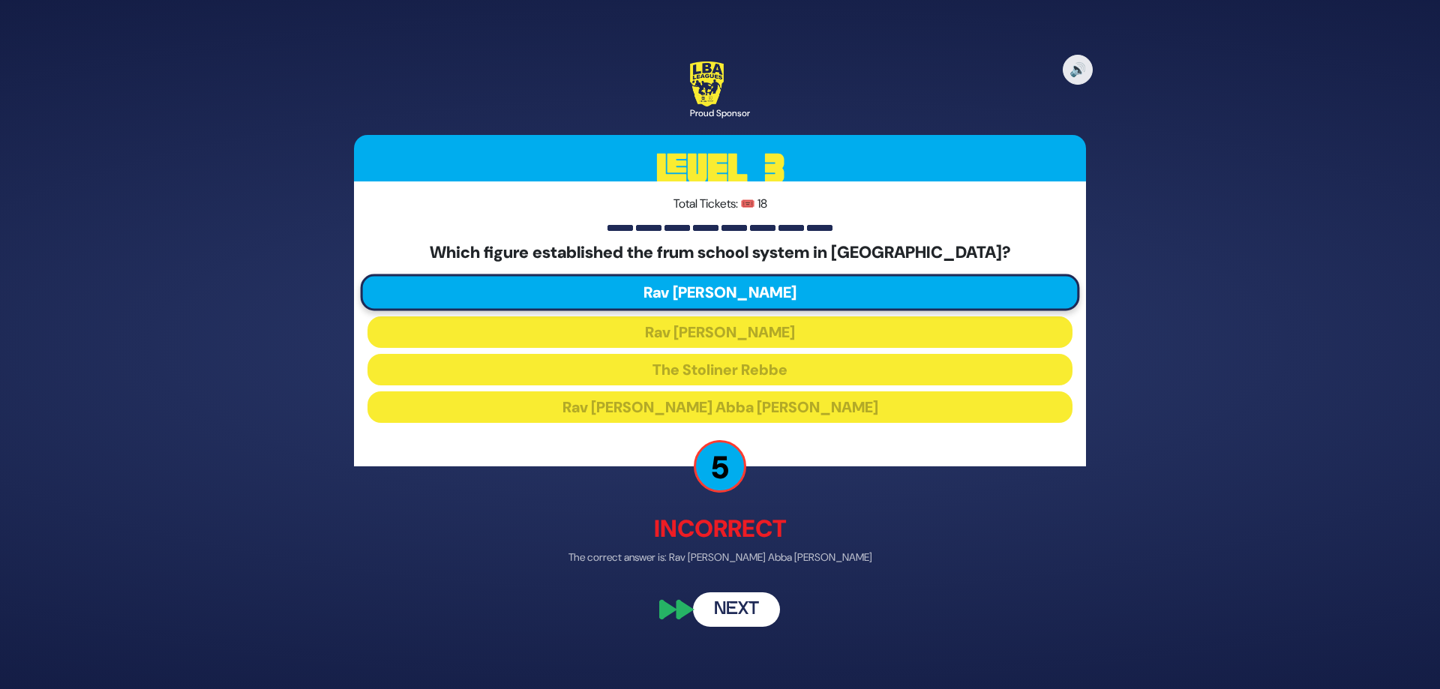
click at [750, 609] on button "Next" at bounding box center [736, 610] width 87 height 35
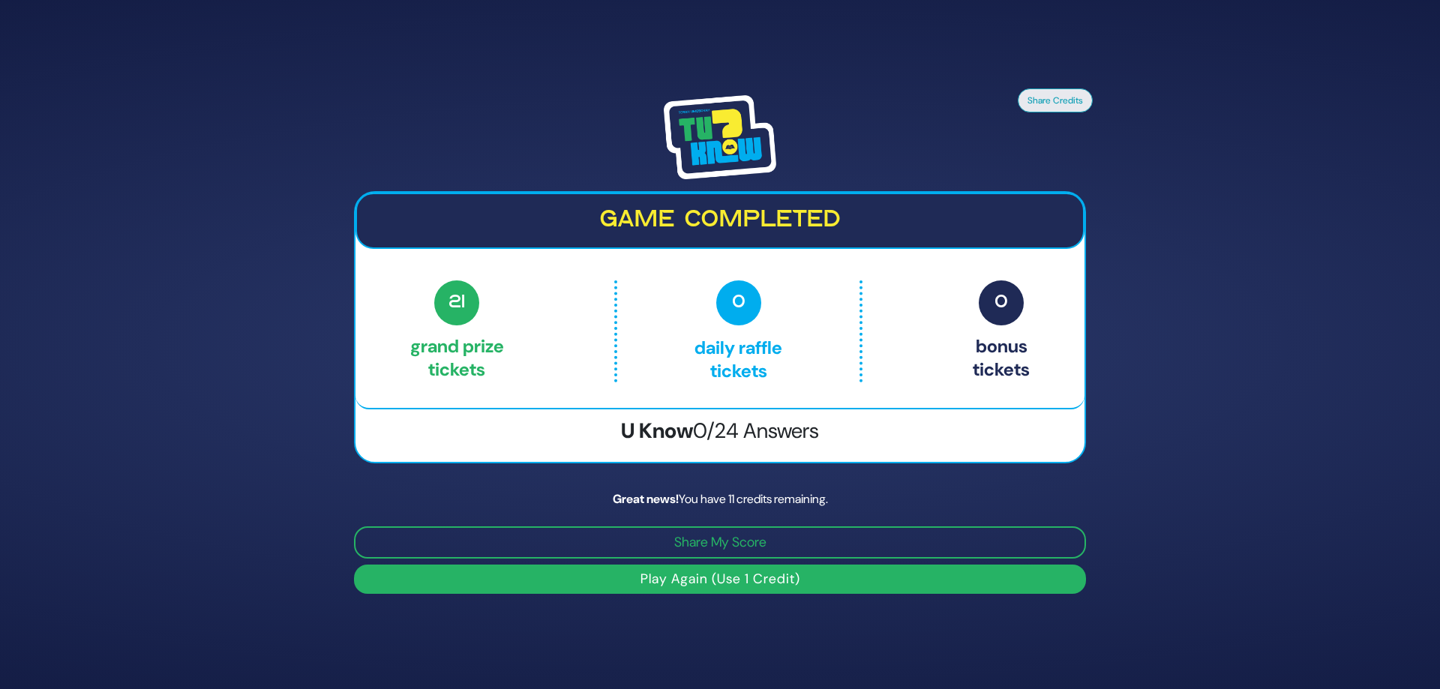
click at [706, 581] on button "Play Again (Use 1 Credit)" at bounding box center [720, 579] width 732 height 29
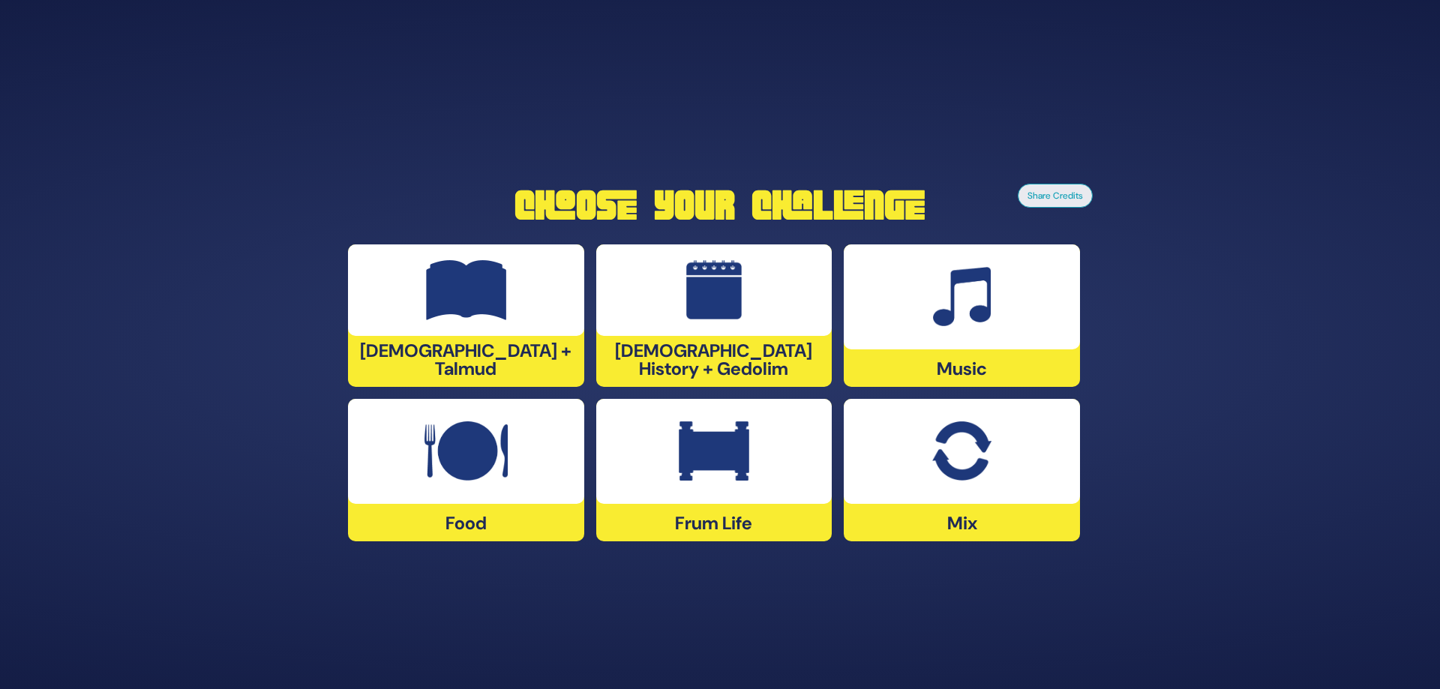
click at [758, 316] on div at bounding box center [714, 291] width 236 height 92
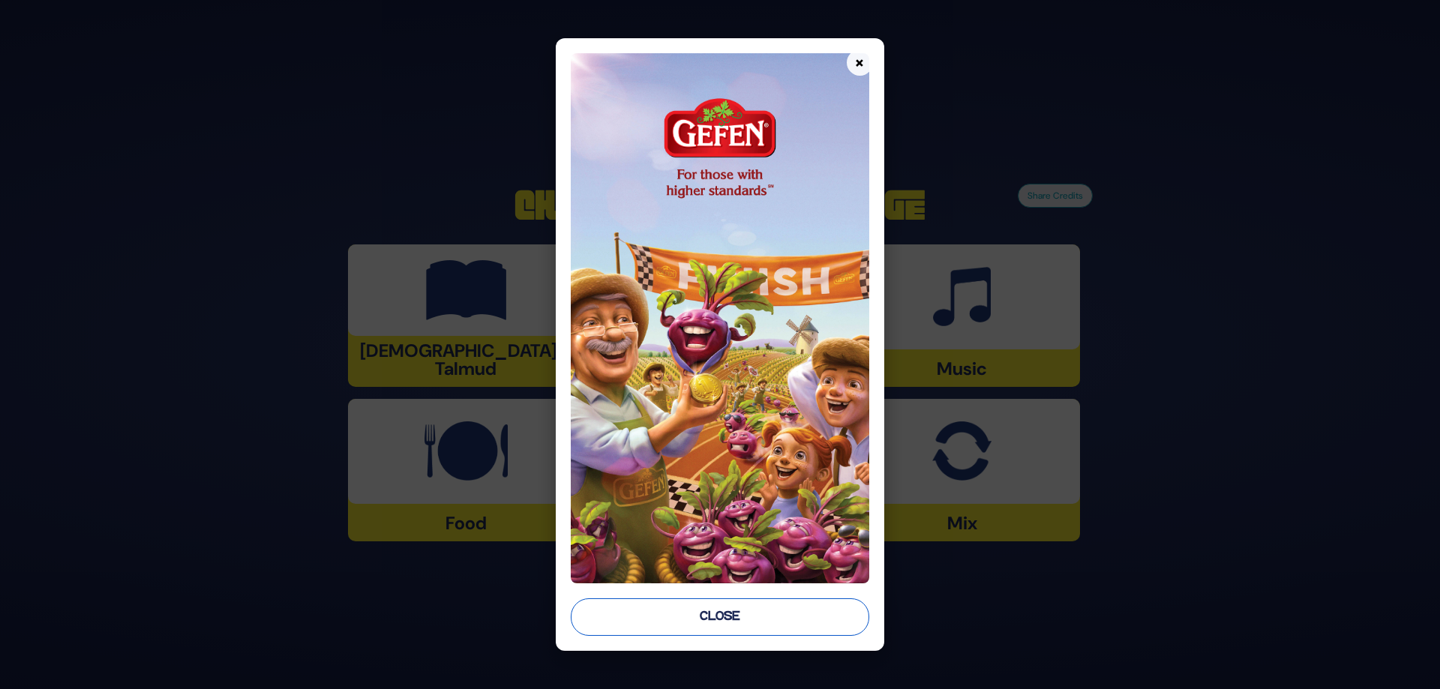
click at [758, 617] on button "Close" at bounding box center [720, 618] width 299 height 38
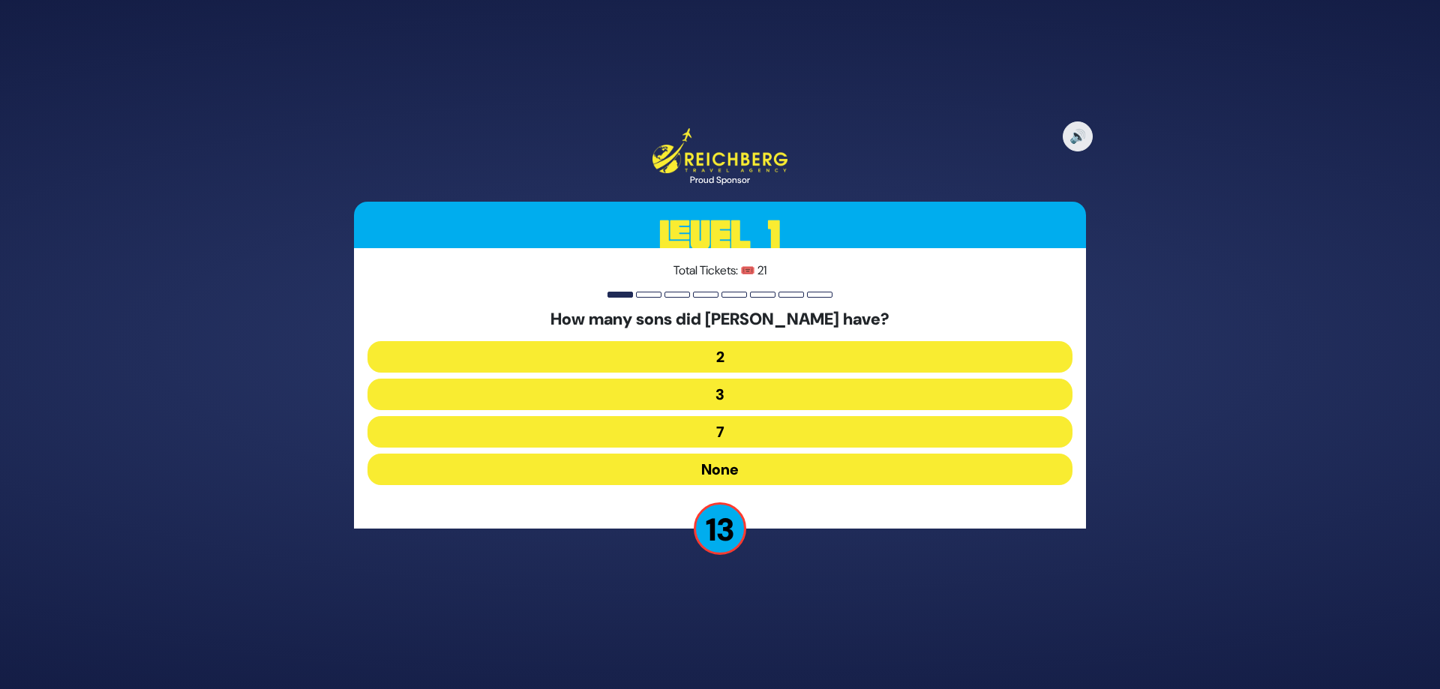
click at [732, 472] on button "None" at bounding box center [720, 470] width 705 height 32
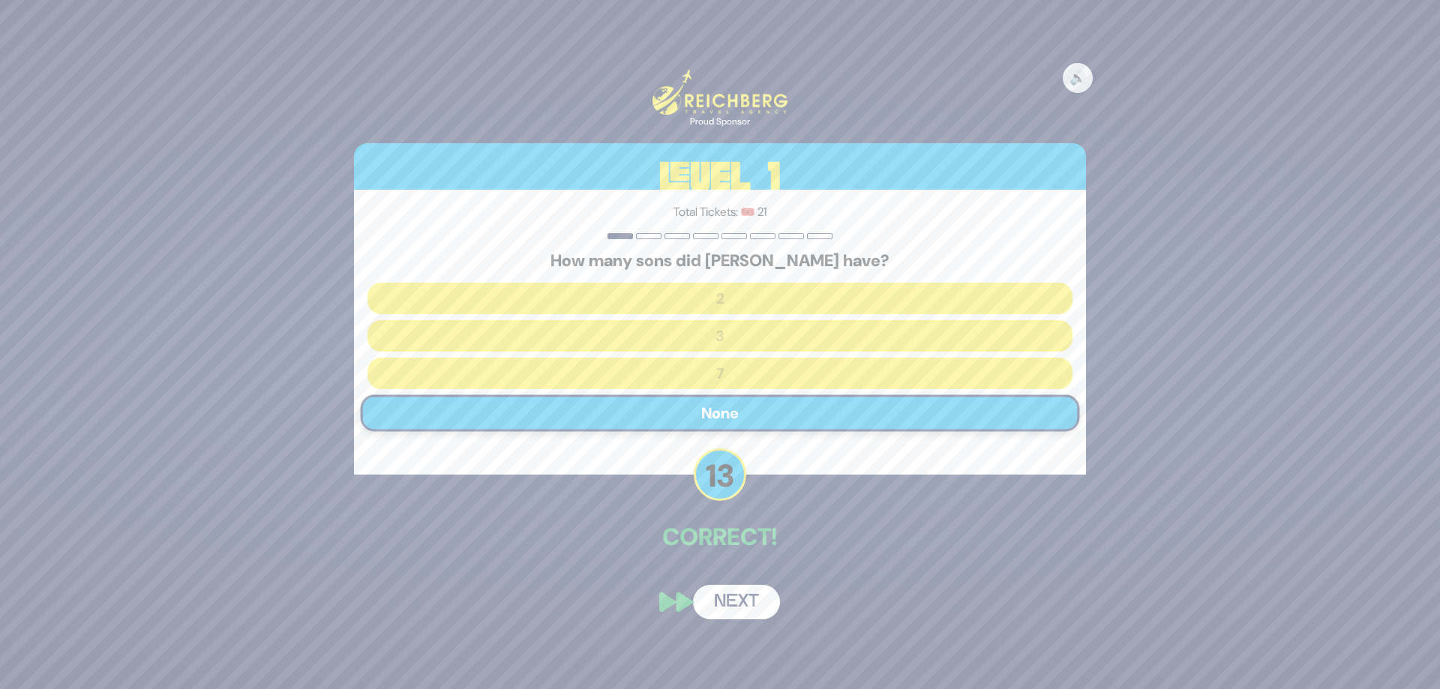
click at [749, 598] on button "Next" at bounding box center [736, 602] width 87 height 35
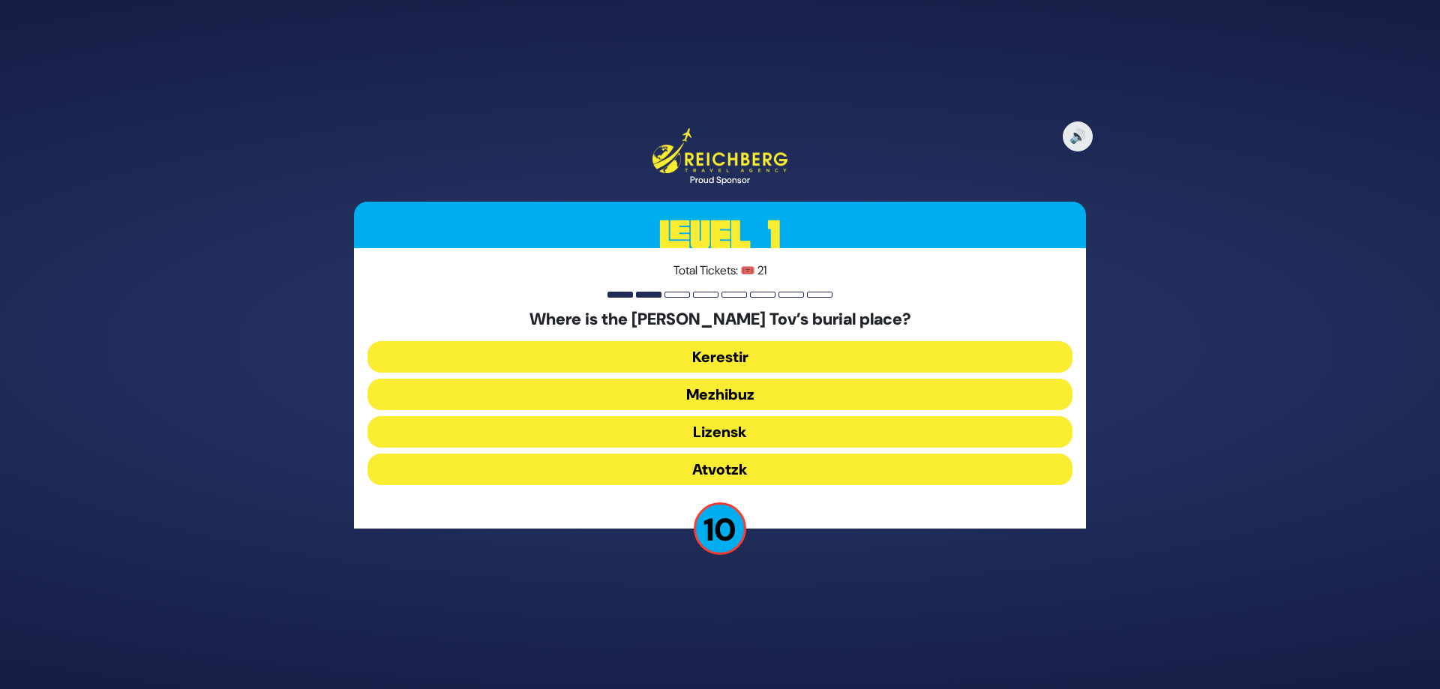
click at [782, 398] on button "Mezhibuz" at bounding box center [720, 395] width 705 height 32
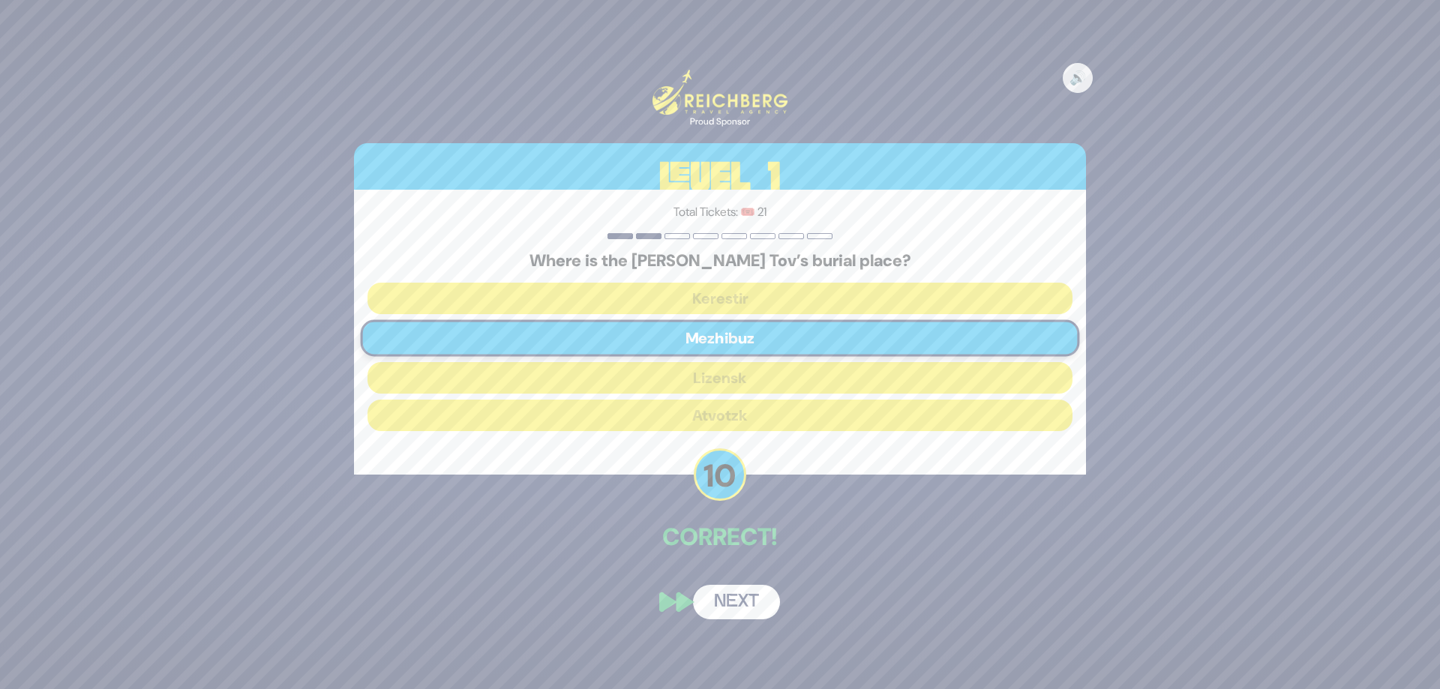
click at [734, 611] on button "Next" at bounding box center [736, 602] width 87 height 35
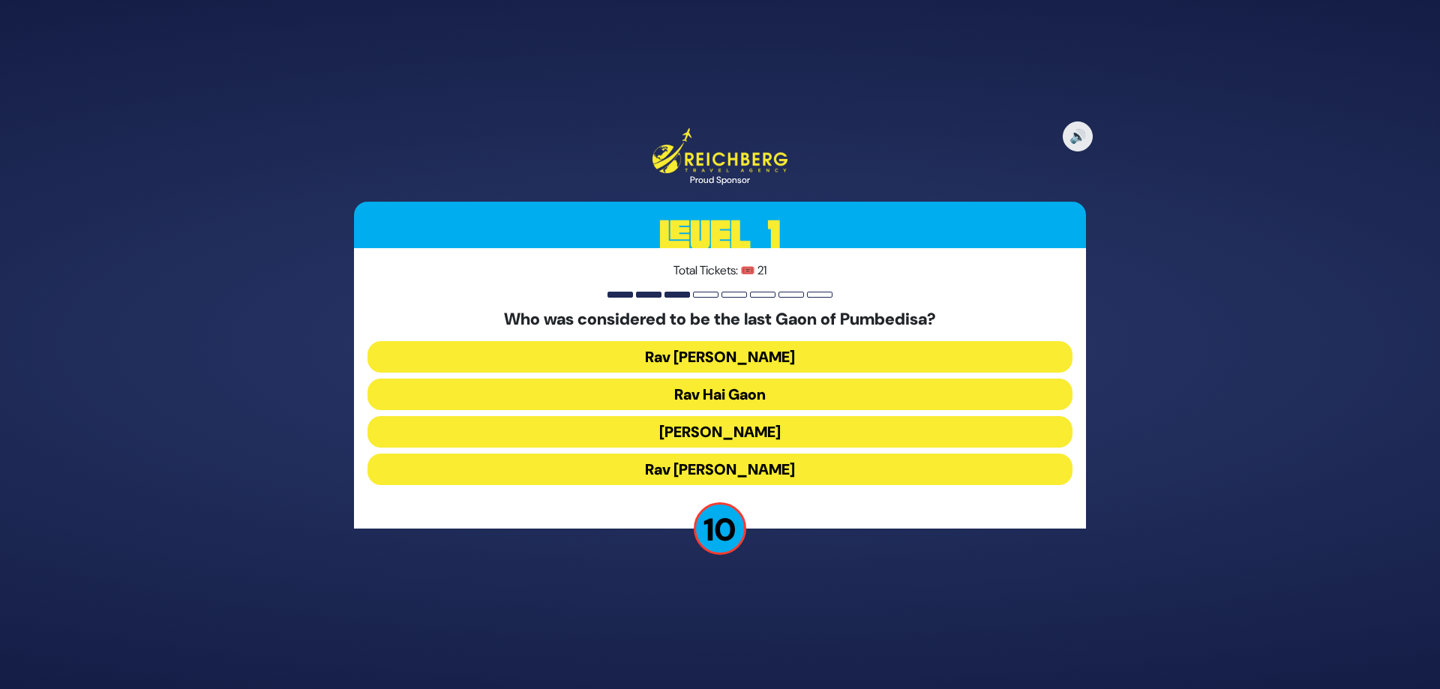
drag, startPoint x: 769, startPoint y: 393, endPoint x: 759, endPoint y: 396, distance: 10.2
click at [768, 393] on button "Rav Hai Gaon" at bounding box center [720, 395] width 705 height 32
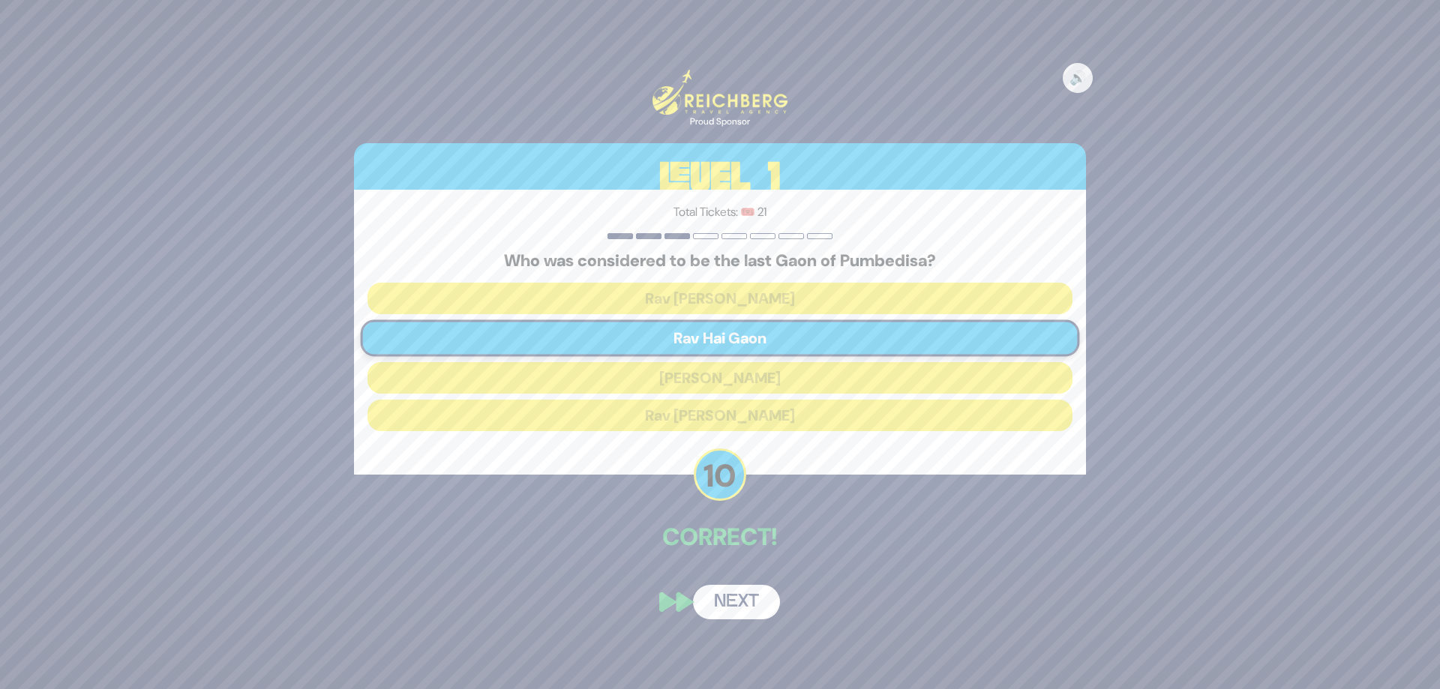
click at [746, 594] on button "Next" at bounding box center [736, 602] width 87 height 35
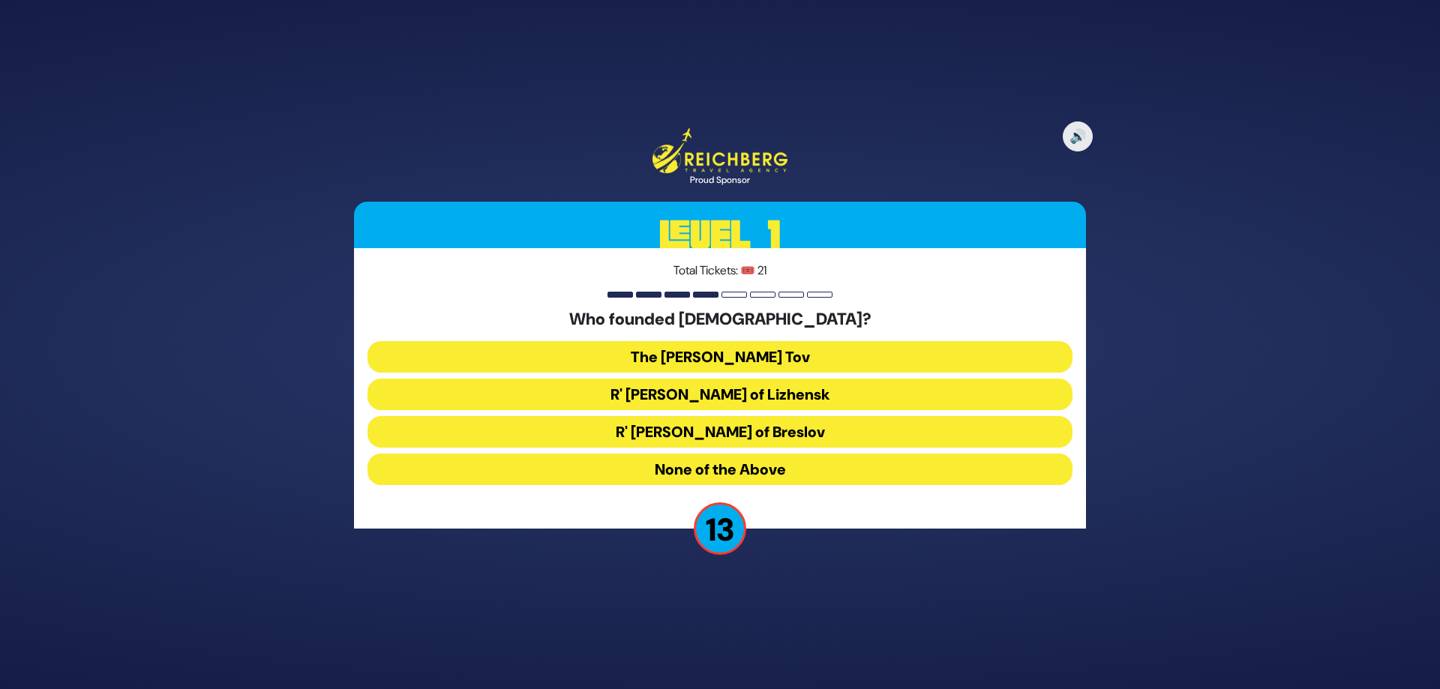
click at [792, 357] on button "The [PERSON_NAME] Tov" at bounding box center [720, 357] width 705 height 32
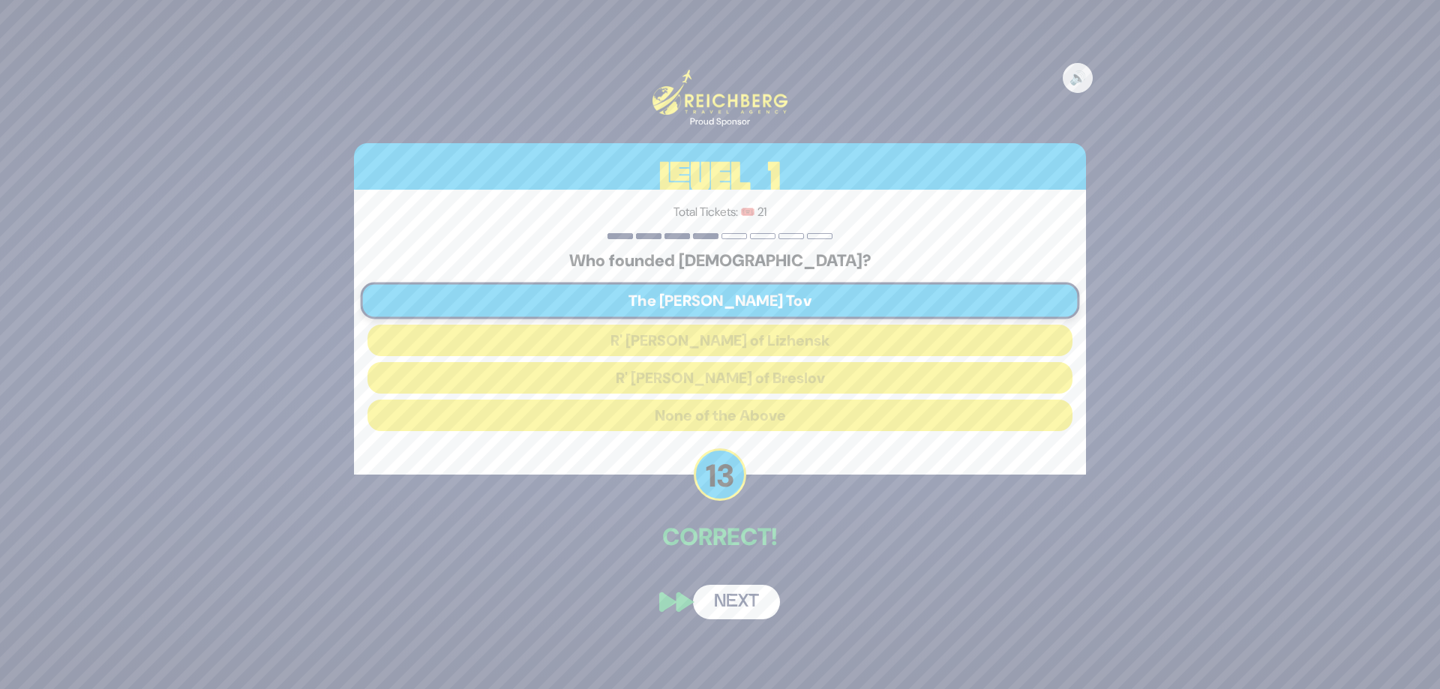
click at [736, 595] on button "Next" at bounding box center [736, 602] width 87 height 35
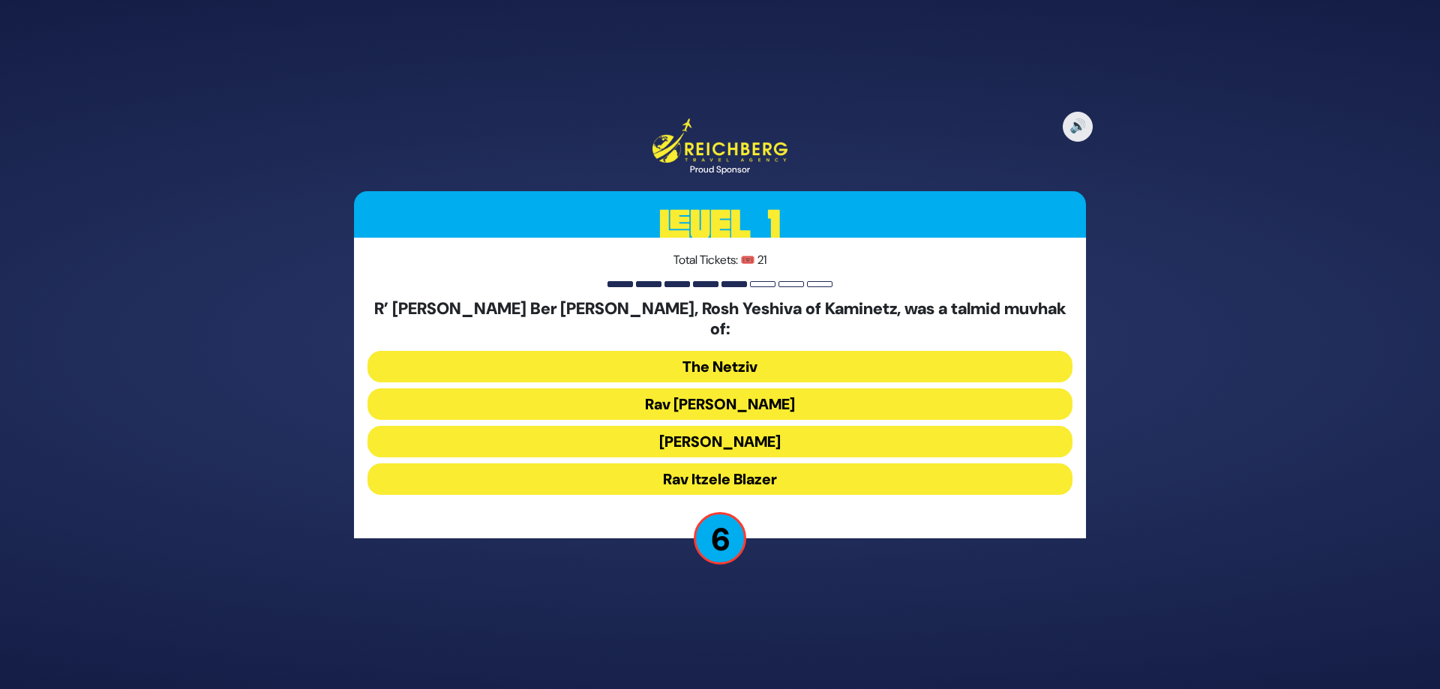
click at [768, 395] on button "Rav [PERSON_NAME]" at bounding box center [720, 405] width 705 height 32
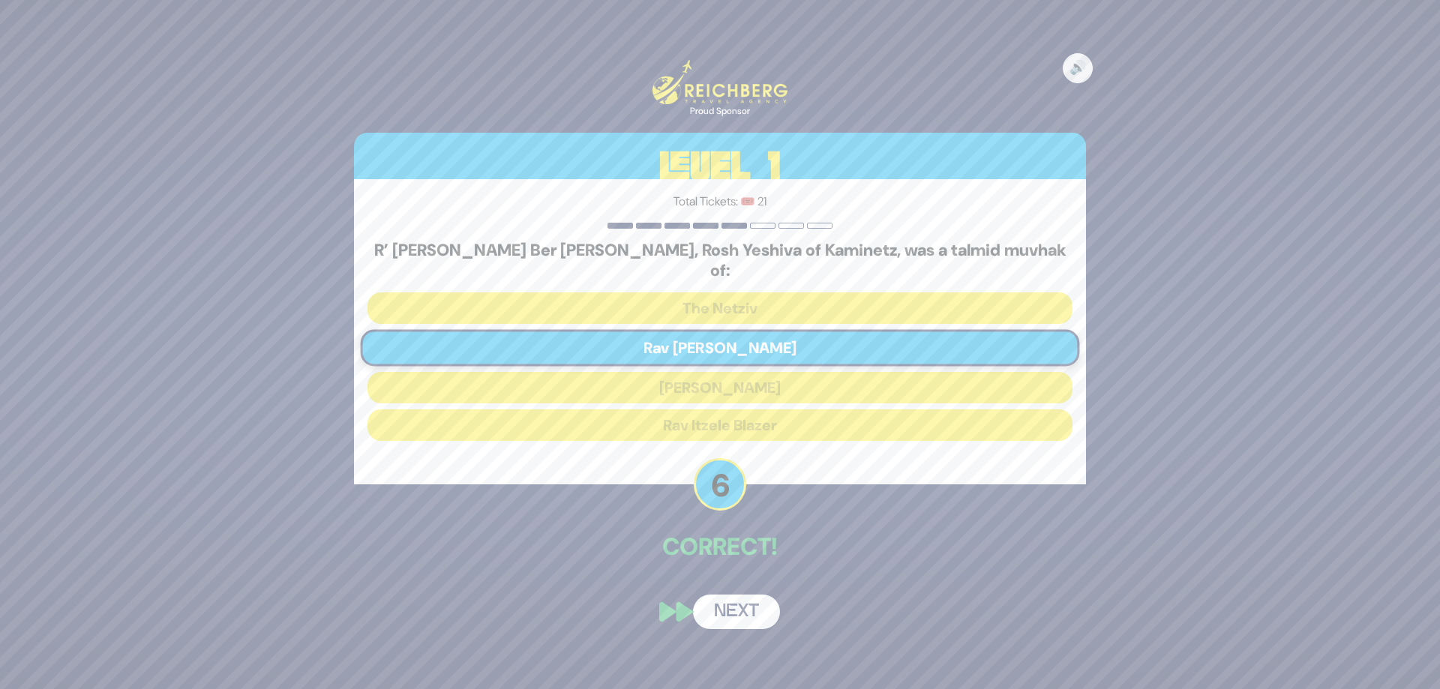
click at [735, 595] on button "Next" at bounding box center [736, 612] width 87 height 35
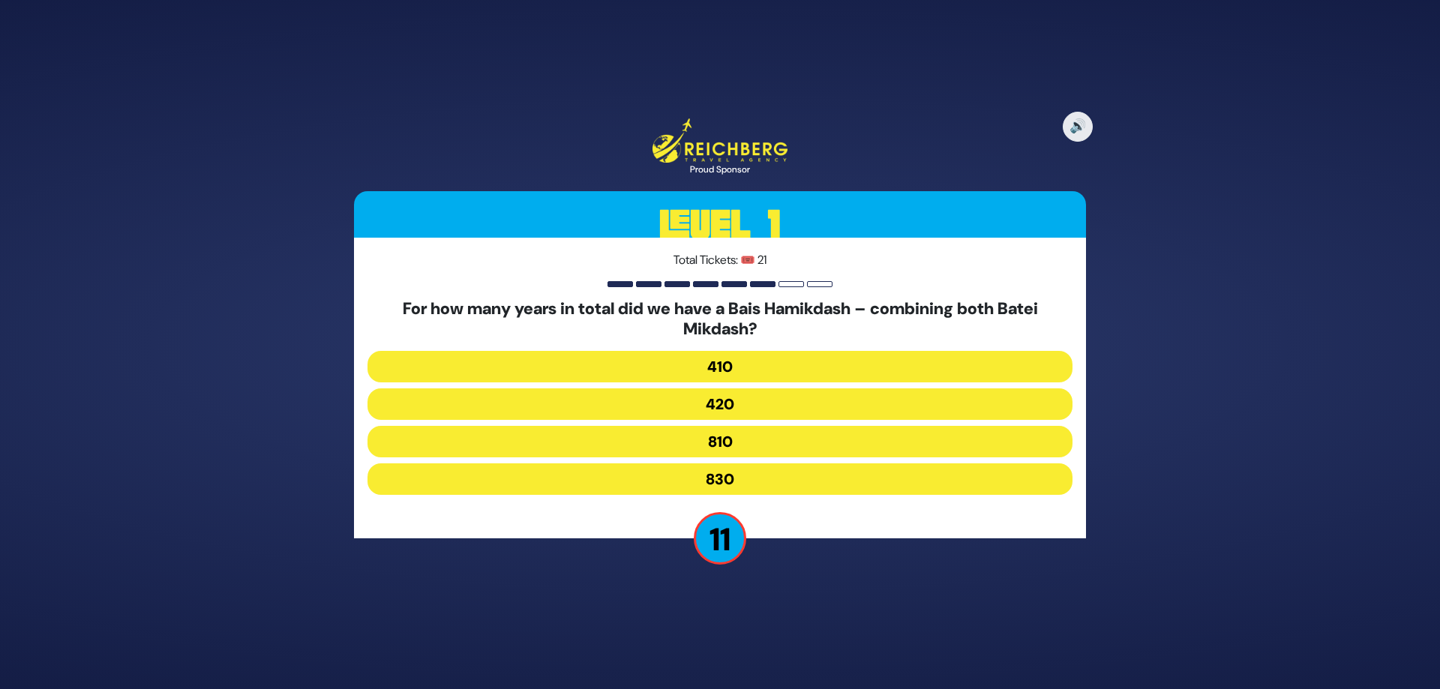
click at [776, 479] on button "830" at bounding box center [720, 480] width 705 height 32
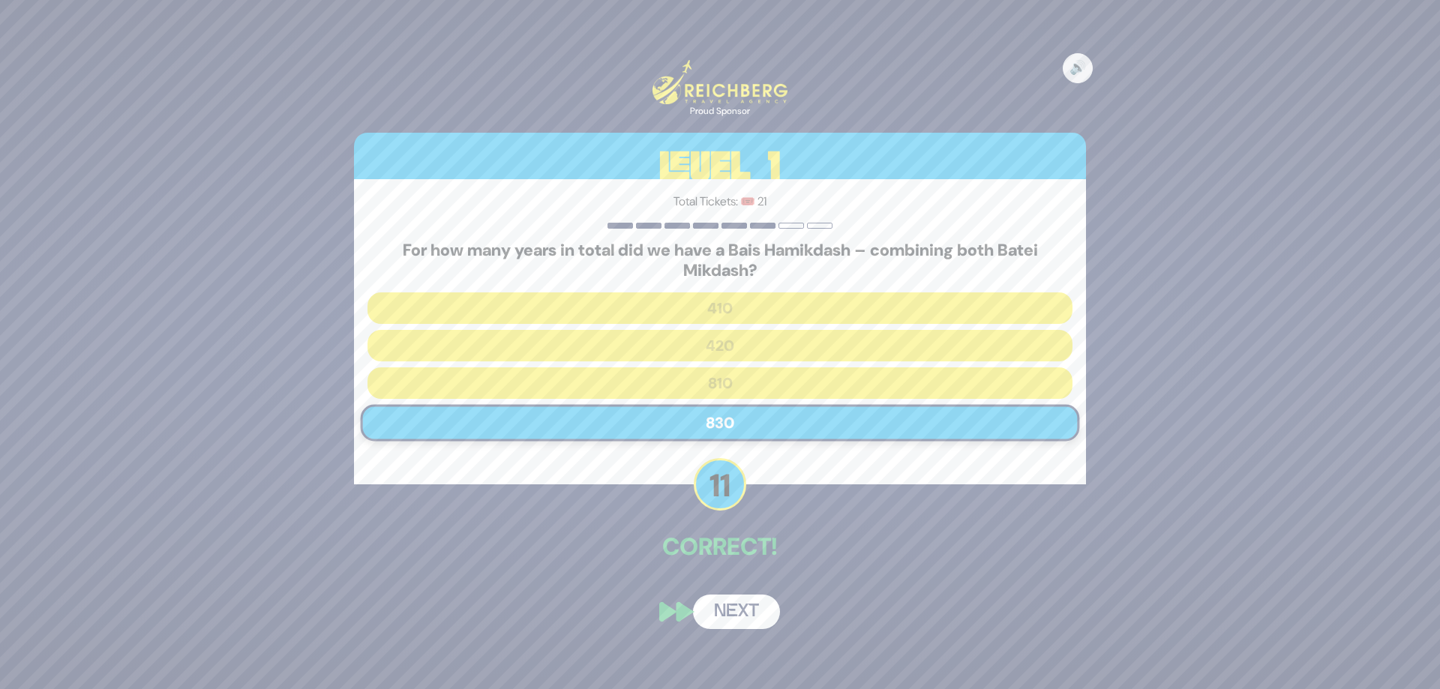
drag, startPoint x: 735, startPoint y: 605, endPoint x: 759, endPoint y: 593, distance: 26.8
click at [735, 605] on button "Next" at bounding box center [736, 612] width 87 height 35
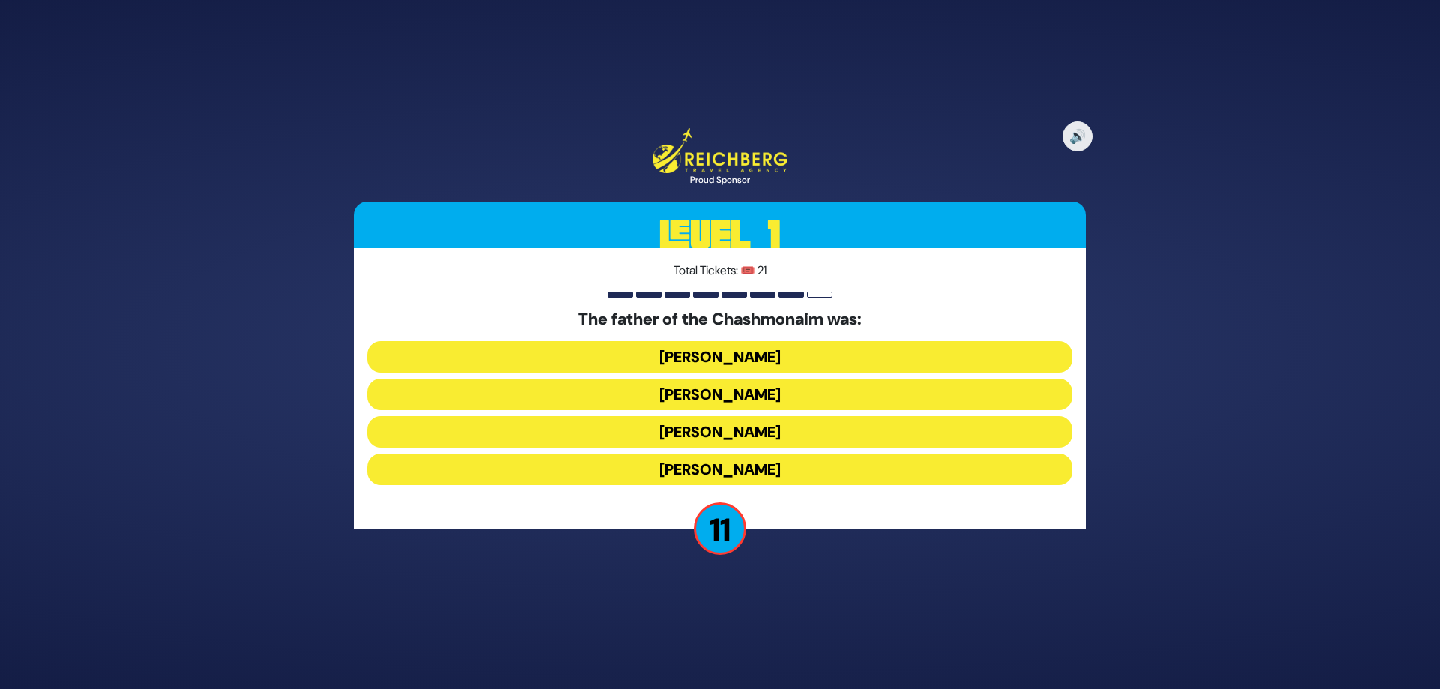
click at [790, 350] on button "[PERSON_NAME]" at bounding box center [720, 357] width 705 height 32
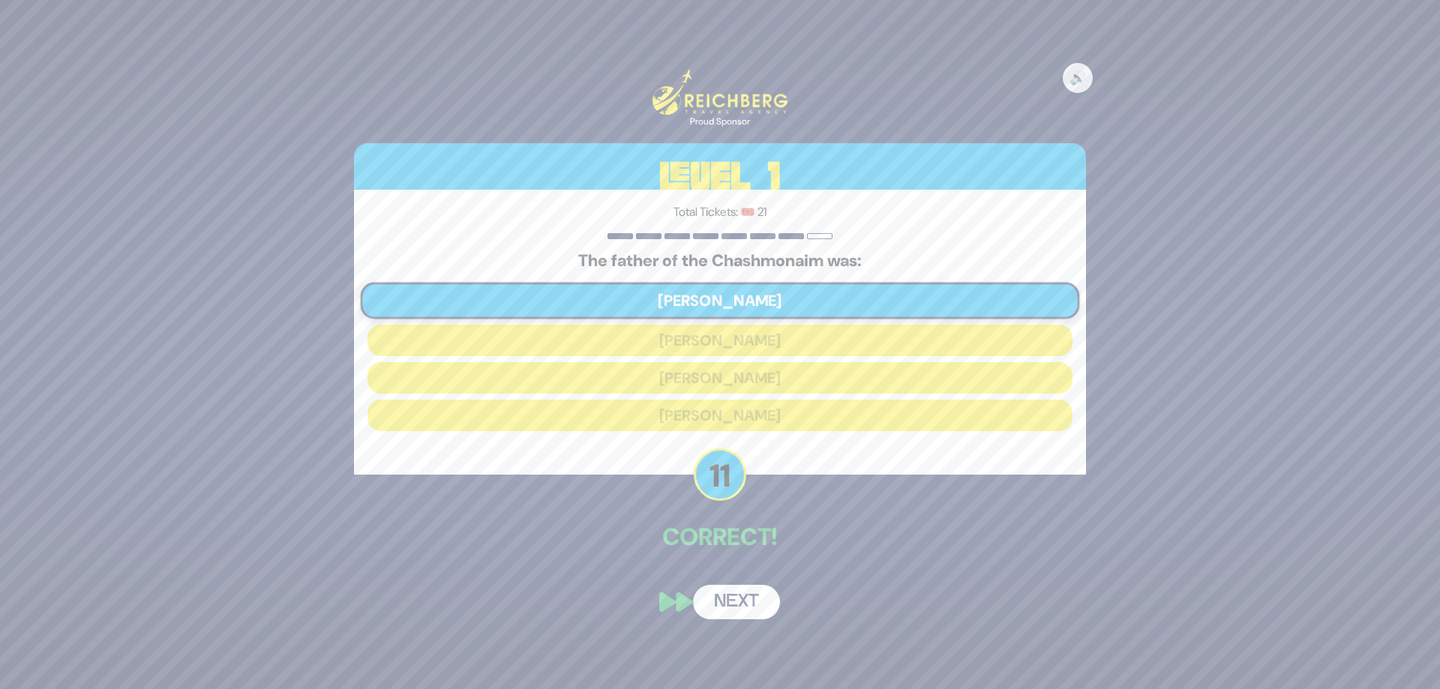
click at [731, 595] on button "Next" at bounding box center [736, 602] width 87 height 35
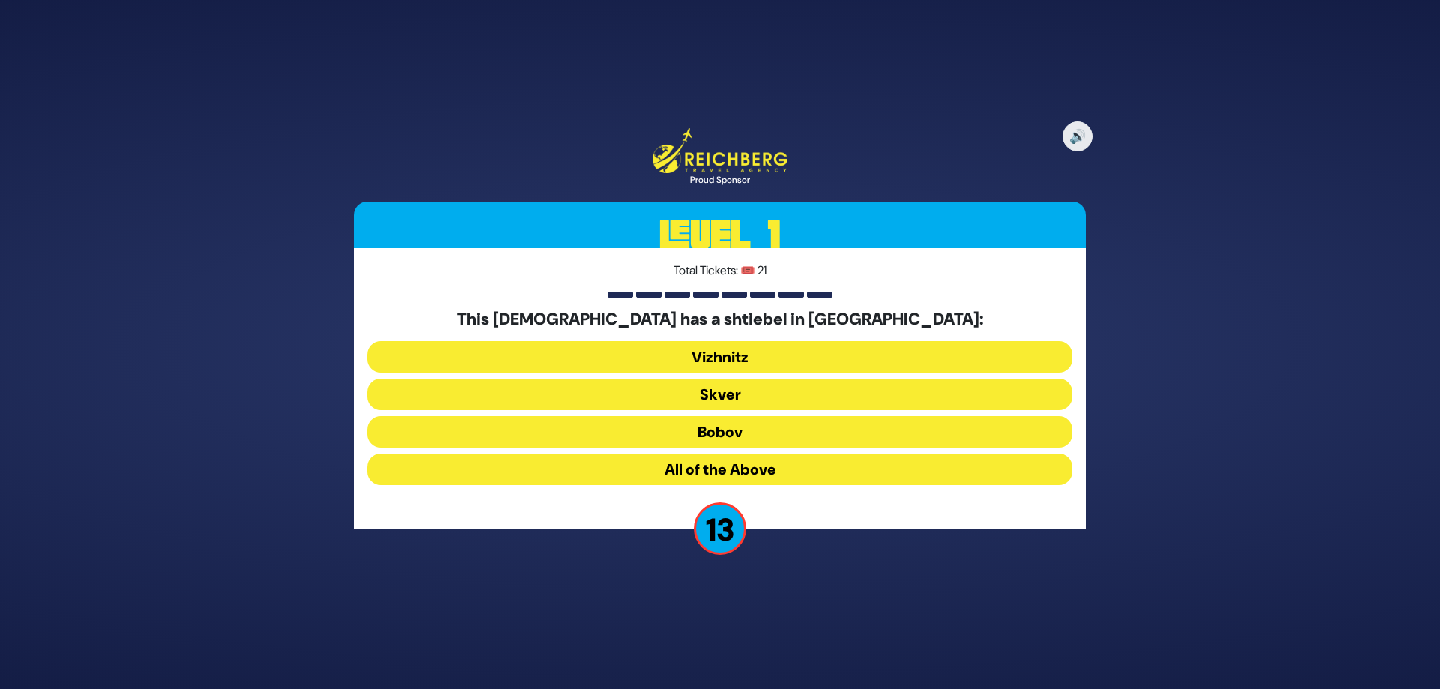
click at [755, 469] on button "All of the Above" at bounding box center [720, 470] width 705 height 32
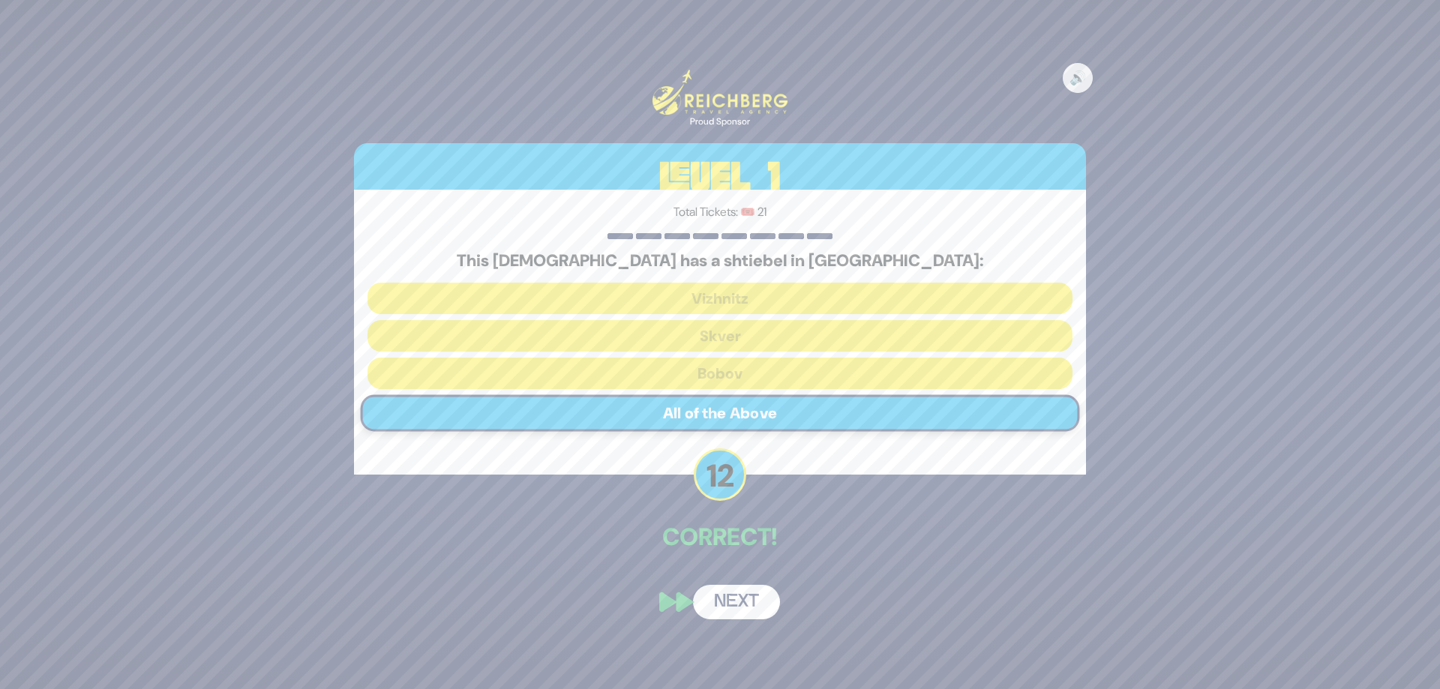
drag, startPoint x: 747, startPoint y: 600, endPoint x: 765, endPoint y: 586, distance: 23.0
click at [747, 600] on button "Next" at bounding box center [736, 602] width 87 height 35
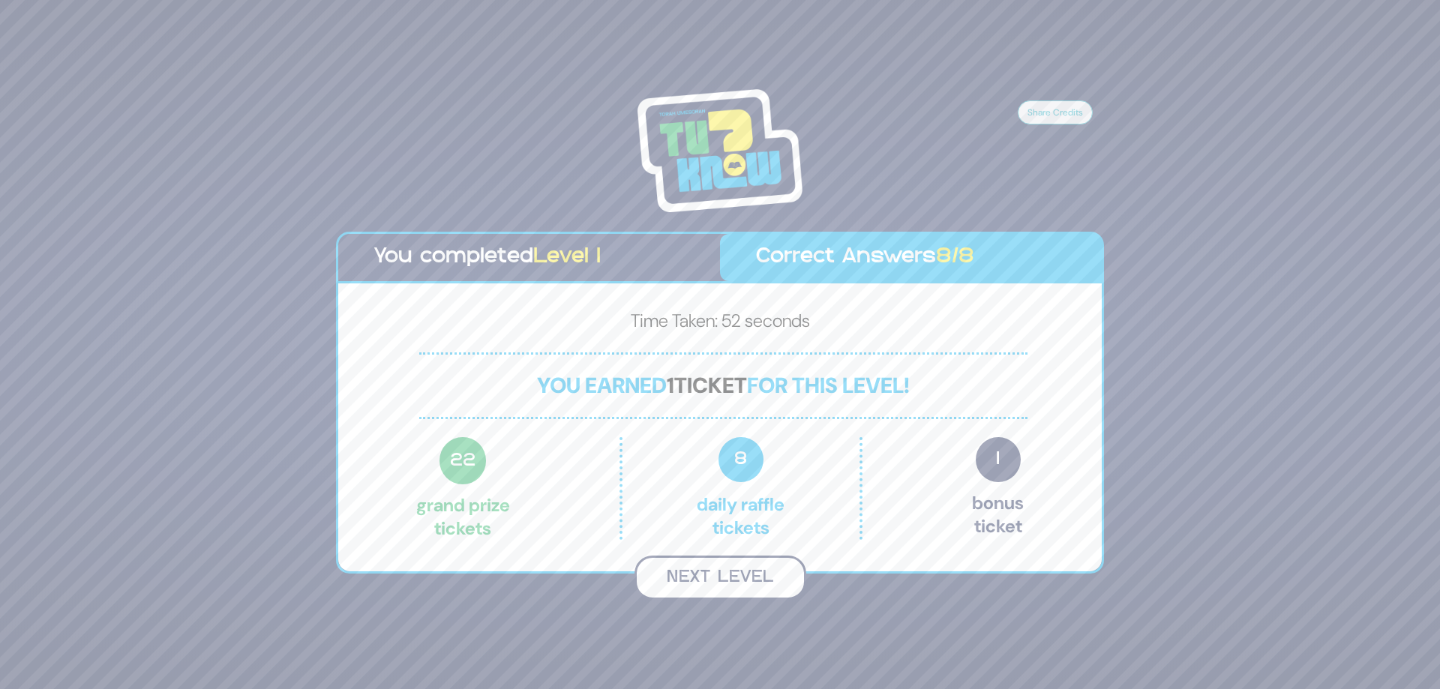
click at [731, 580] on button "Next Level" at bounding box center [721, 578] width 172 height 44
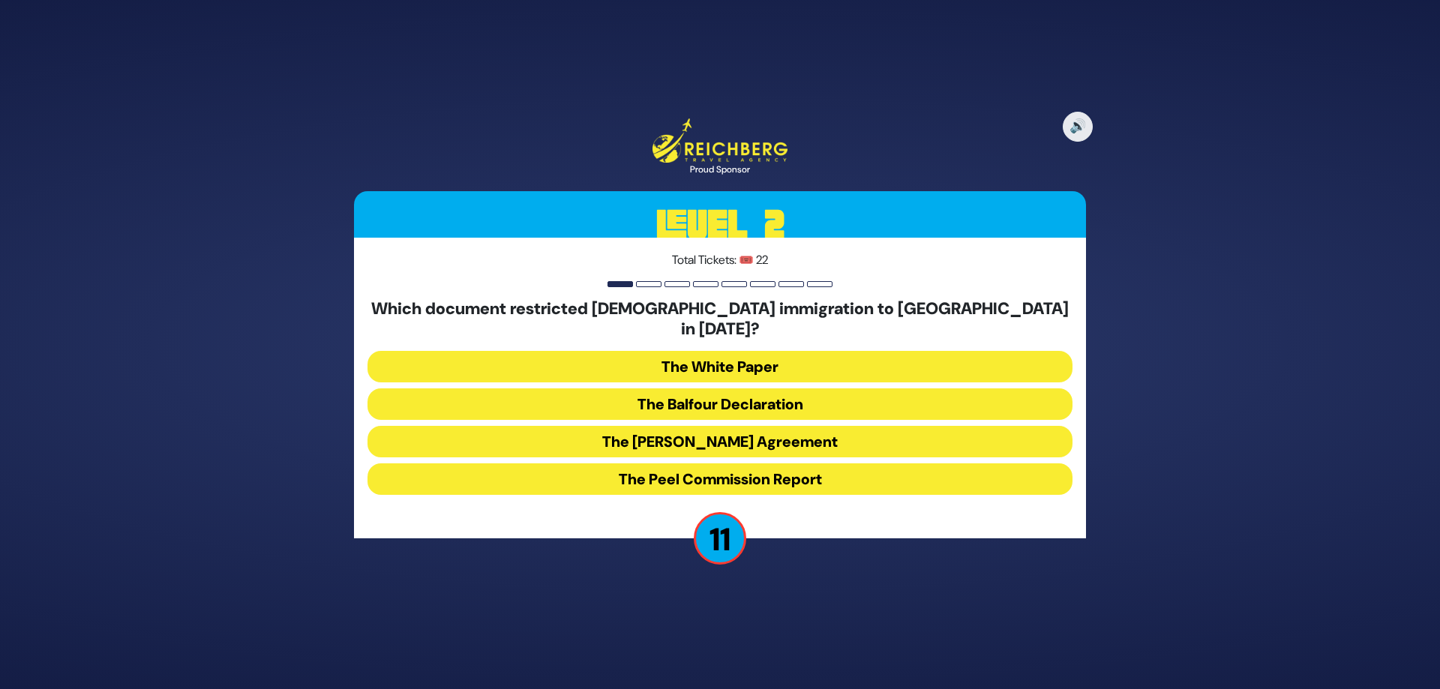
click at [813, 395] on button "The Balfour Declaration" at bounding box center [720, 405] width 705 height 32
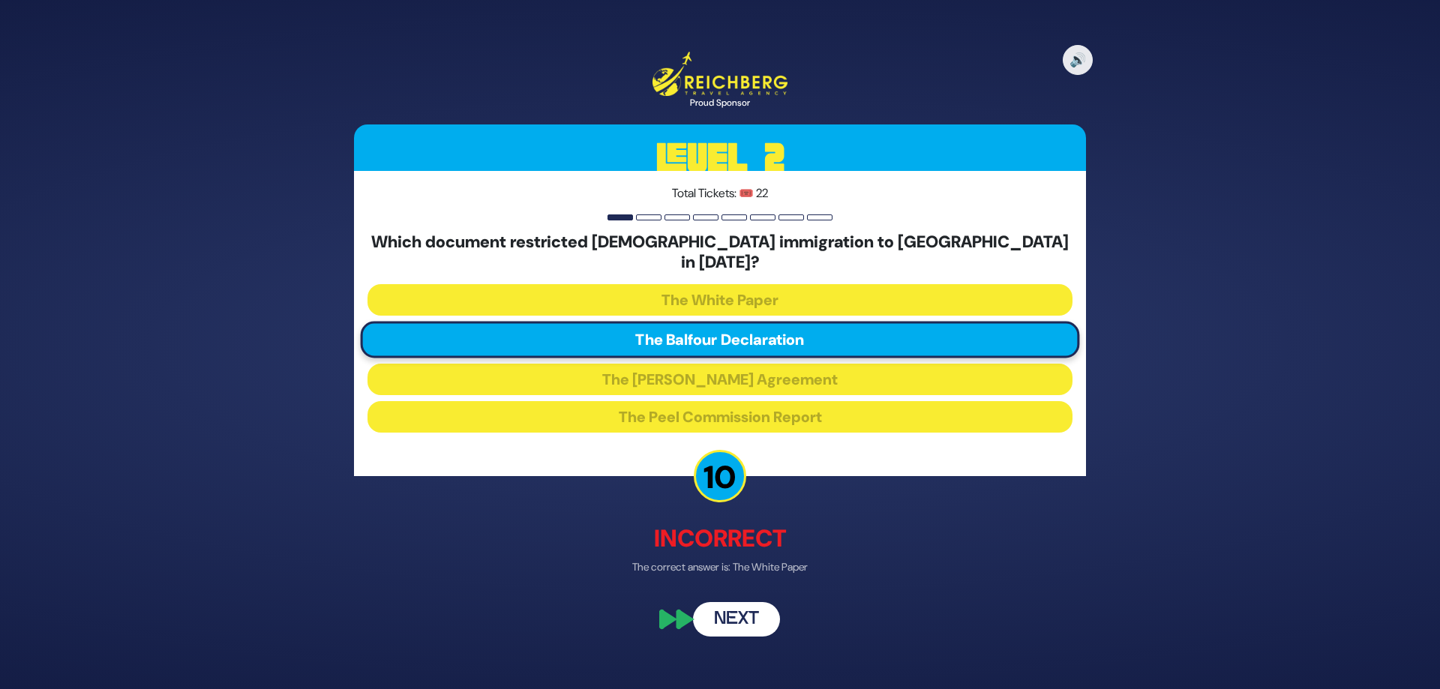
click at [751, 603] on button "Next" at bounding box center [736, 620] width 87 height 35
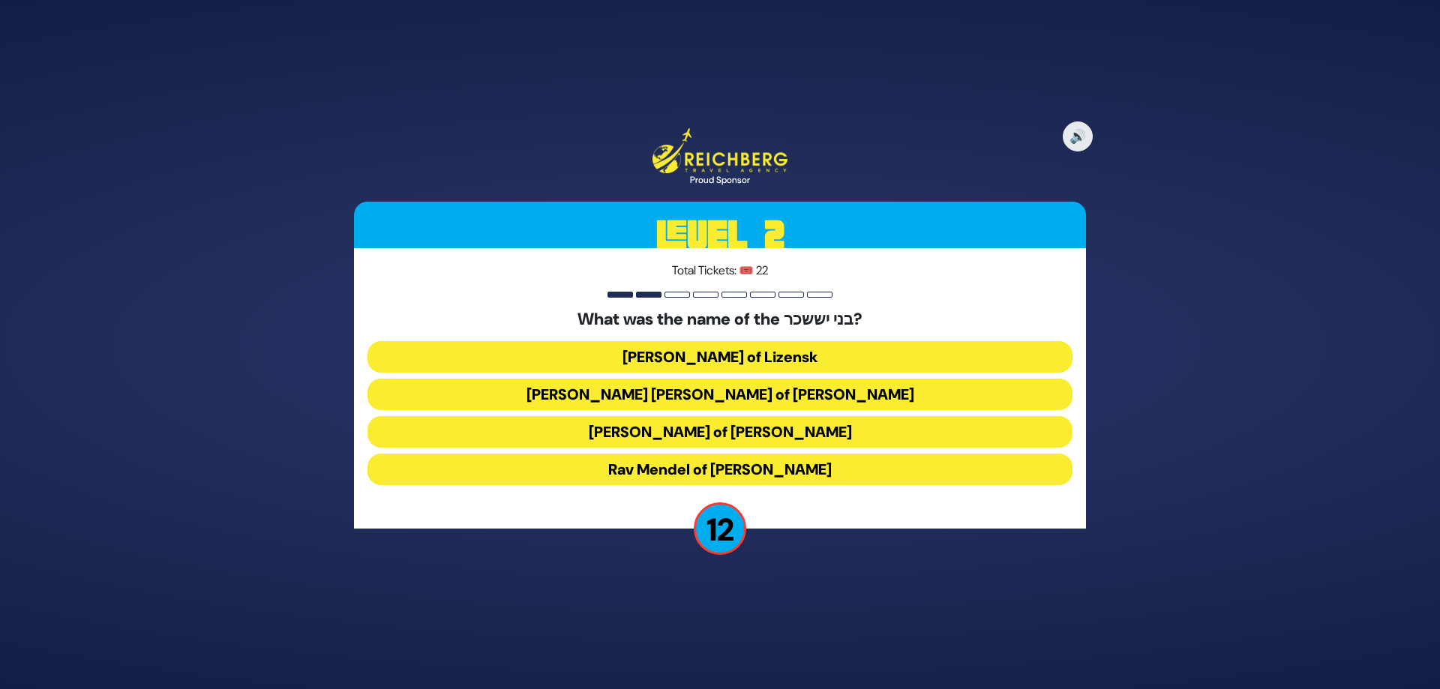
click at [791, 395] on button "[PERSON_NAME] [PERSON_NAME] of [PERSON_NAME]" at bounding box center [720, 395] width 705 height 32
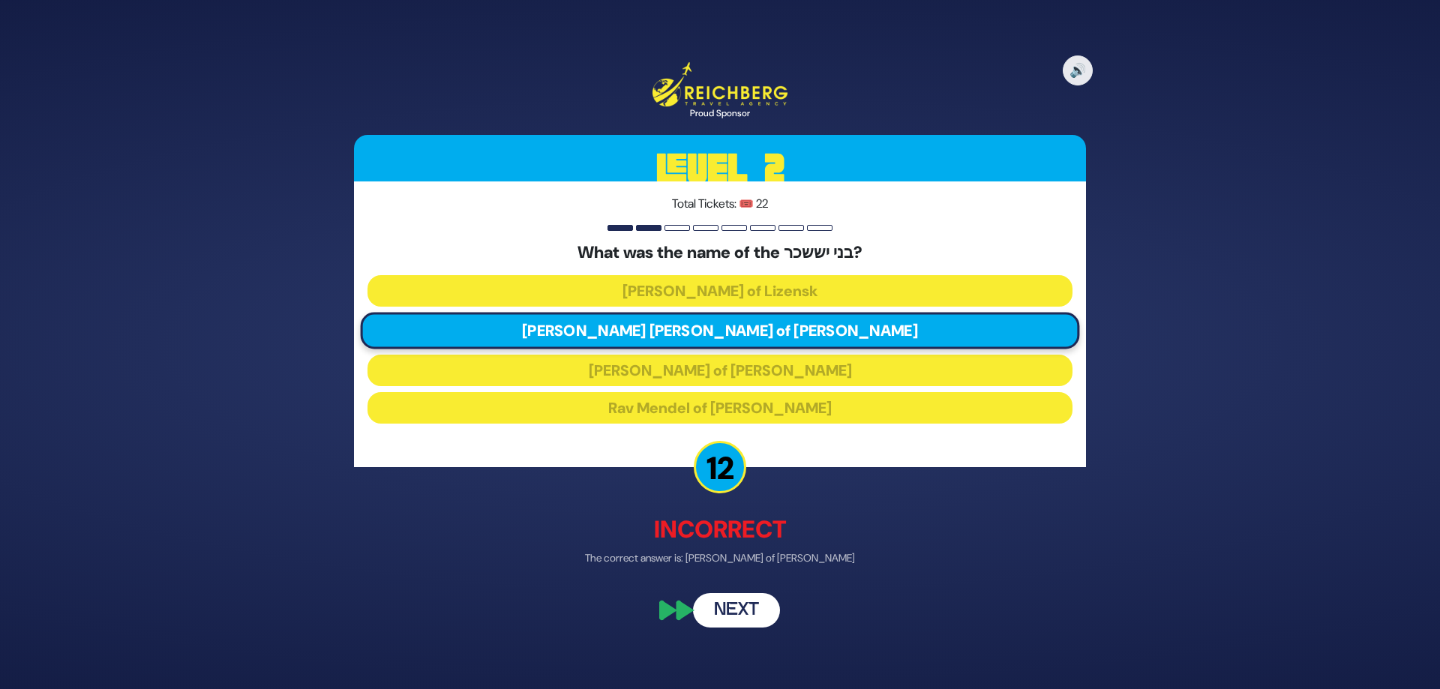
drag, startPoint x: 749, startPoint y: 611, endPoint x: 773, endPoint y: 580, distance: 39.2
click at [749, 611] on button "Next" at bounding box center [736, 610] width 87 height 35
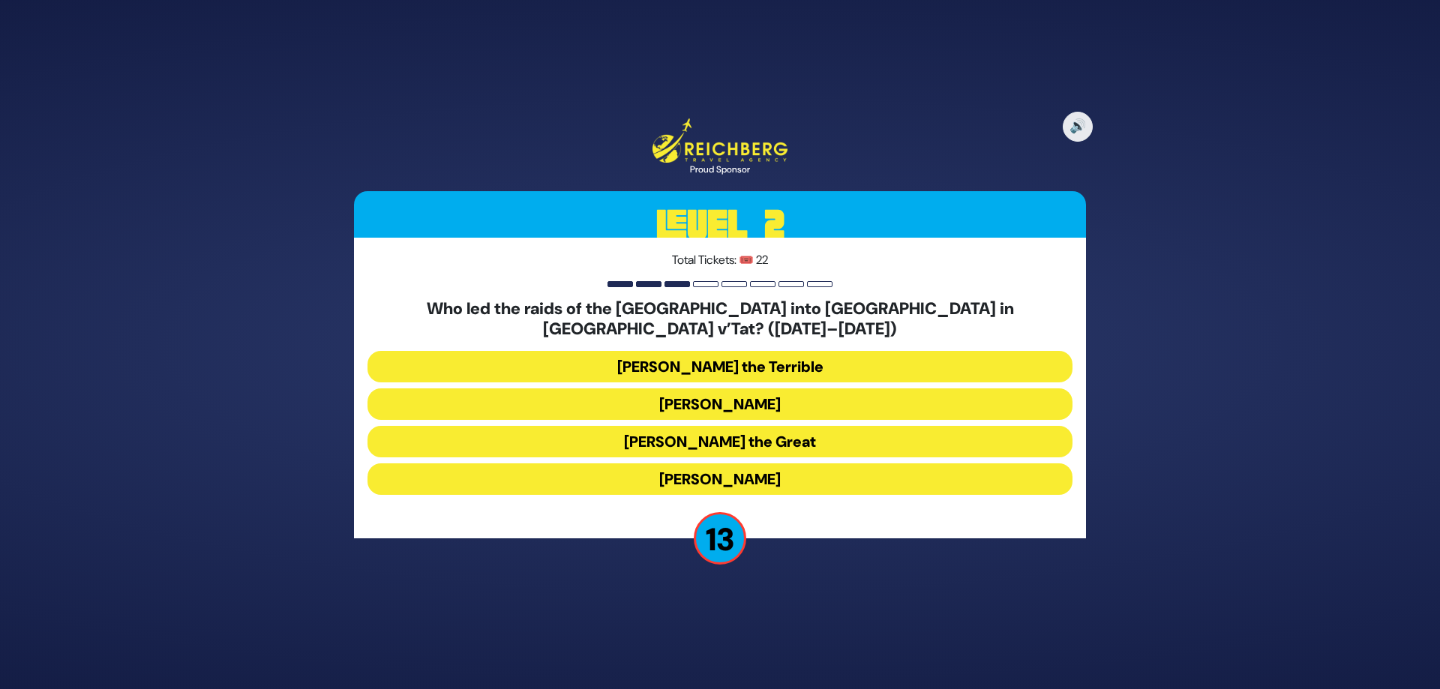
click at [746, 390] on button "[PERSON_NAME]" at bounding box center [720, 405] width 705 height 32
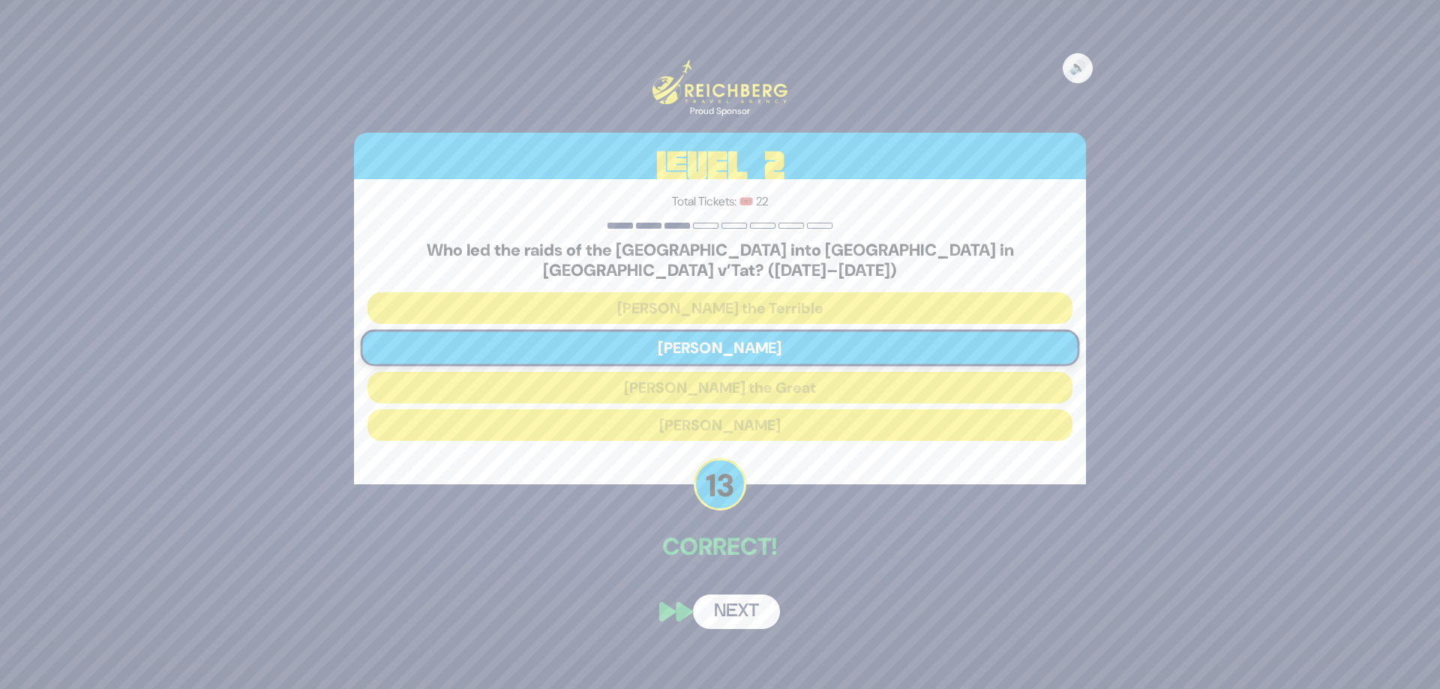
click at [734, 604] on button "Next" at bounding box center [736, 612] width 87 height 35
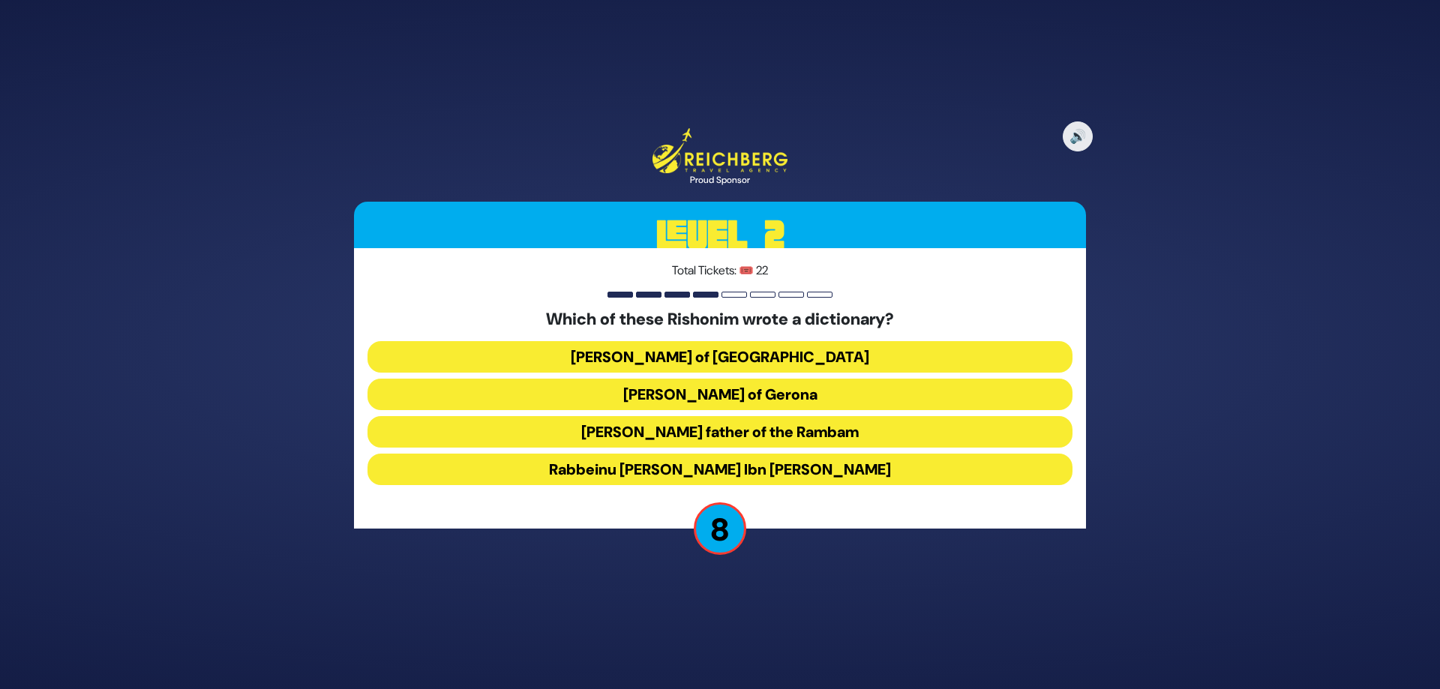
click at [752, 469] on button "Rabbeinu [PERSON_NAME] Ibn [PERSON_NAME]" at bounding box center [720, 470] width 705 height 32
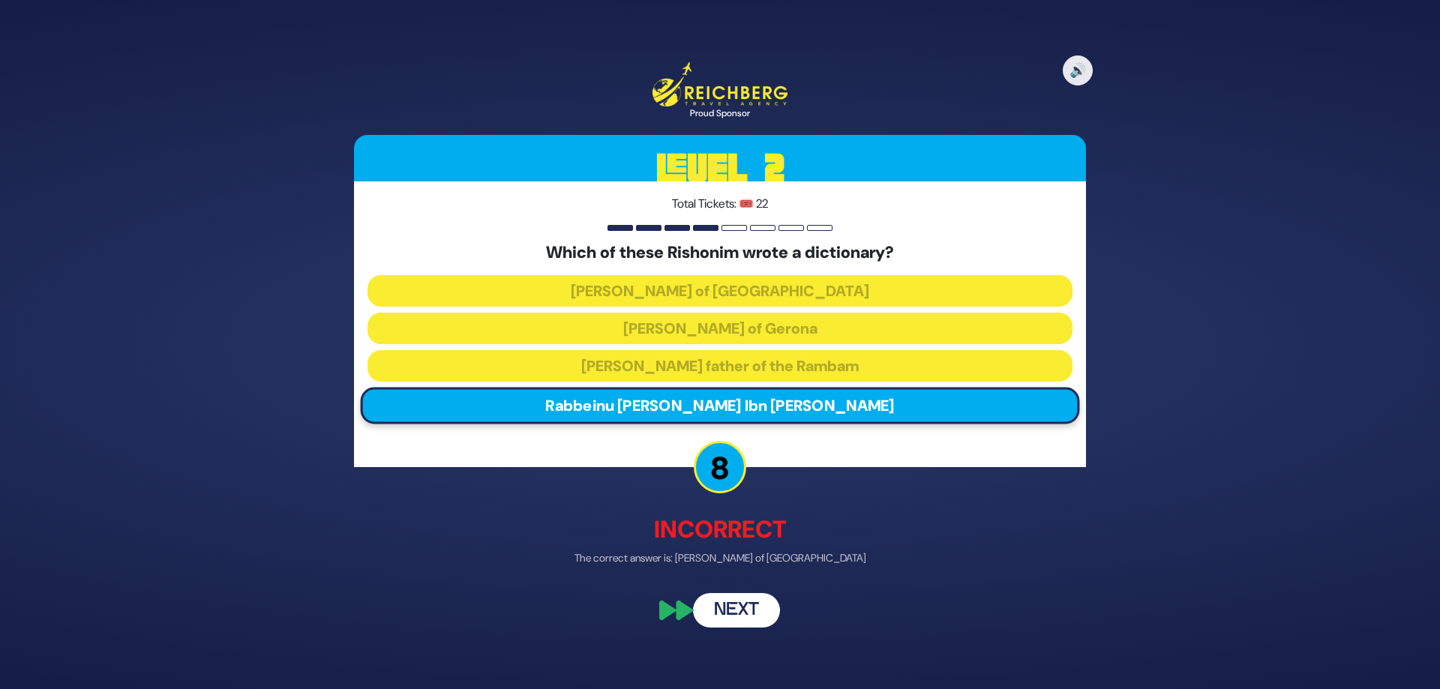
click at [742, 605] on button "Next" at bounding box center [736, 610] width 87 height 35
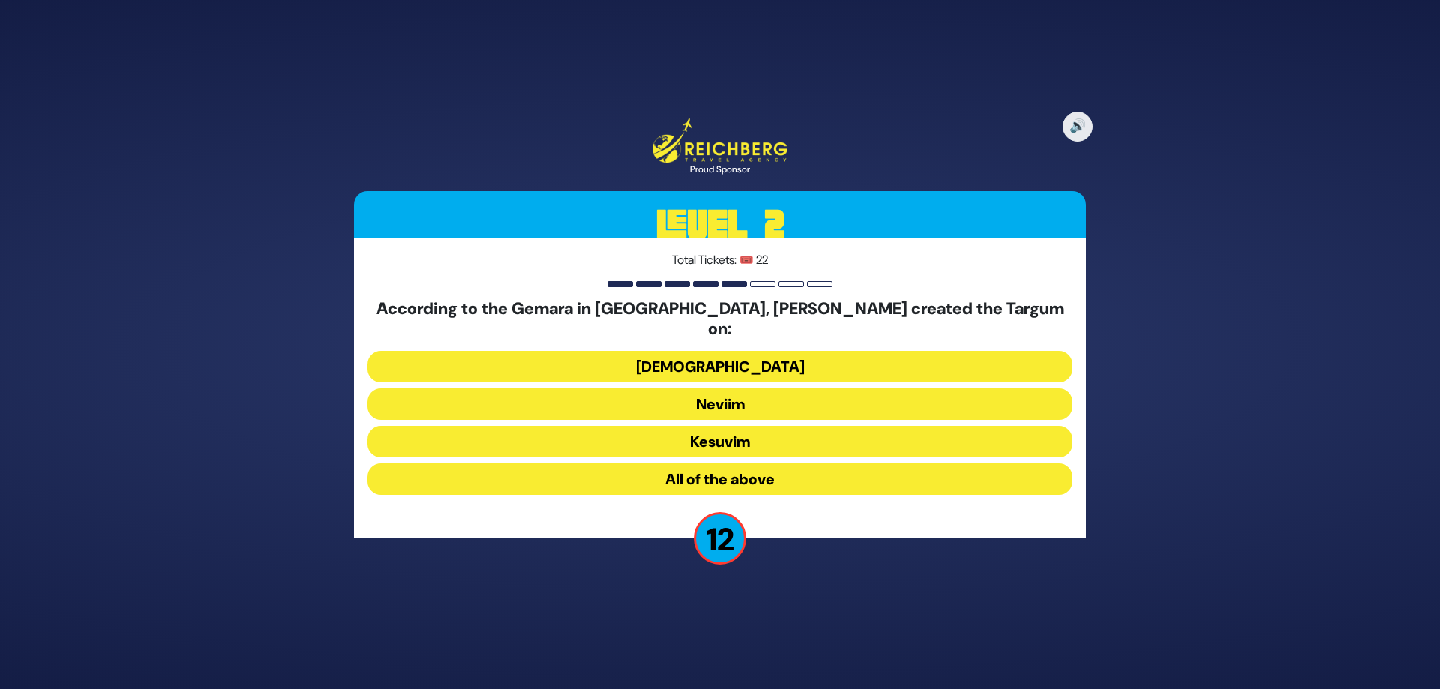
click at [721, 464] on button "All of the above" at bounding box center [720, 480] width 705 height 32
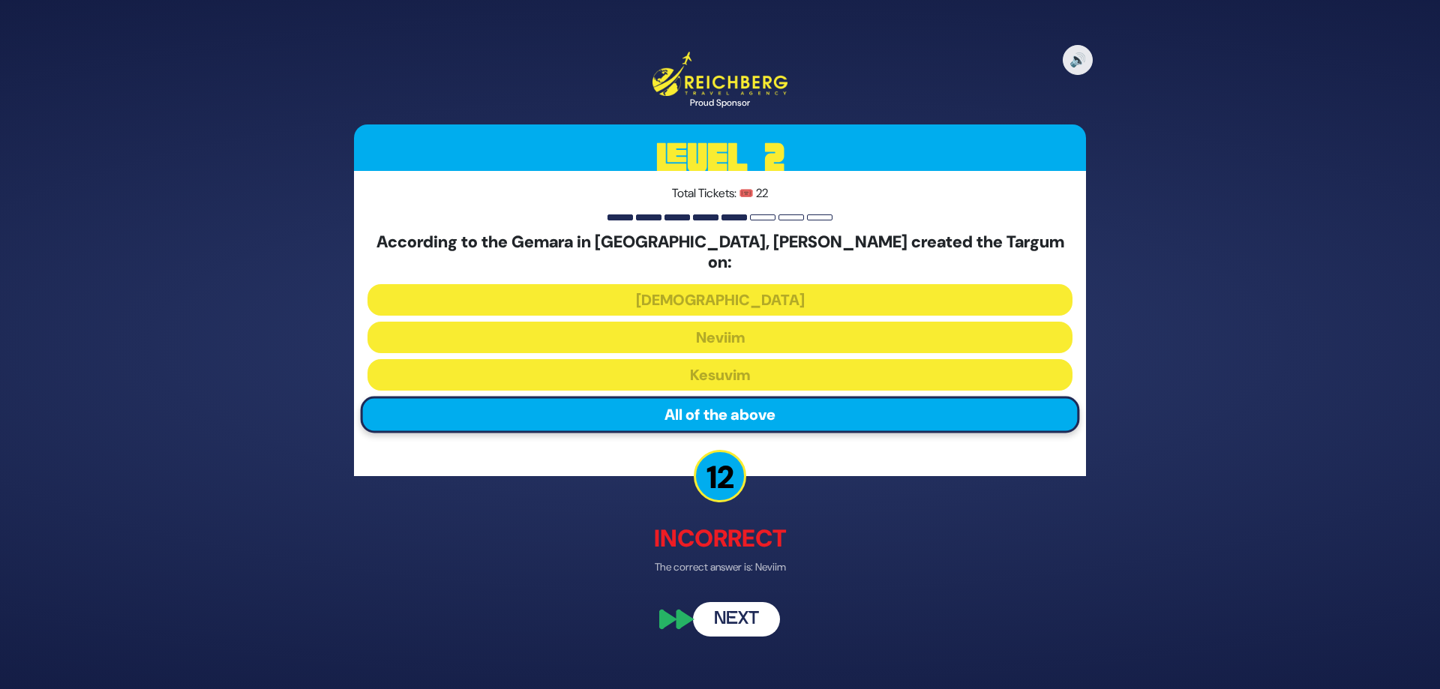
click at [723, 606] on button "Next" at bounding box center [736, 620] width 87 height 35
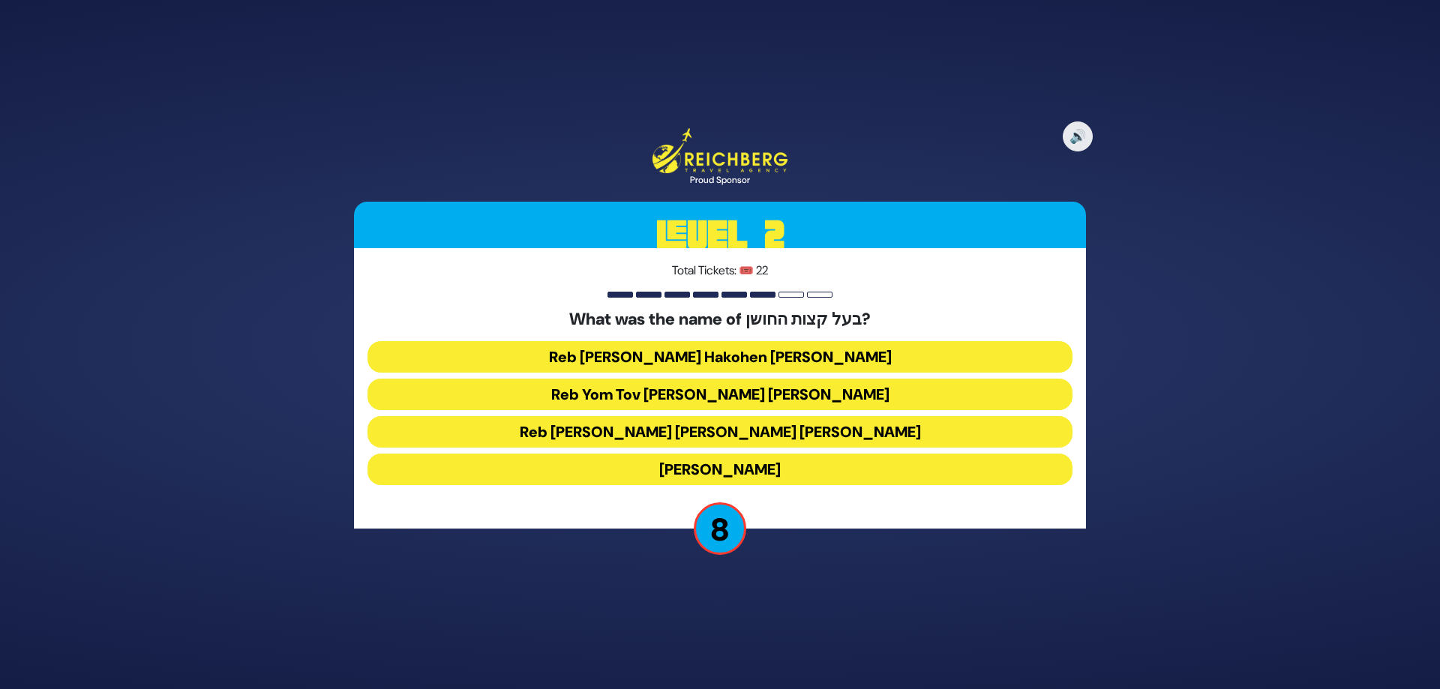
click at [752, 399] on button "Reb Yom Tov [PERSON_NAME] [PERSON_NAME]" at bounding box center [720, 395] width 705 height 32
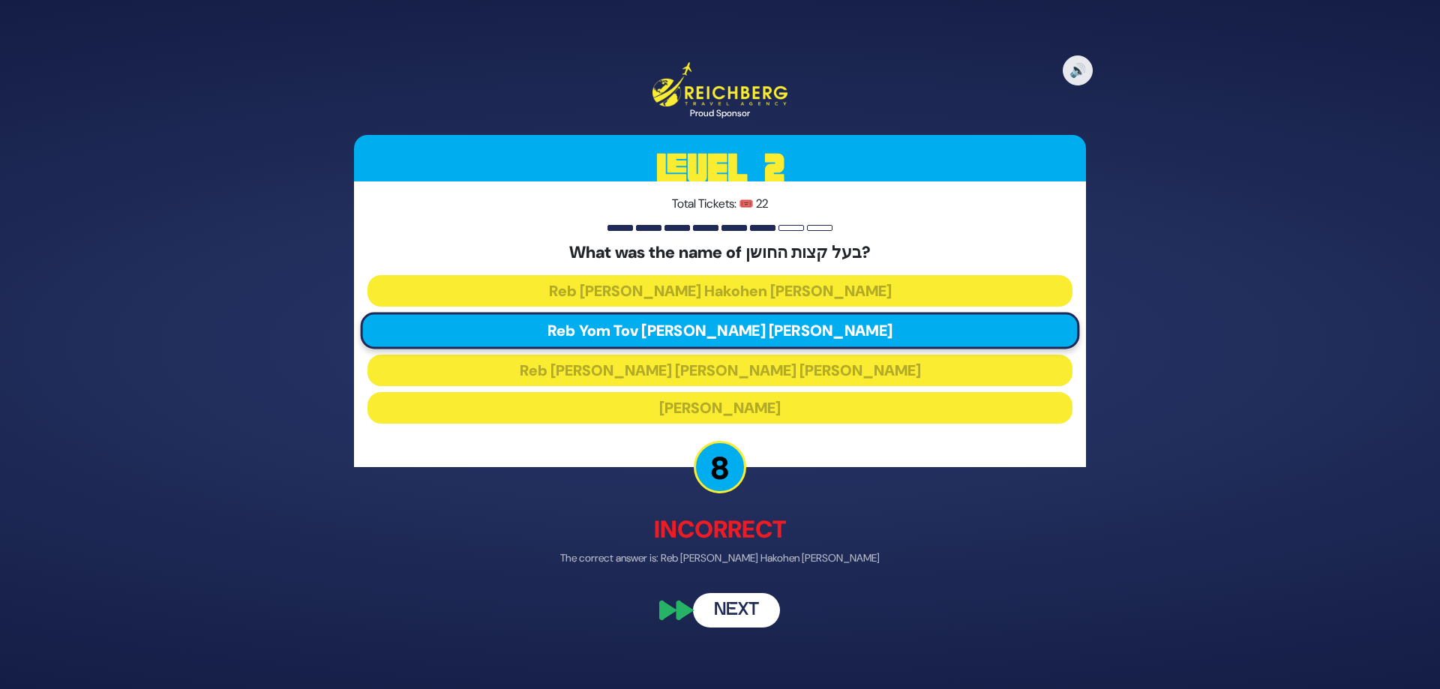
click at [740, 611] on button "Next" at bounding box center [736, 610] width 87 height 35
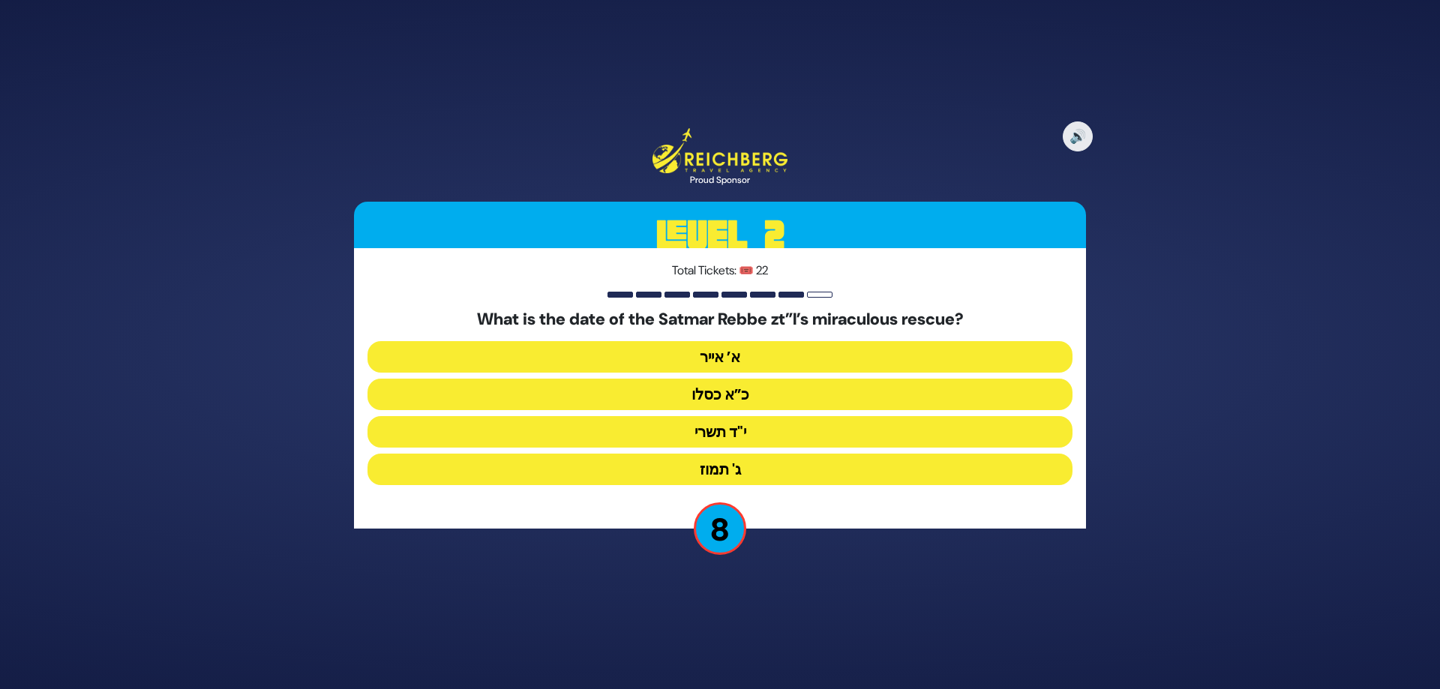
click at [765, 397] on button "כ”א כסלו" at bounding box center [720, 395] width 705 height 32
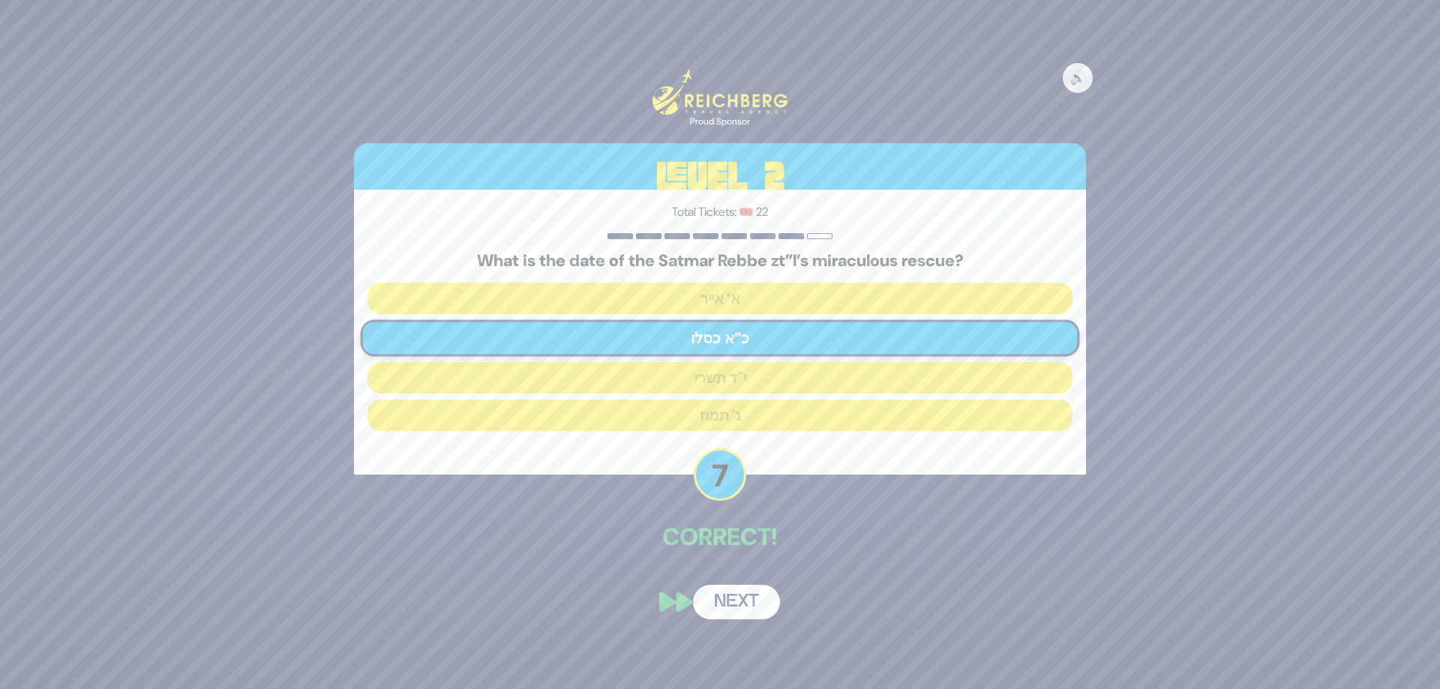
click at [724, 602] on button "Next" at bounding box center [736, 602] width 87 height 35
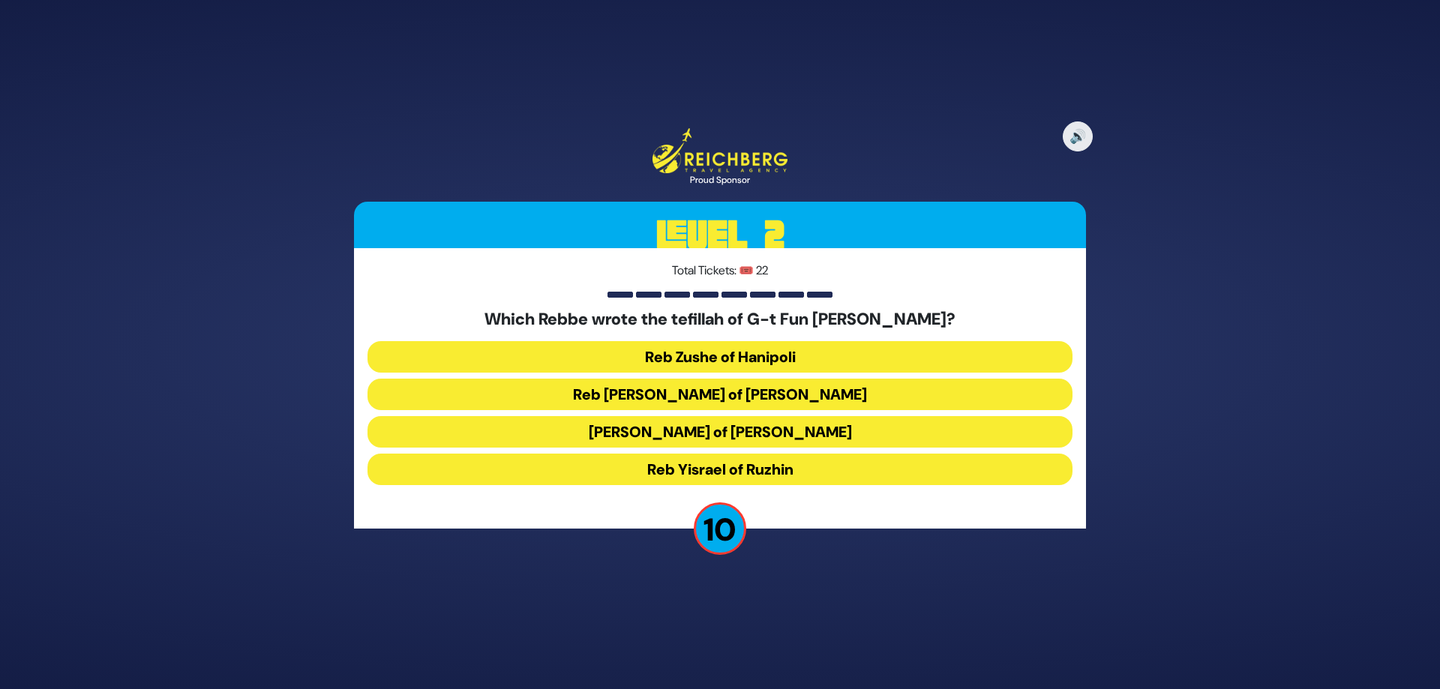
click at [767, 472] on button "Reb Yisrael of Ruzhin" at bounding box center [720, 470] width 705 height 32
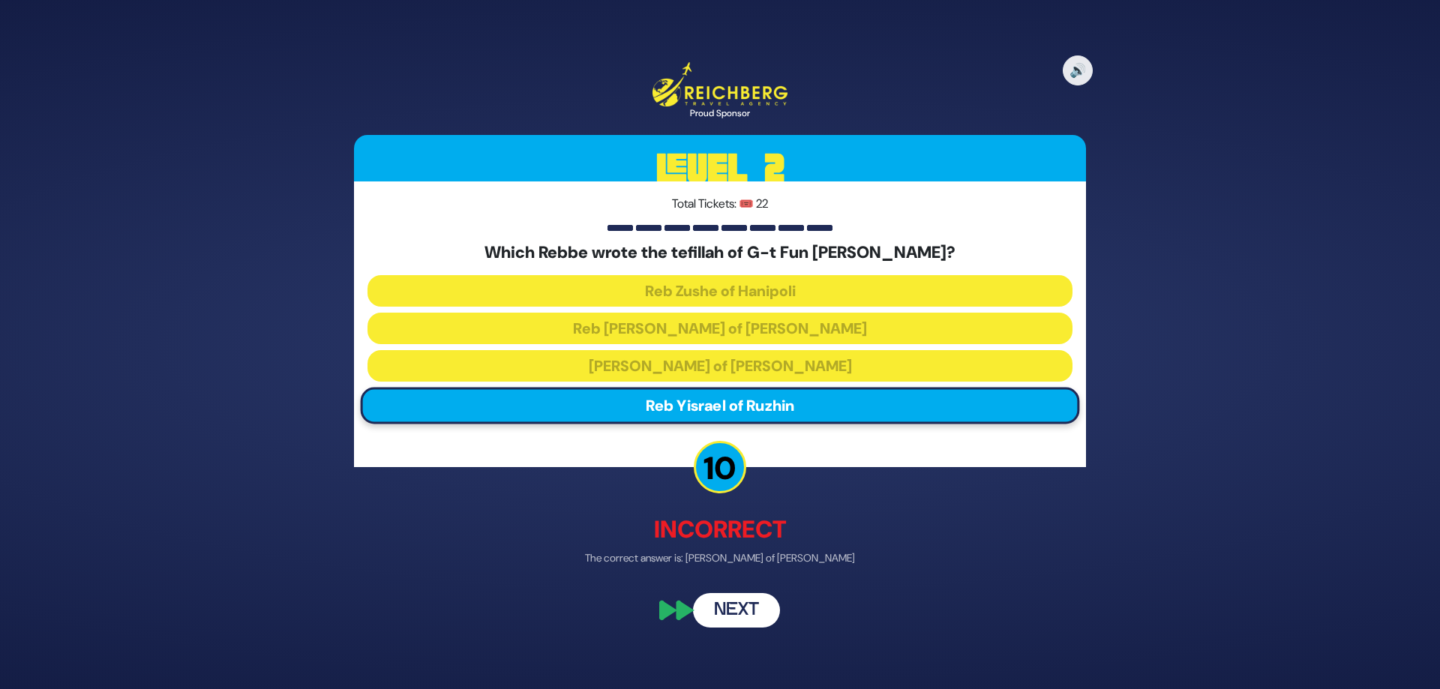
click at [738, 605] on button "Next" at bounding box center [736, 610] width 87 height 35
